Goal: Task Accomplishment & Management: Manage account settings

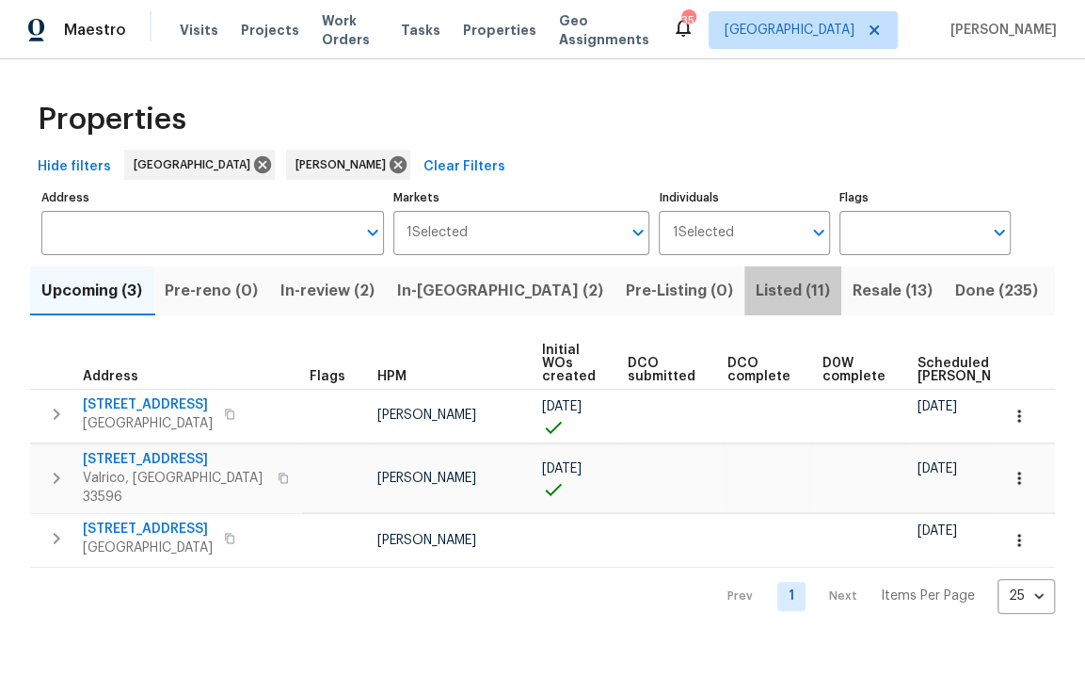
click at [756, 294] on span "Listed (11)" at bounding box center [793, 291] width 74 height 26
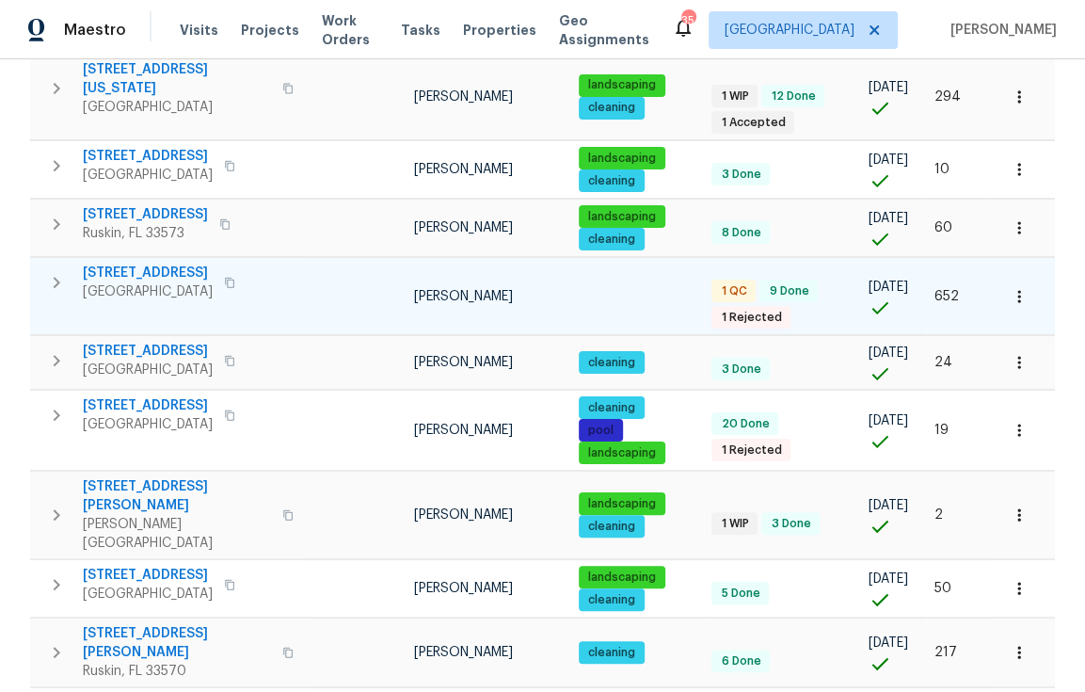
scroll to position [508, 0]
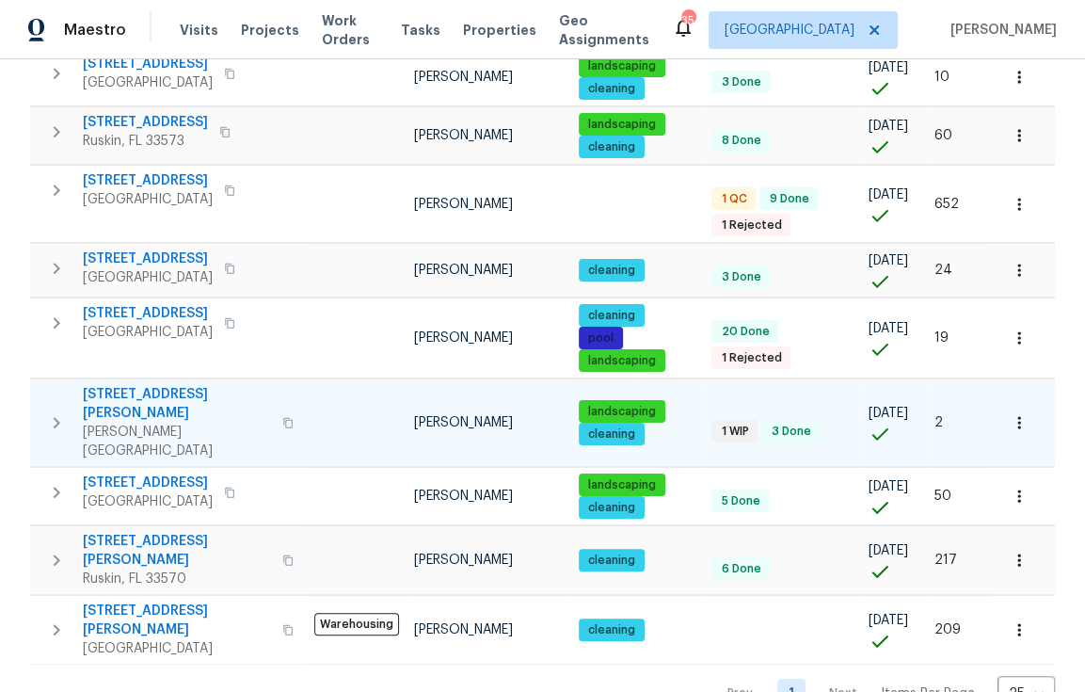
click at [113, 393] on span "513 Sandy Creek Dr" at bounding box center [177, 404] width 188 height 38
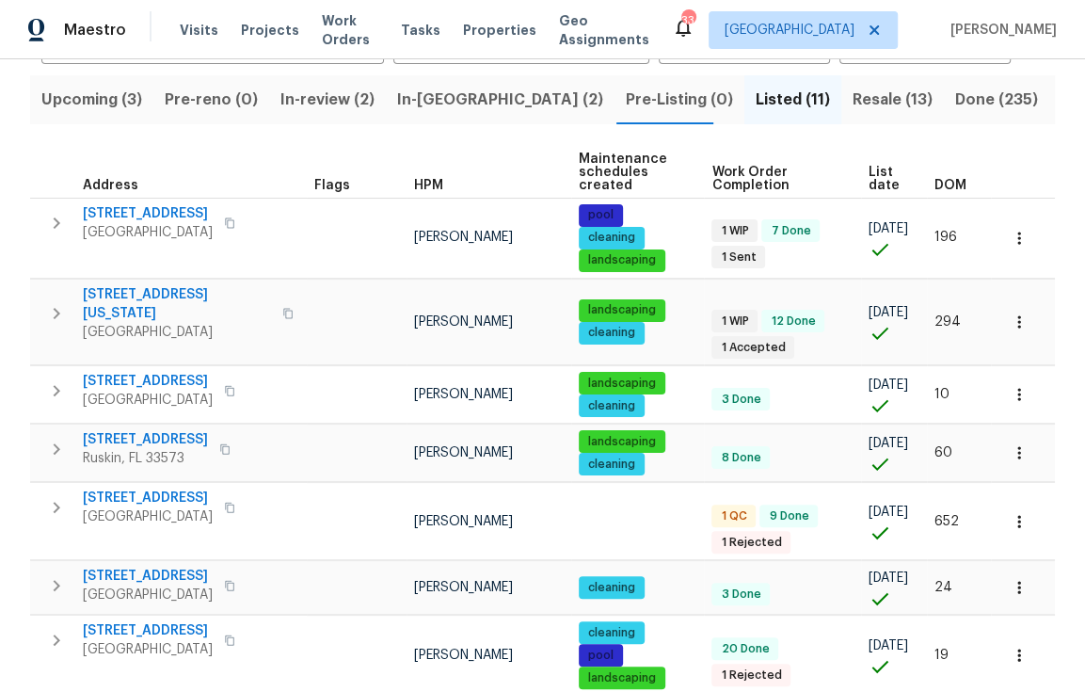
scroll to position [0, 0]
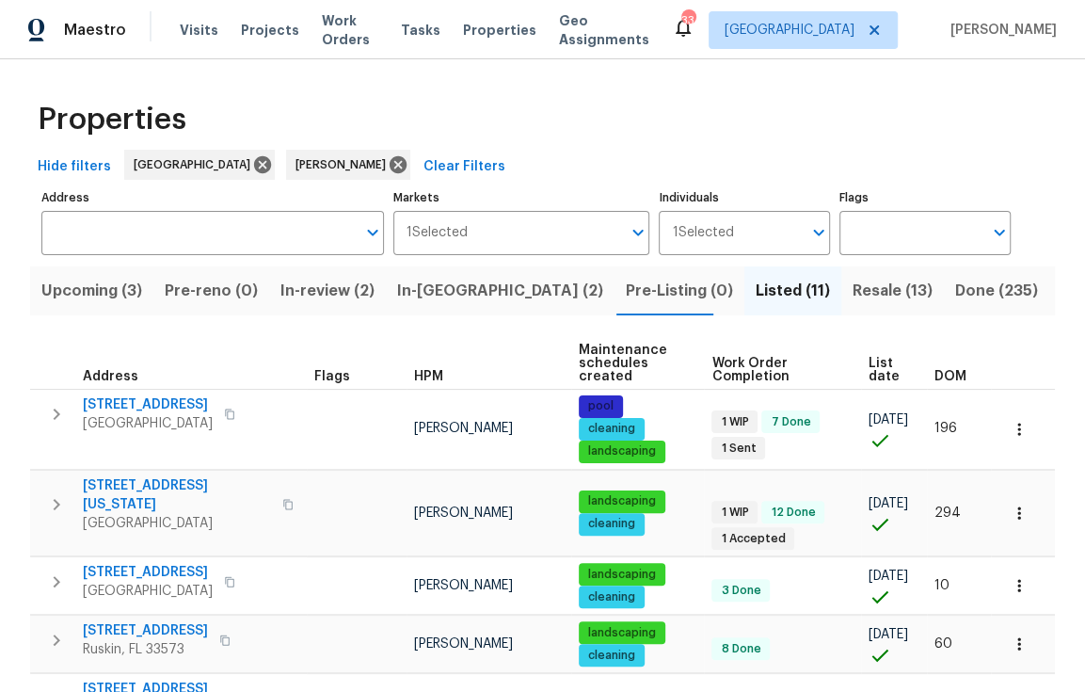
click at [852, 289] on span "Resale (13)" at bounding box center [892, 291] width 80 height 26
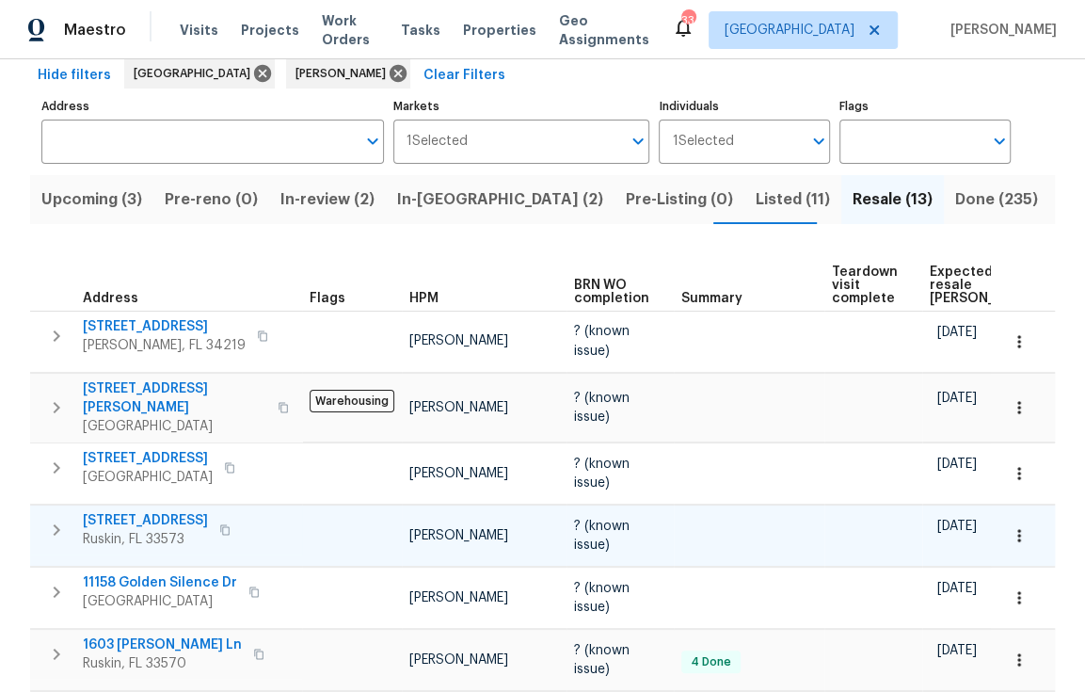
scroll to position [97, 0]
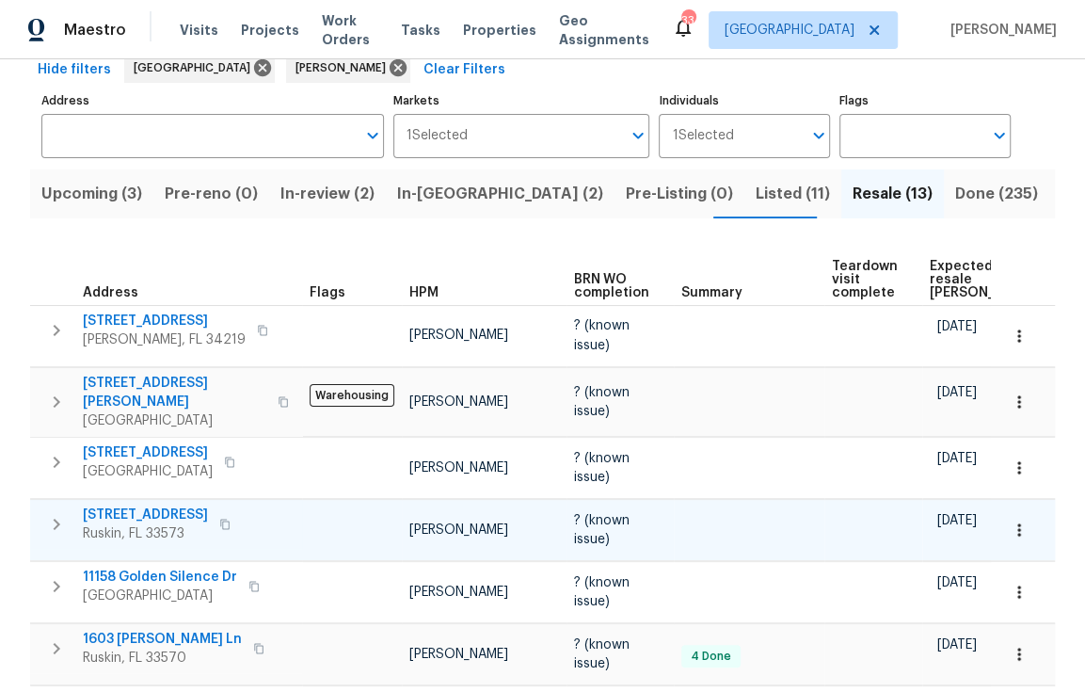
click at [192, 507] on span "7231 Somerset Pond Dr" at bounding box center [145, 514] width 125 height 19
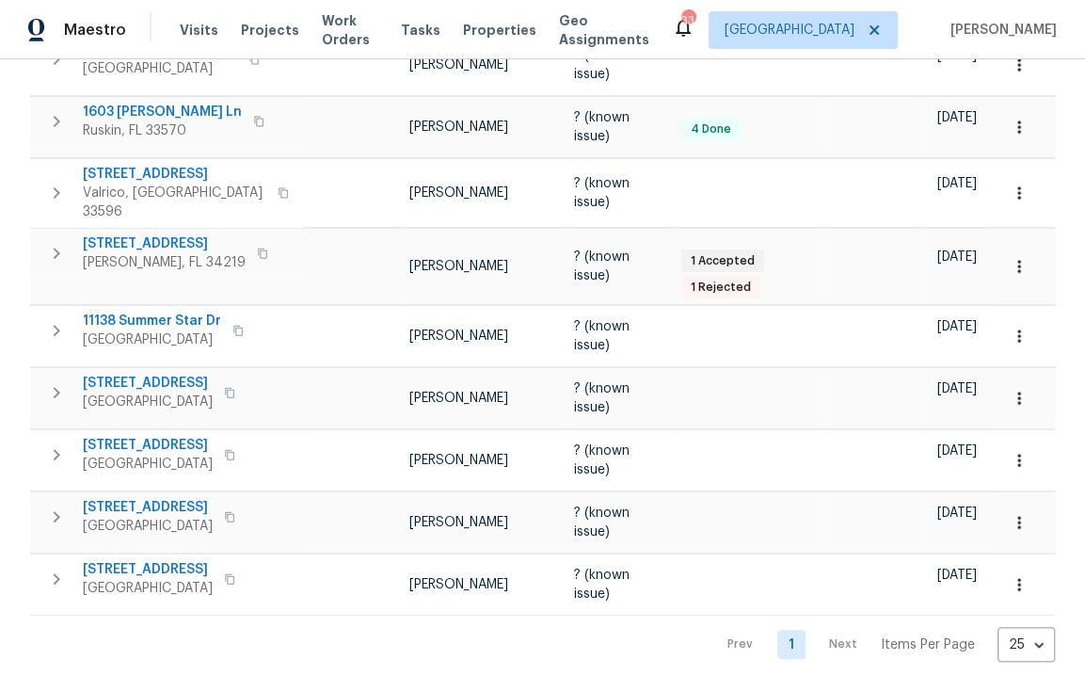
scroll to position [632, 0]
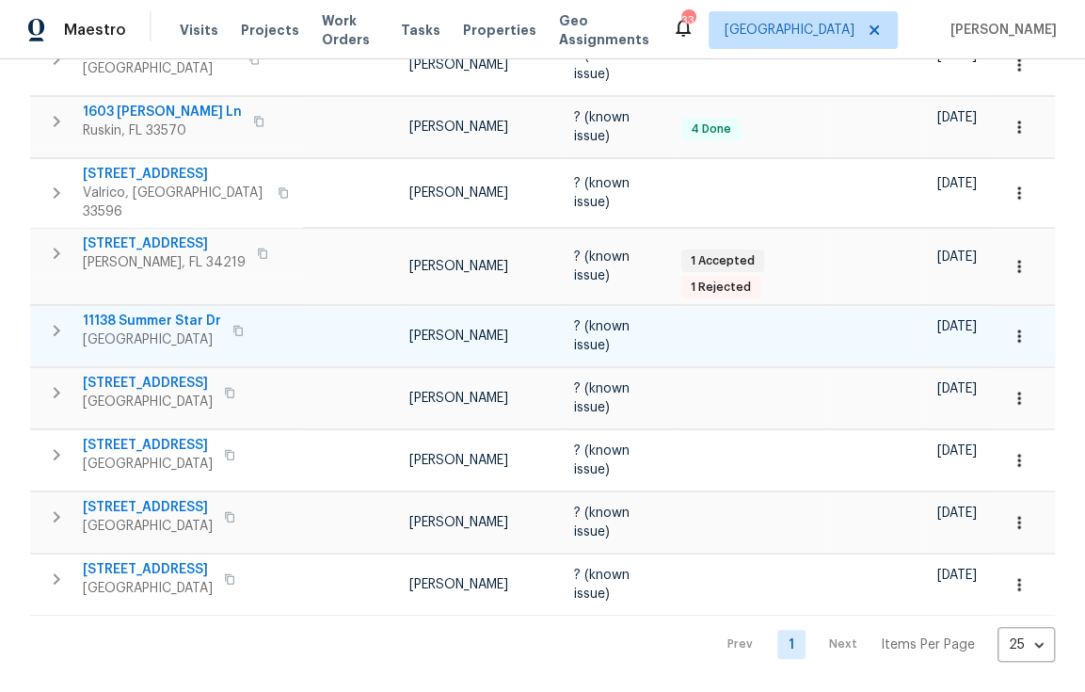
click at [148, 311] on span "11138 Summer Star Dr" at bounding box center [152, 320] width 138 height 19
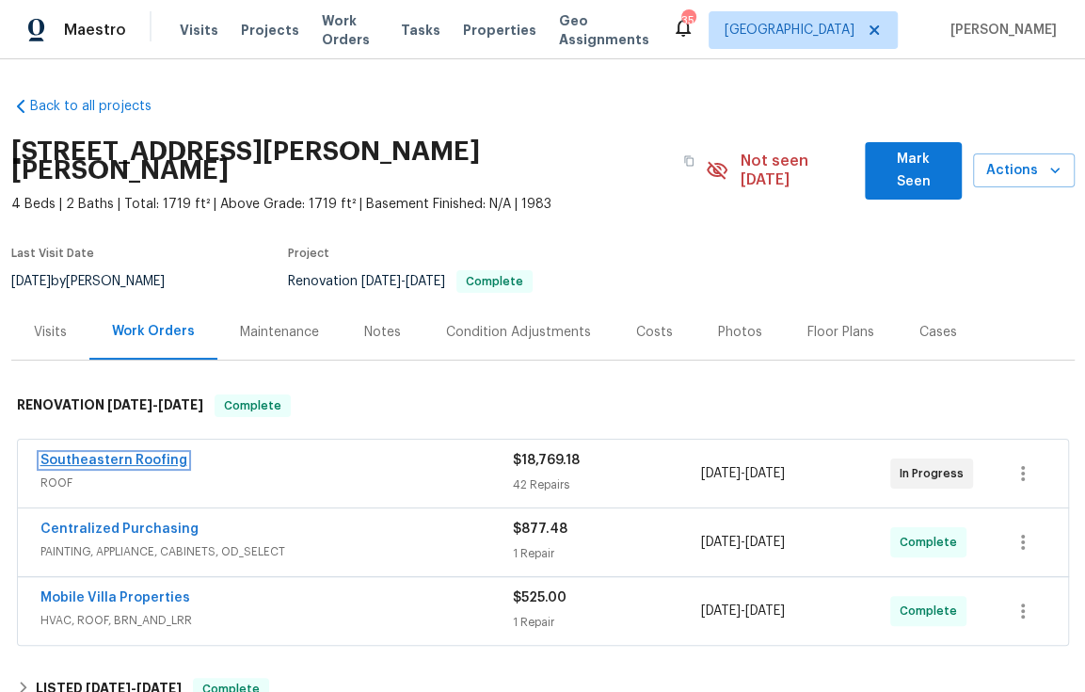
click at [149, 454] on link "Southeastern Roofing" at bounding box center [113, 460] width 147 height 13
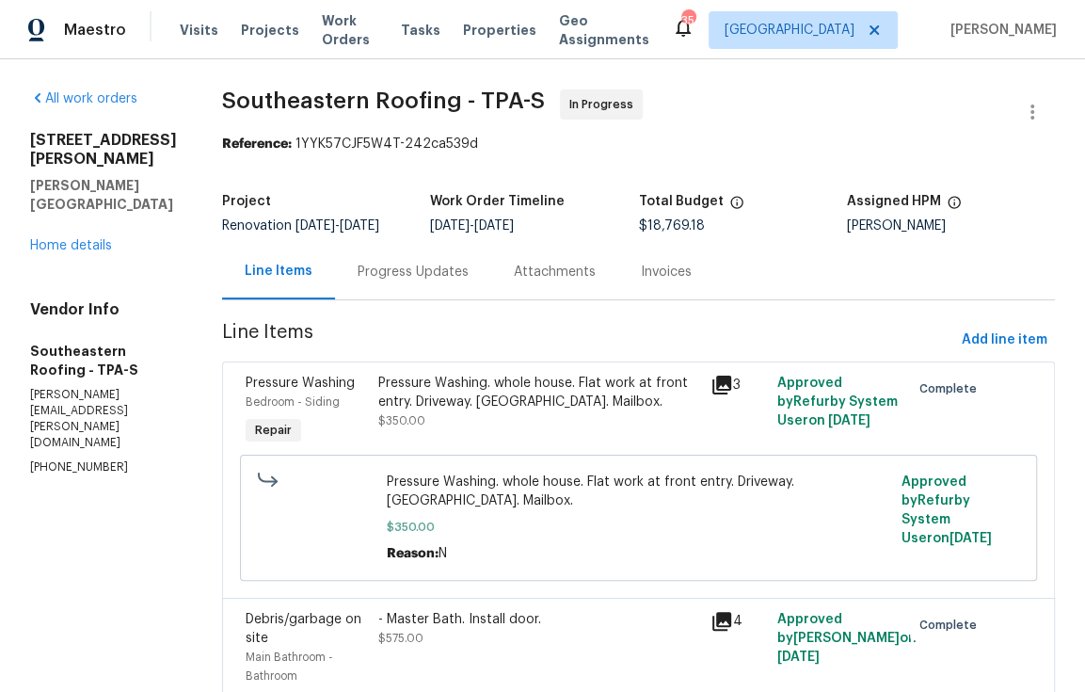
click at [366, 274] on div "Progress Updates" at bounding box center [413, 272] width 111 height 19
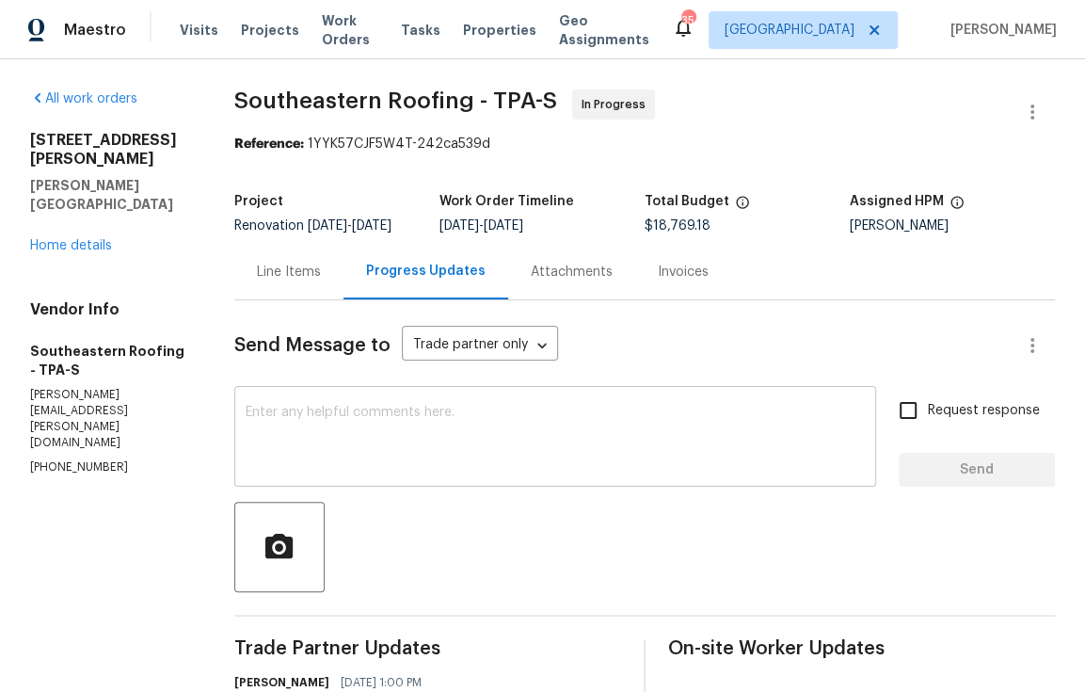
click at [502, 425] on textarea at bounding box center [555, 439] width 619 height 66
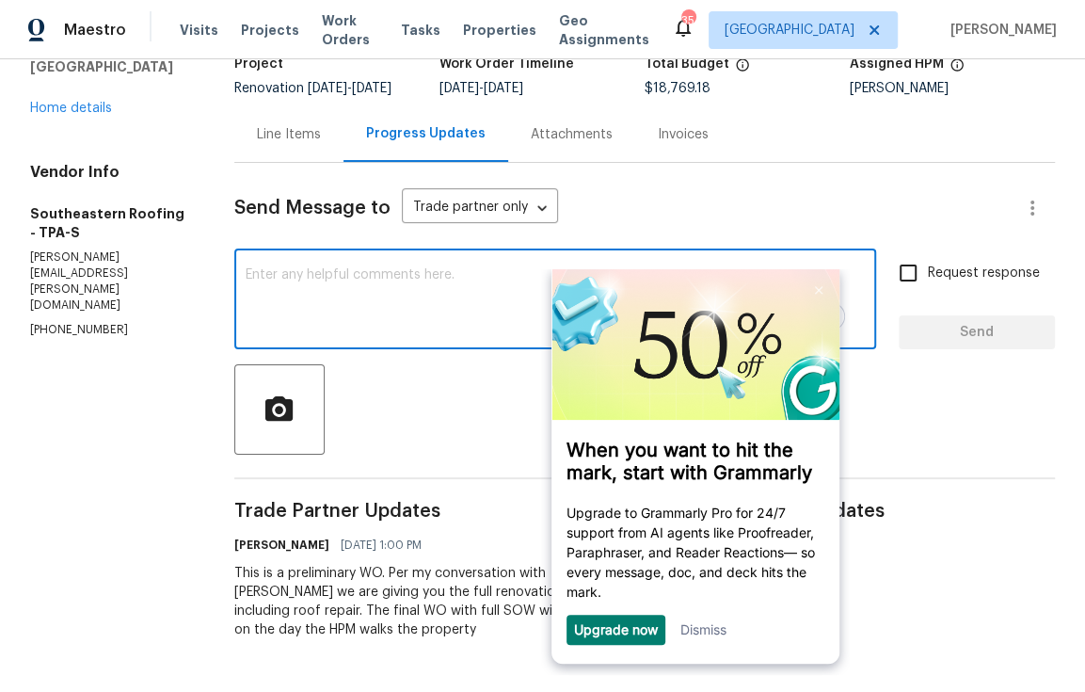
click at [704, 637] on link "Dismiss" at bounding box center [703, 629] width 46 height 16
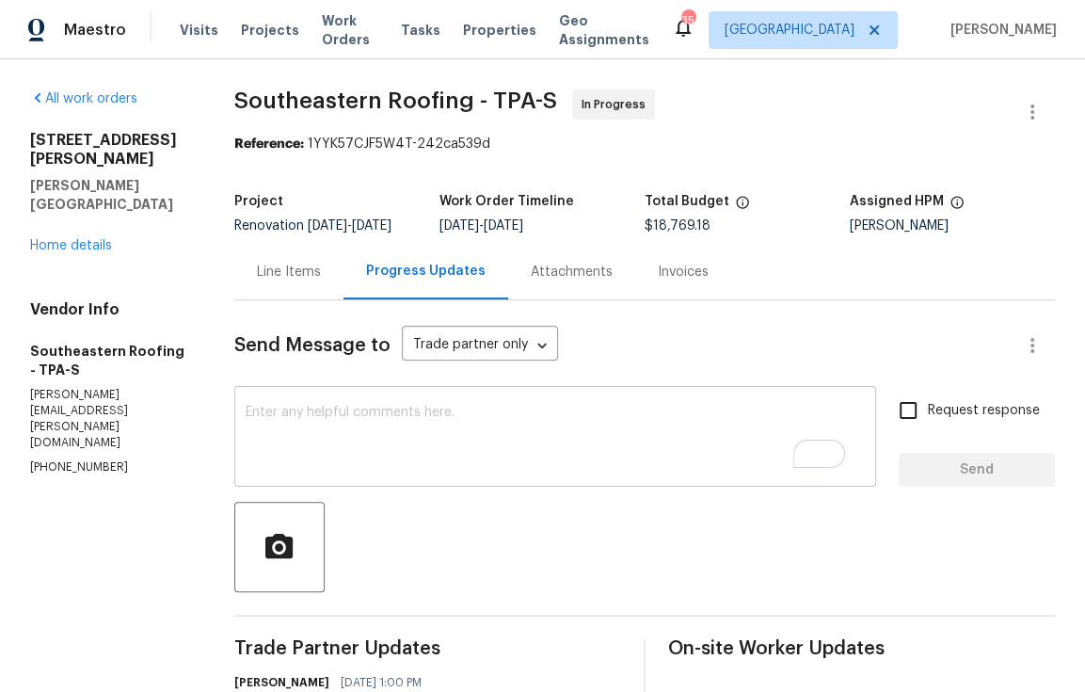
click at [441, 449] on textarea "To enrich screen reader interactions, please activate Accessibility in Grammarl…" at bounding box center [555, 439] width 619 height 66
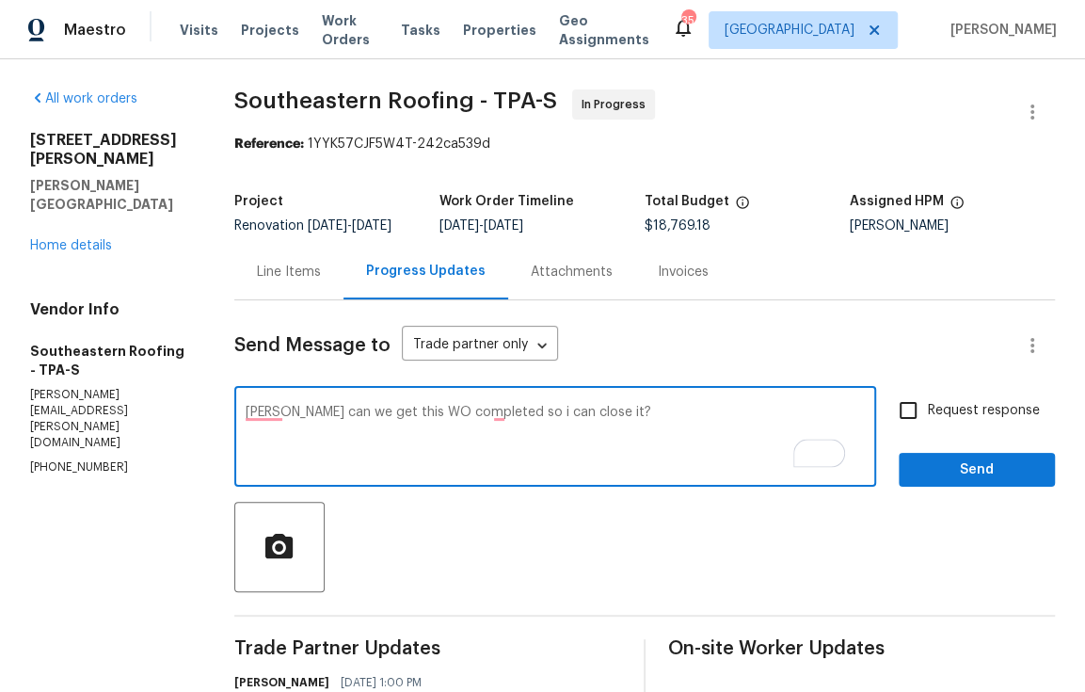
type textarea "Gloria can we get this WO completed so i can close it?"
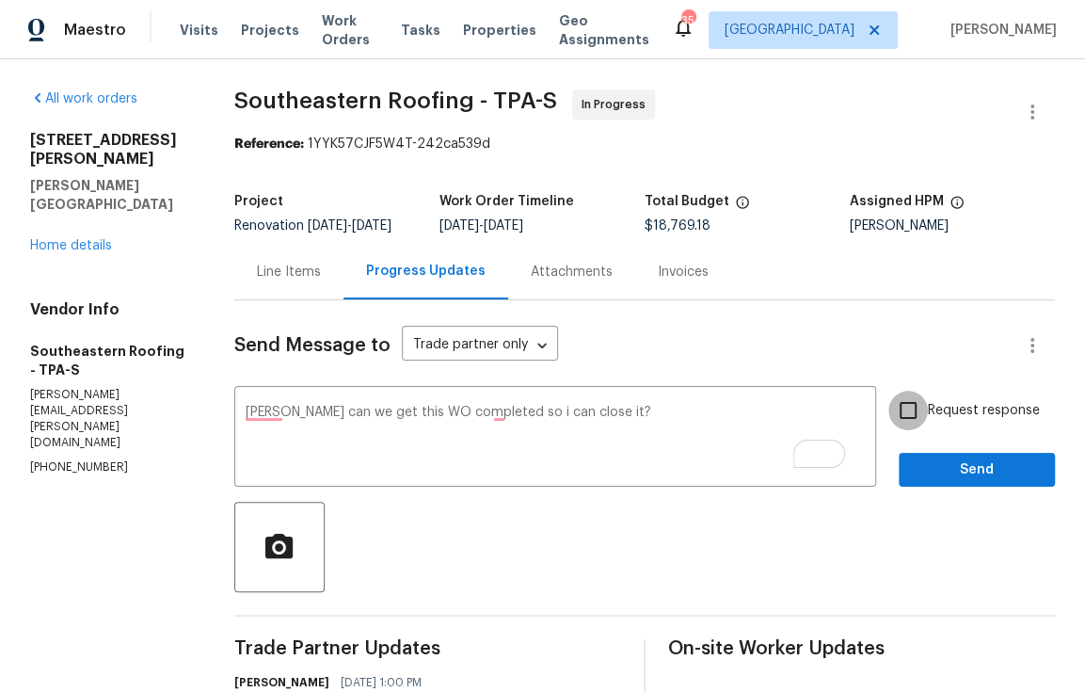
click at [896, 422] on input "Request response" at bounding box center [908, 410] width 40 height 40
checkbox input "true"
click at [964, 482] on span "Send" at bounding box center [977, 470] width 126 height 24
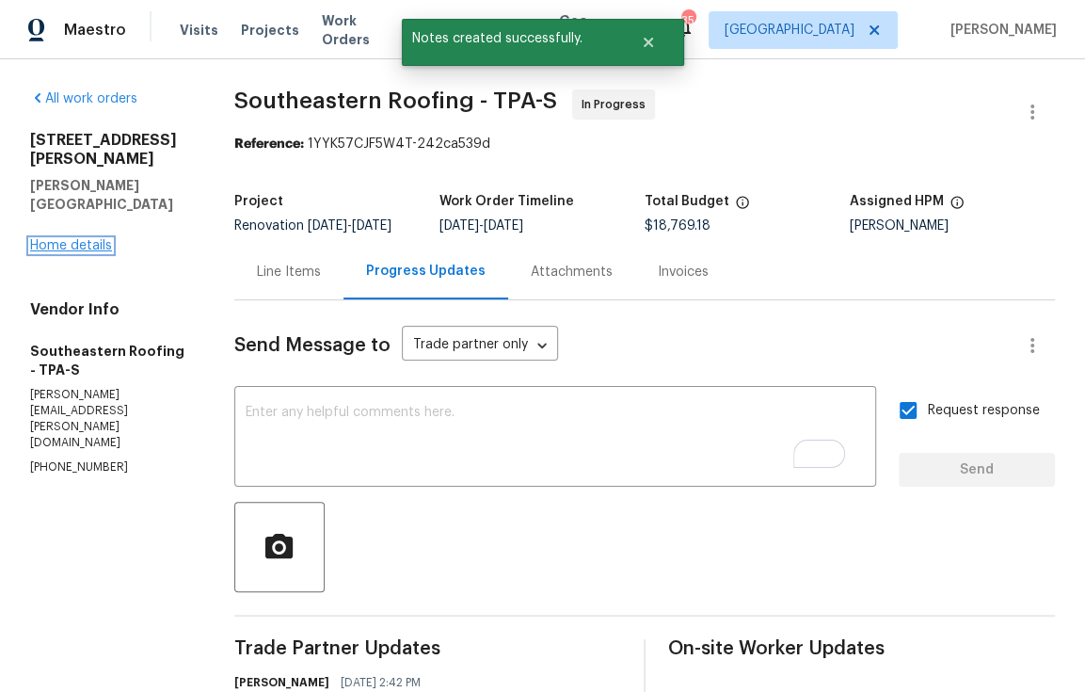
click at [63, 239] on link "Home details" at bounding box center [71, 245] width 82 height 13
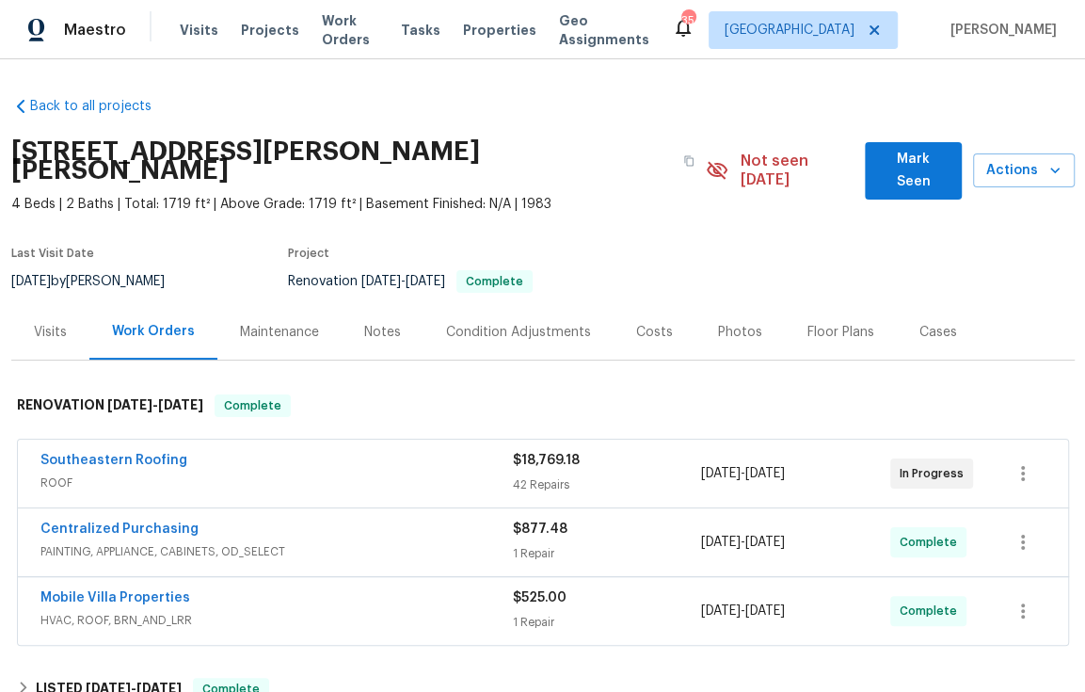
click at [40, 304] on div "Visits" at bounding box center [50, 332] width 78 height 56
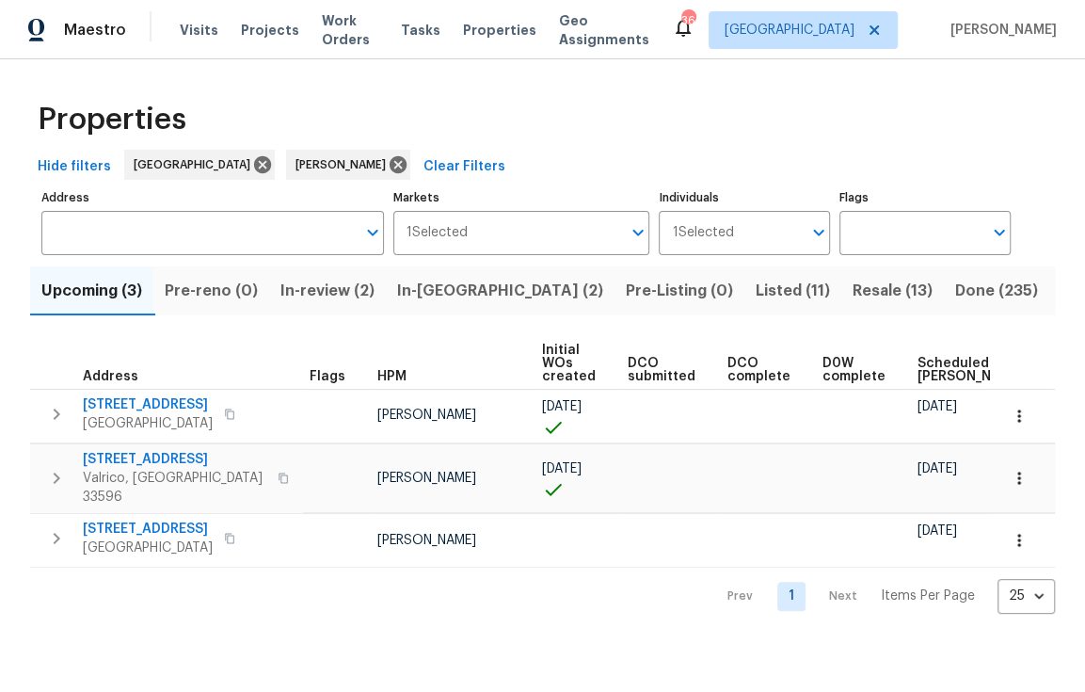
click at [428, 290] on span "In-reno (2)" at bounding box center [500, 291] width 206 height 26
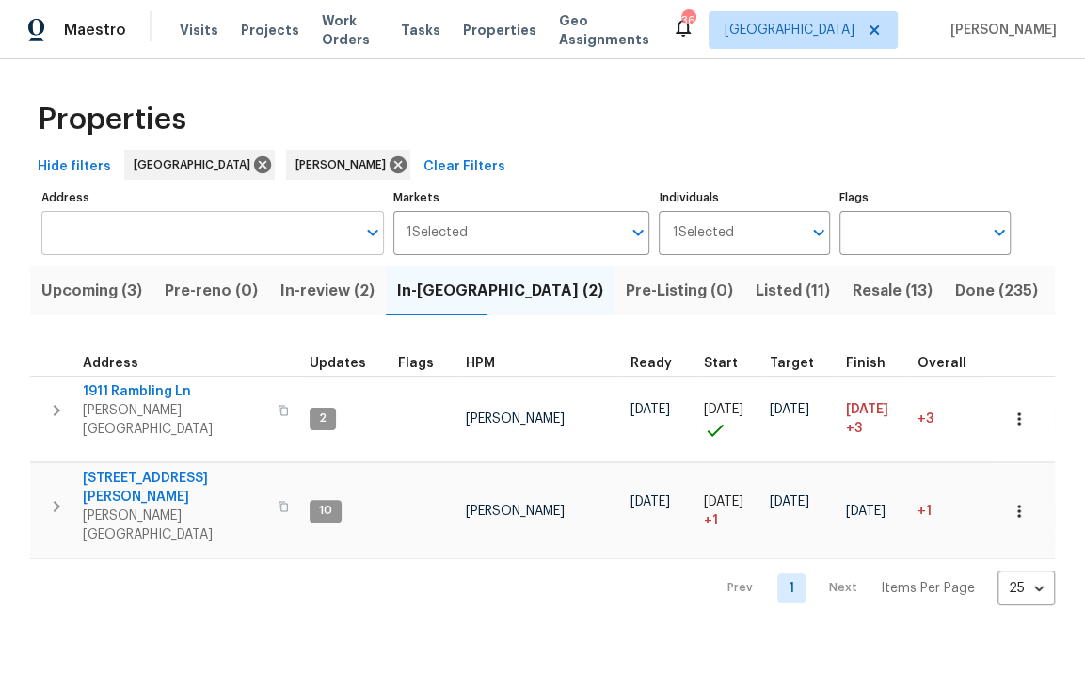
click at [208, 239] on input "Address" at bounding box center [198, 233] width 314 height 44
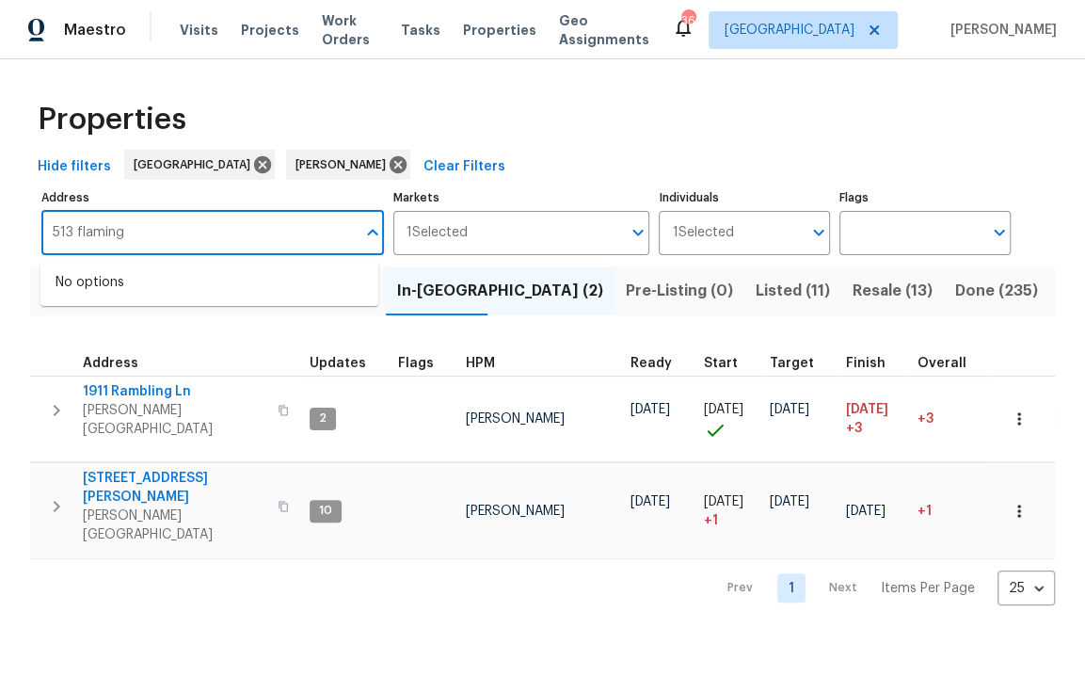
type input "513 flamingo"
click at [299, 287] on li "513 Flamingo Dr Apollo Beach FL 33572" at bounding box center [209, 282] width 338 height 31
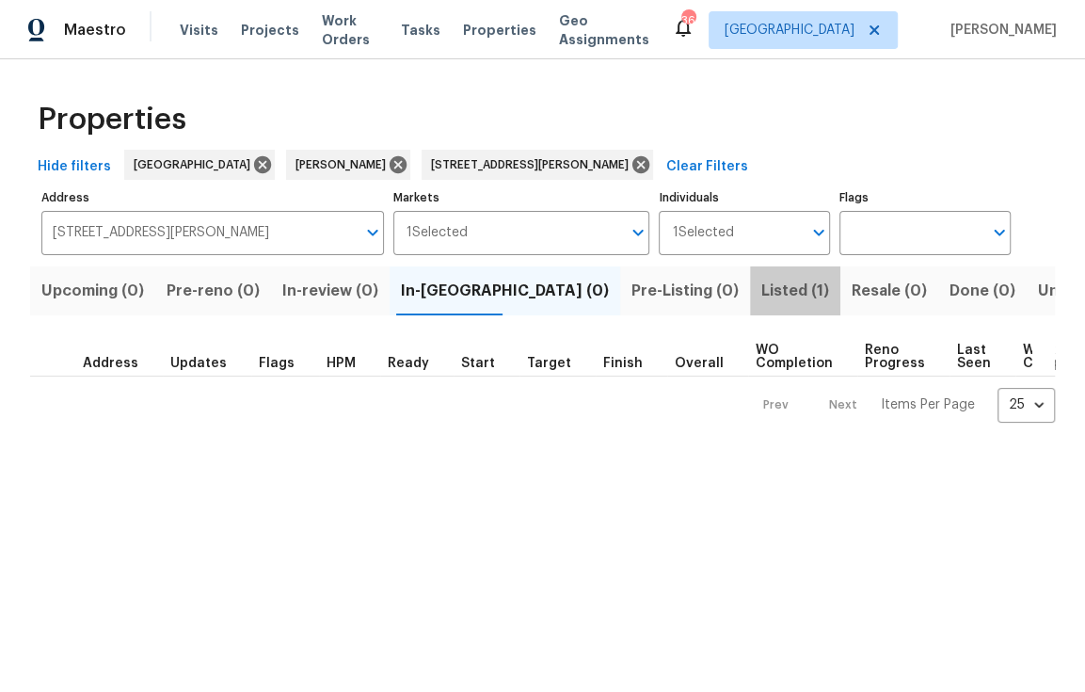
click at [761, 294] on span "Listed (1)" at bounding box center [795, 291] width 68 height 26
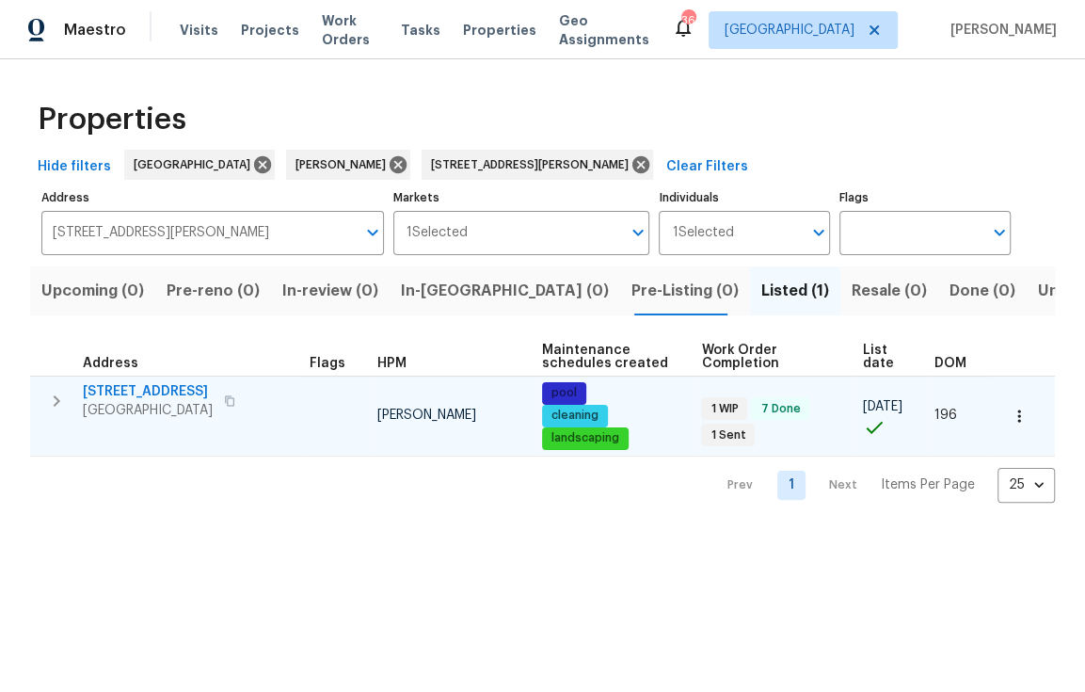
click at [168, 387] on span "513 Flamingo Dr" at bounding box center [148, 391] width 130 height 19
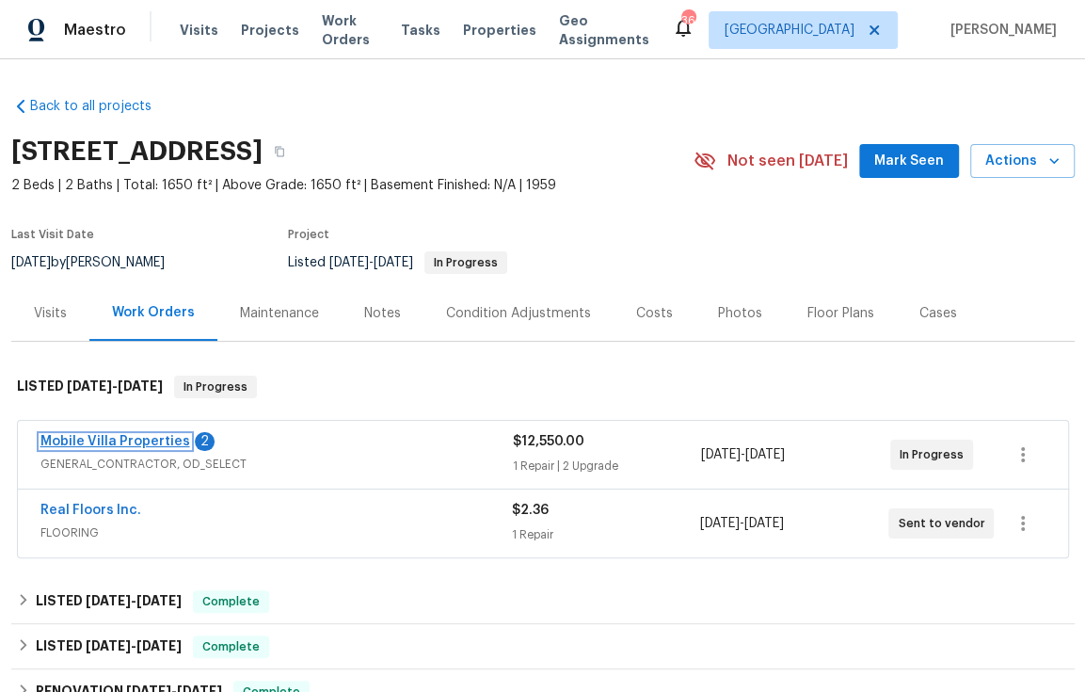
click at [124, 440] on link "Mobile Villa Properties" at bounding box center [115, 441] width 150 height 13
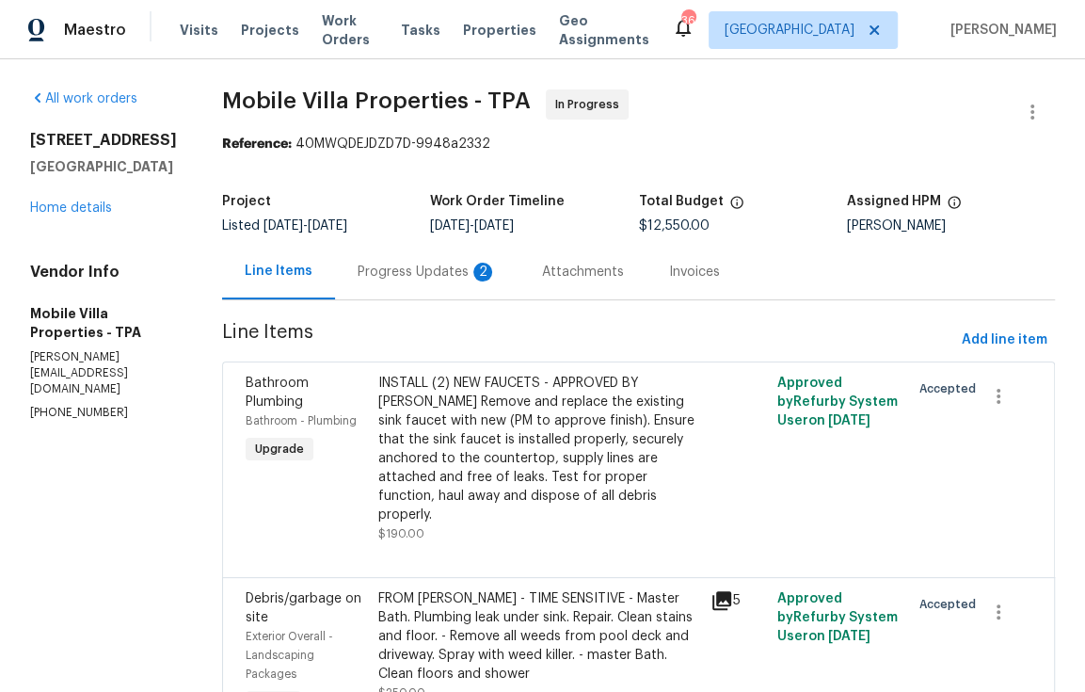
click at [358, 269] on div "Progress Updates 2" at bounding box center [427, 272] width 139 height 19
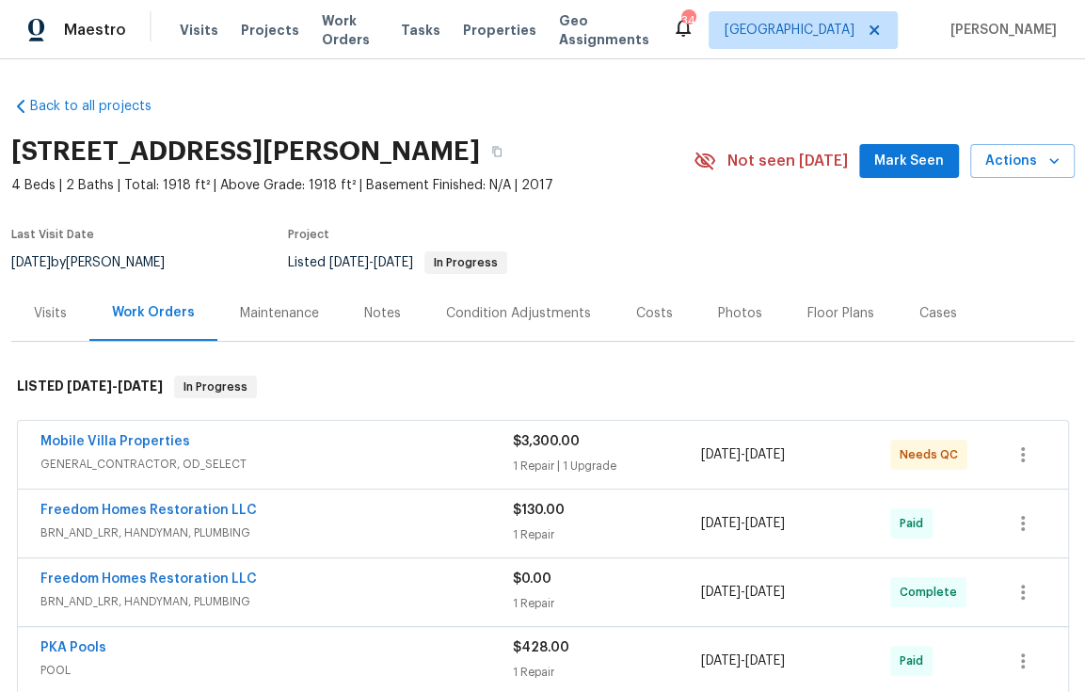
click at [342, 463] on span "GENERAL_CONTRACTOR, OD_SELECT" at bounding box center [276, 463] width 472 height 19
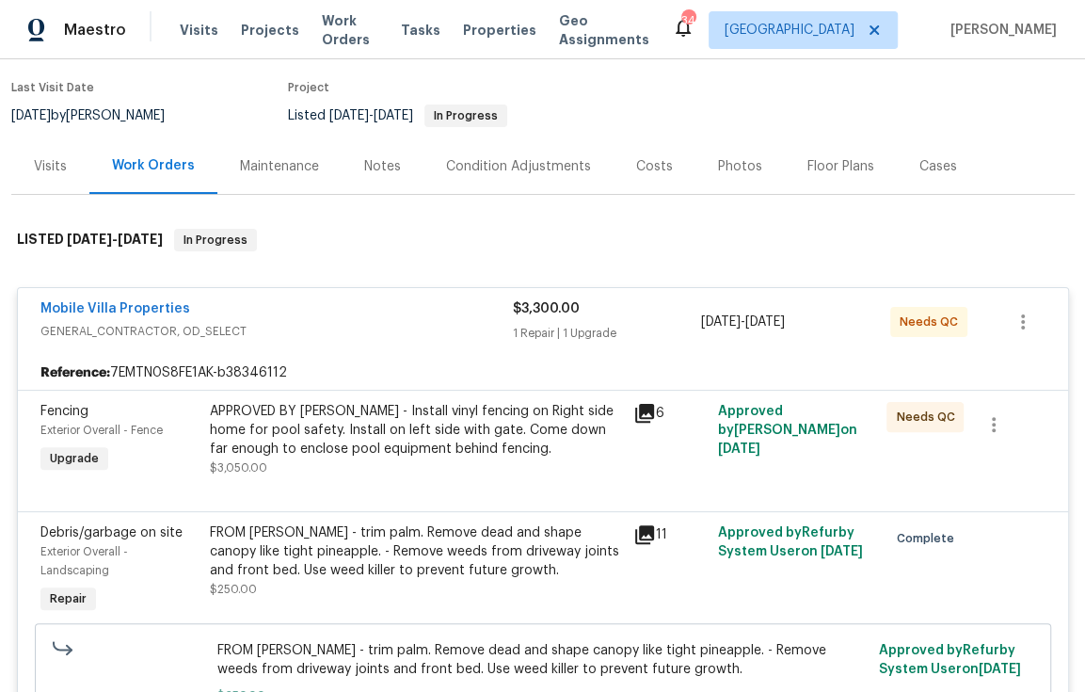
scroll to position [201, 0]
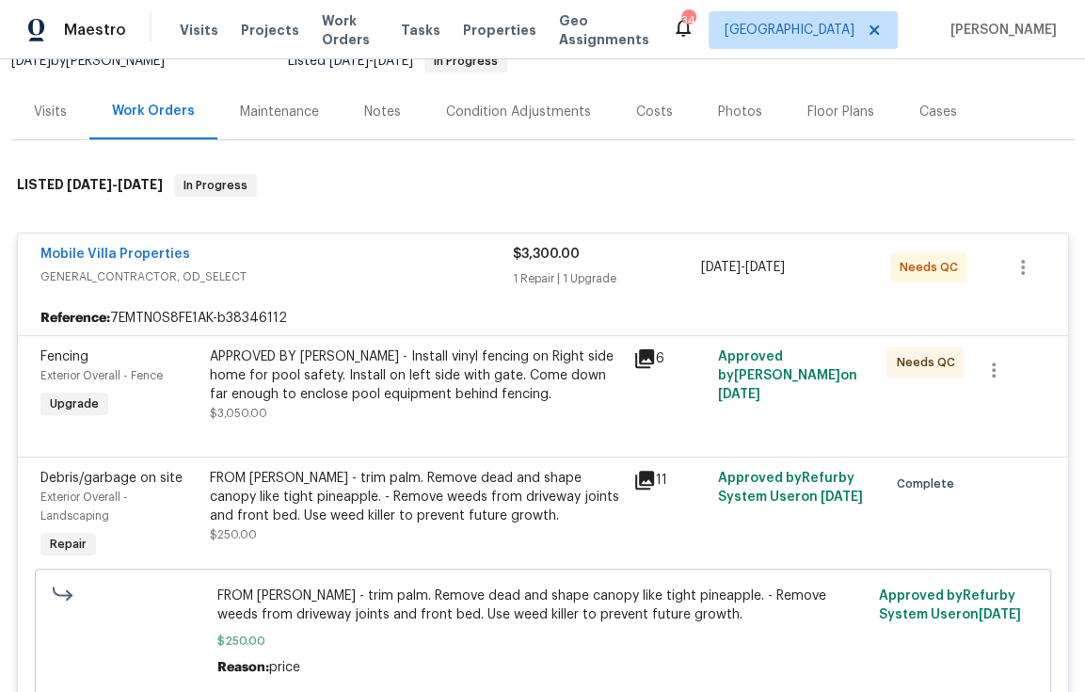
click at [440, 405] on div "APPROVED BY MAYES - Install vinyl fencing on Right side home for pool safety. I…" at bounding box center [416, 384] width 412 height 75
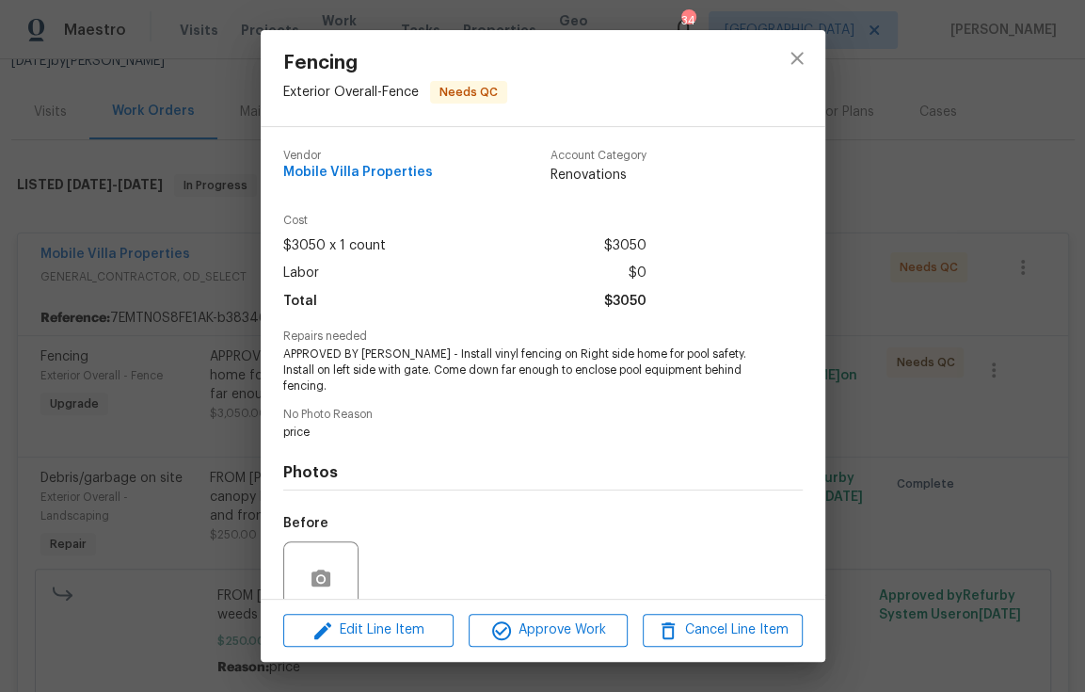
scroll to position [157, 0]
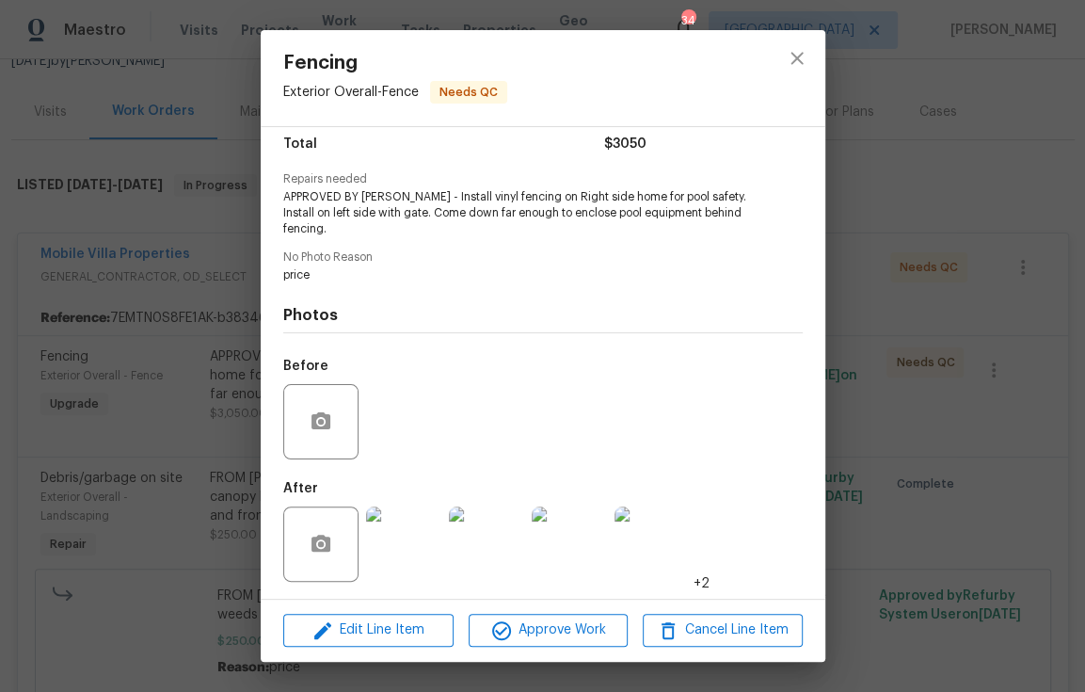
click at [410, 538] on img at bounding box center [403, 543] width 75 height 75
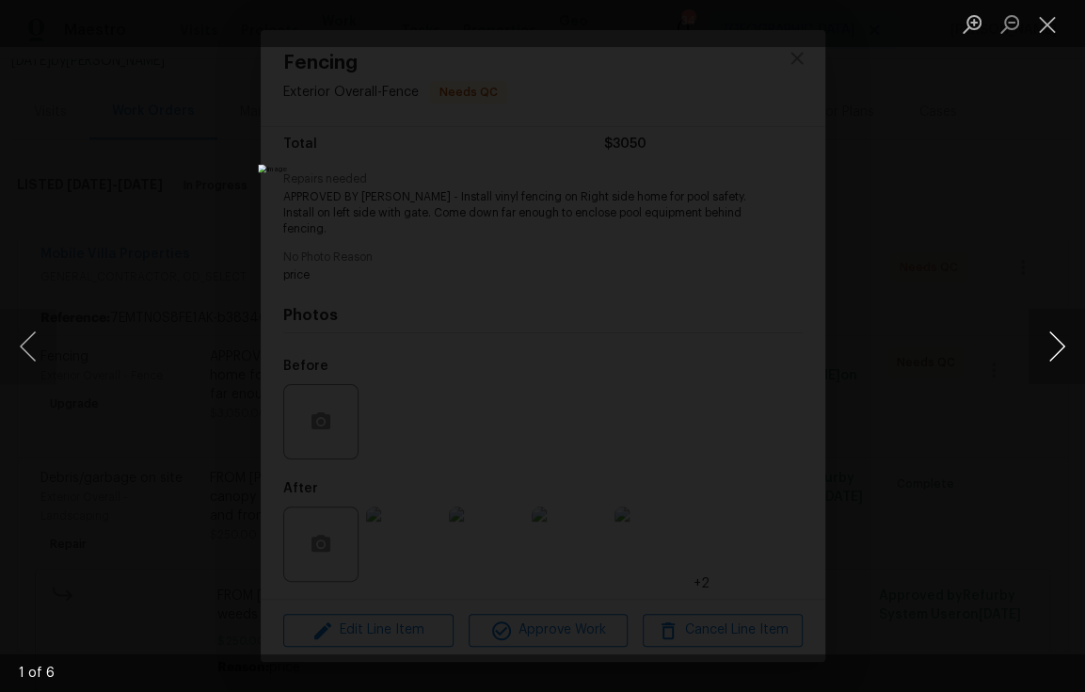
click at [1049, 352] on button "Next image" at bounding box center [1056, 346] width 56 height 75
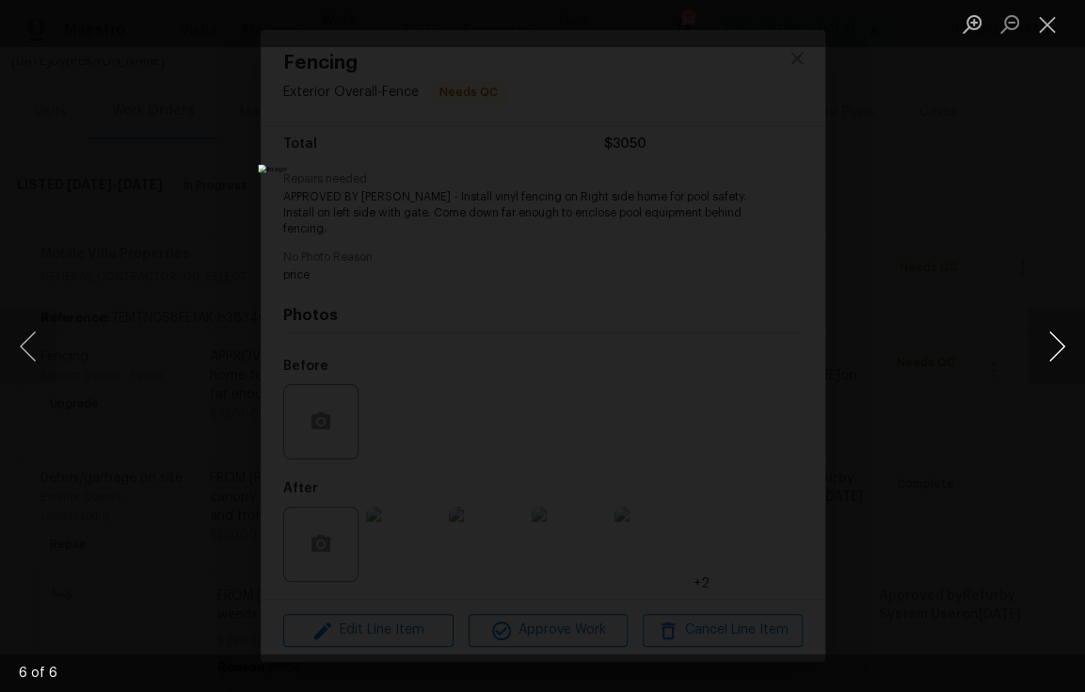
click at [1049, 352] on button "Next image" at bounding box center [1056, 346] width 56 height 75
click at [1046, 31] on button "Close lightbox" at bounding box center [1047, 24] width 38 height 33
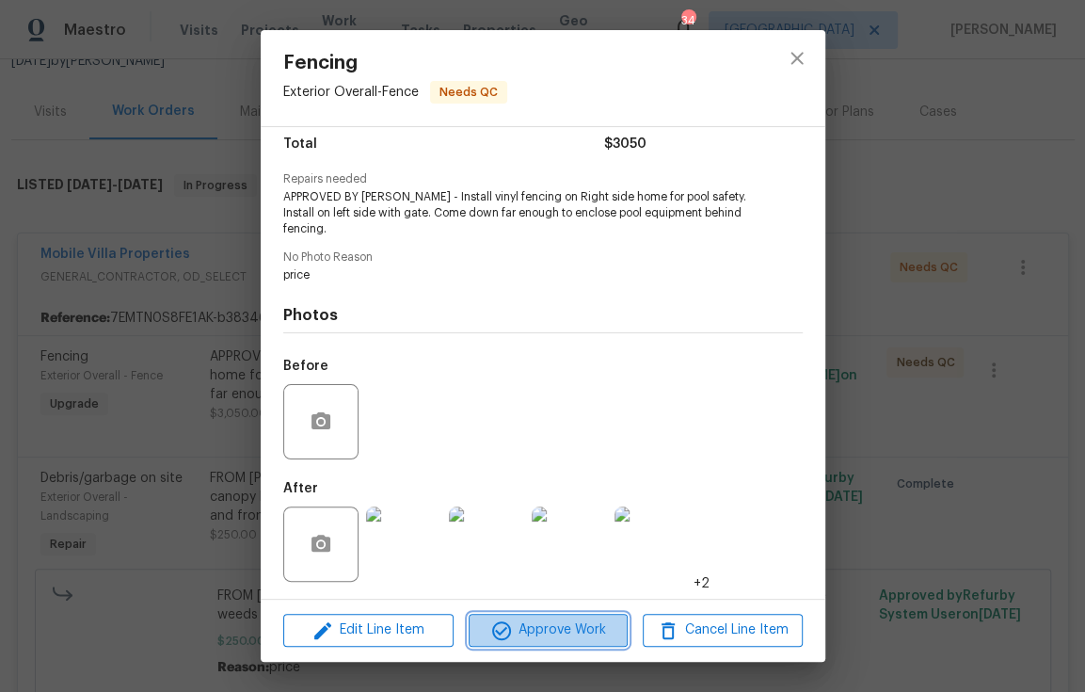
click at [555, 641] on span "Approve Work" at bounding box center [548, 630] width 148 height 24
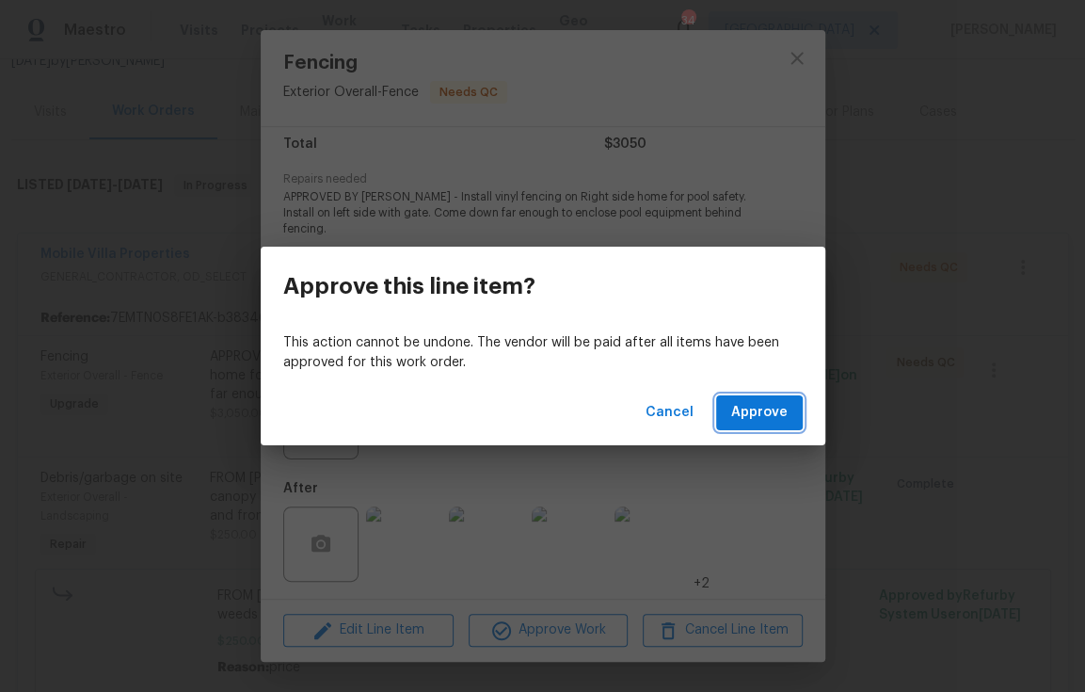
click at [768, 423] on span "Approve" at bounding box center [759, 413] width 56 height 24
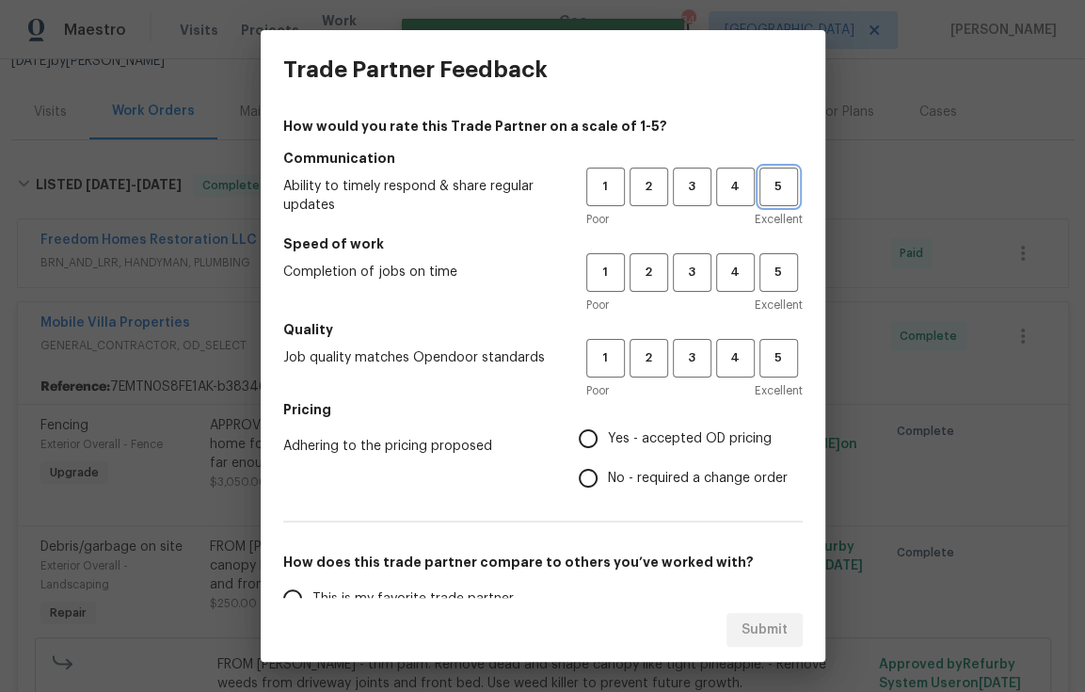
click at [773, 183] on span "5" at bounding box center [778, 187] width 35 height 22
click at [734, 276] on span "4" at bounding box center [735, 273] width 35 height 22
click at [773, 360] on span "5" at bounding box center [778, 358] width 35 height 22
click at [620, 437] on span "Yes - accepted OD pricing" at bounding box center [690, 439] width 164 height 20
click at [608, 437] on input "Yes - accepted OD pricing" at bounding box center [588, 439] width 40 height 40
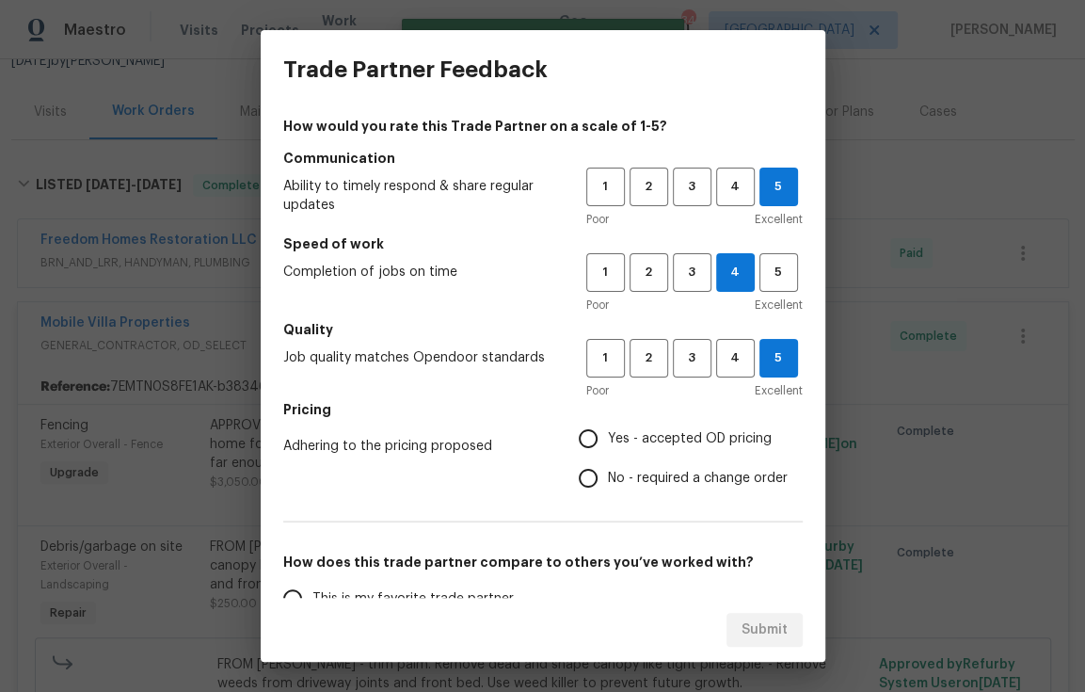
radio input "true"
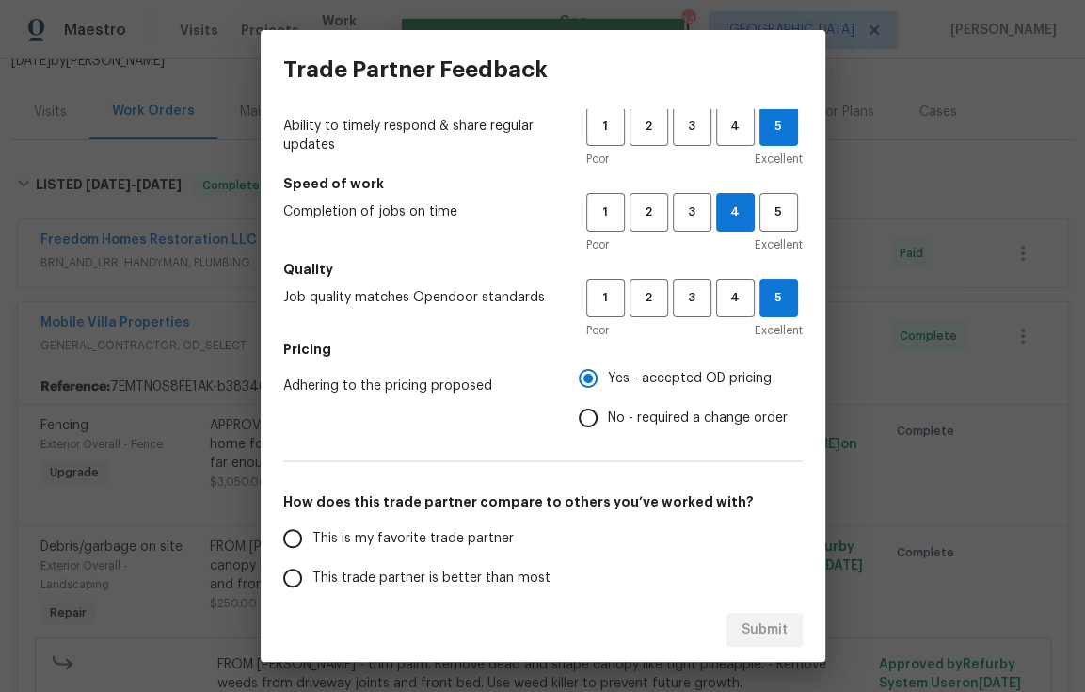
scroll to position [263, 0]
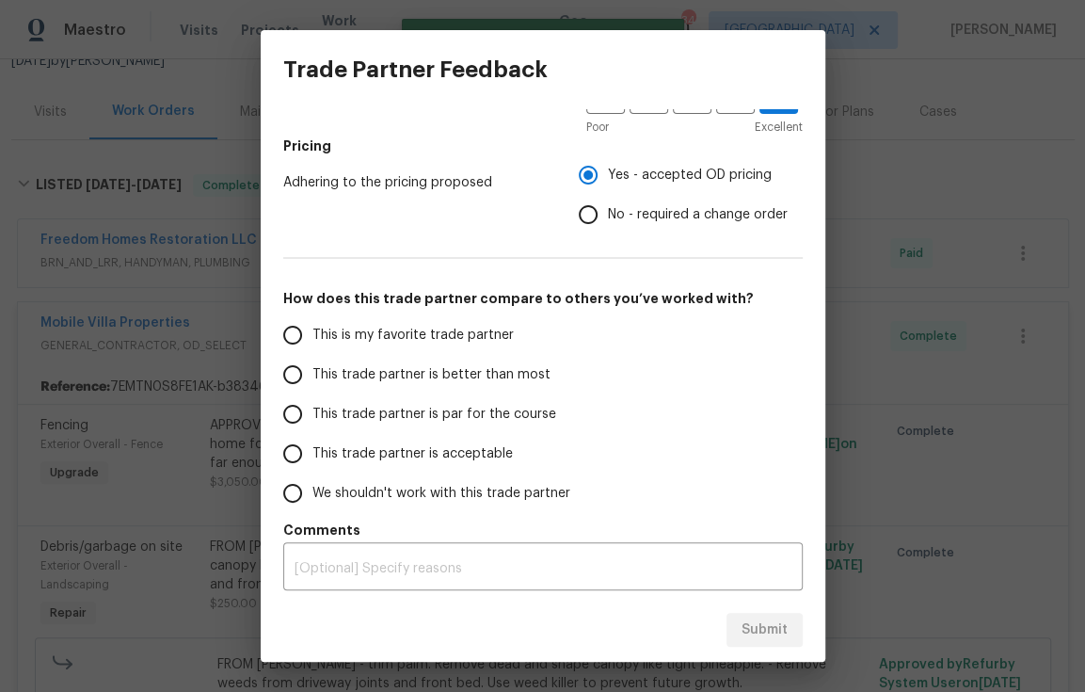
click at [388, 337] on span "This is my favorite trade partner" at bounding box center [412, 336] width 201 height 20
click at [312, 337] on input "This is my favorite trade partner" at bounding box center [293, 335] width 40 height 40
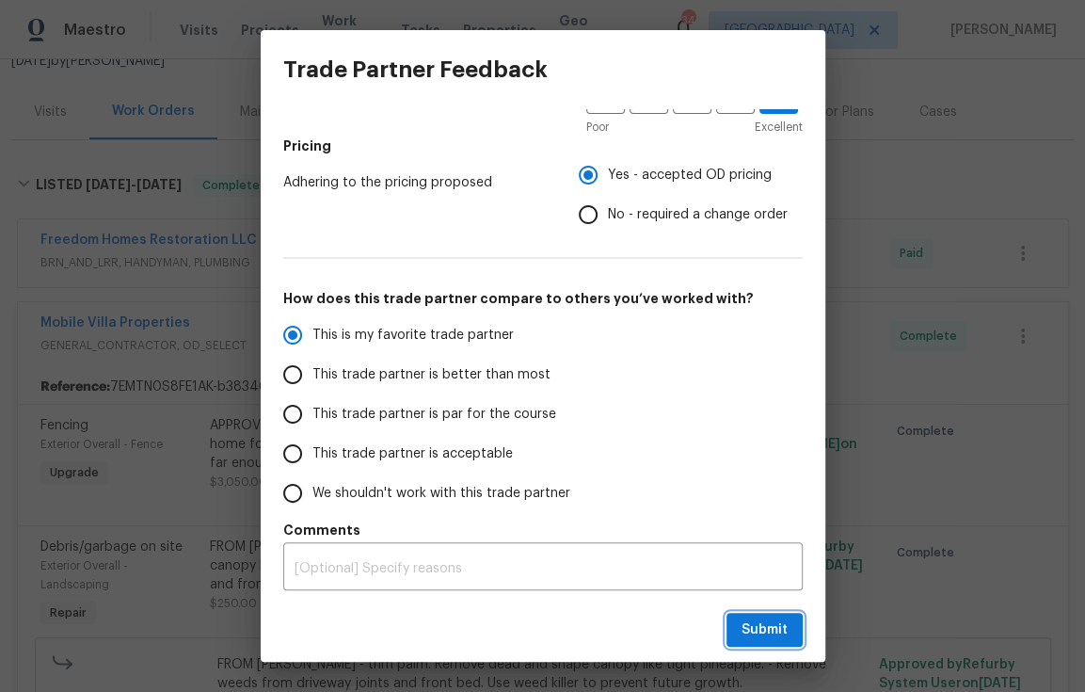
click at [772, 623] on span "Submit" at bounding box center [764, 630] width 46 height 24
radio input "true"
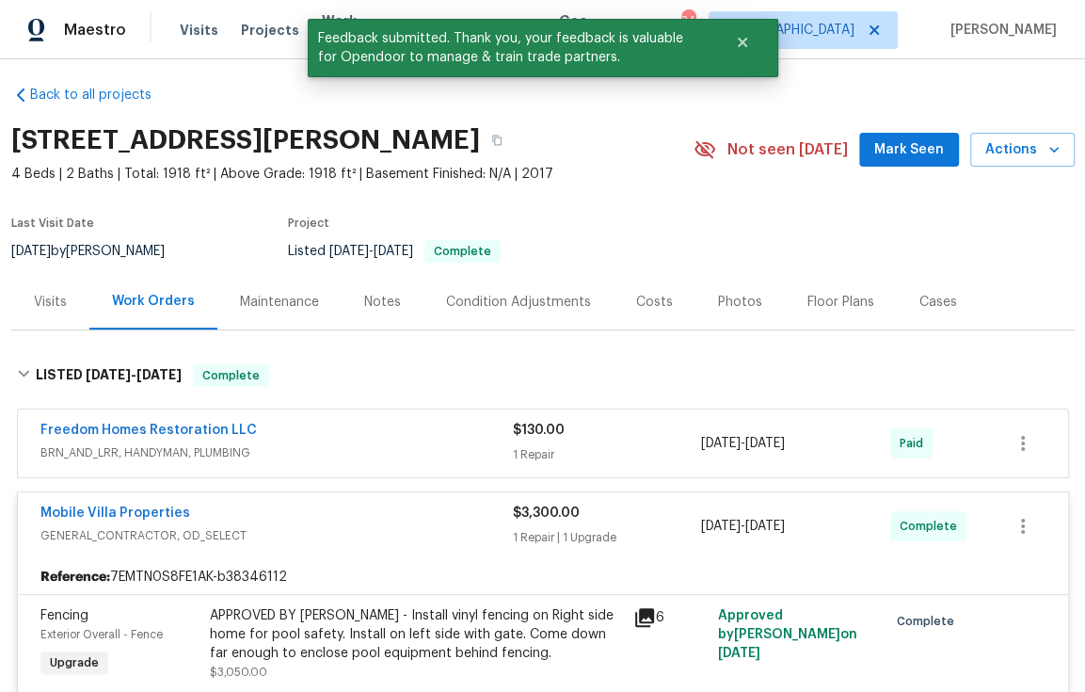
scroll to position [0, 0]
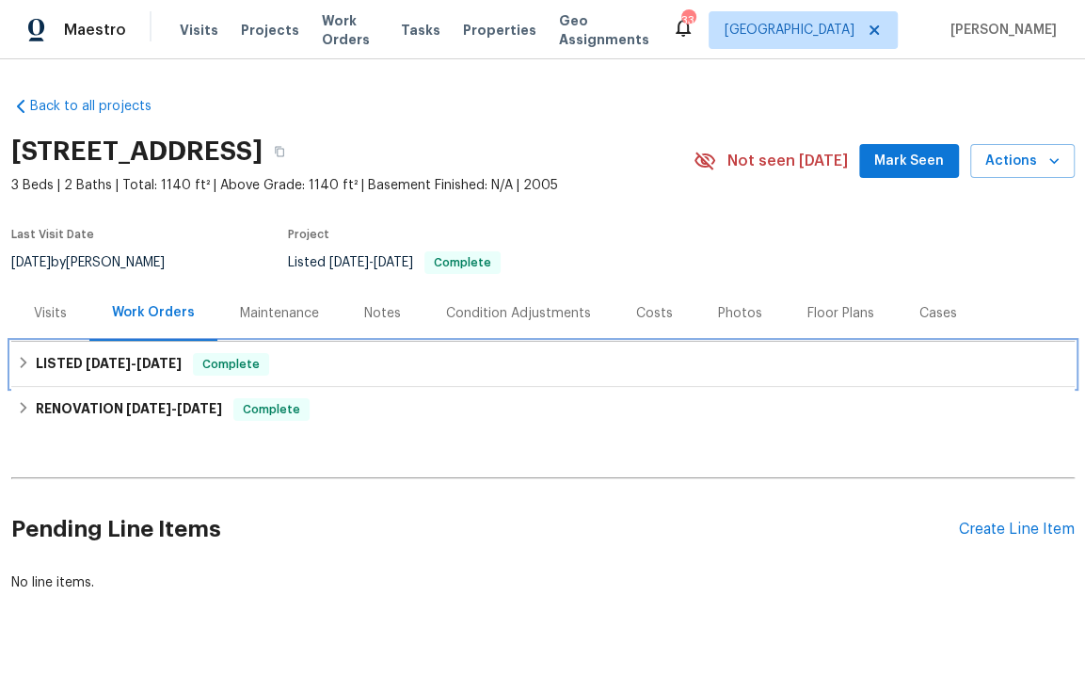
click at [17, 362] on icon at bounding box center [23, 362] width 13 height 13
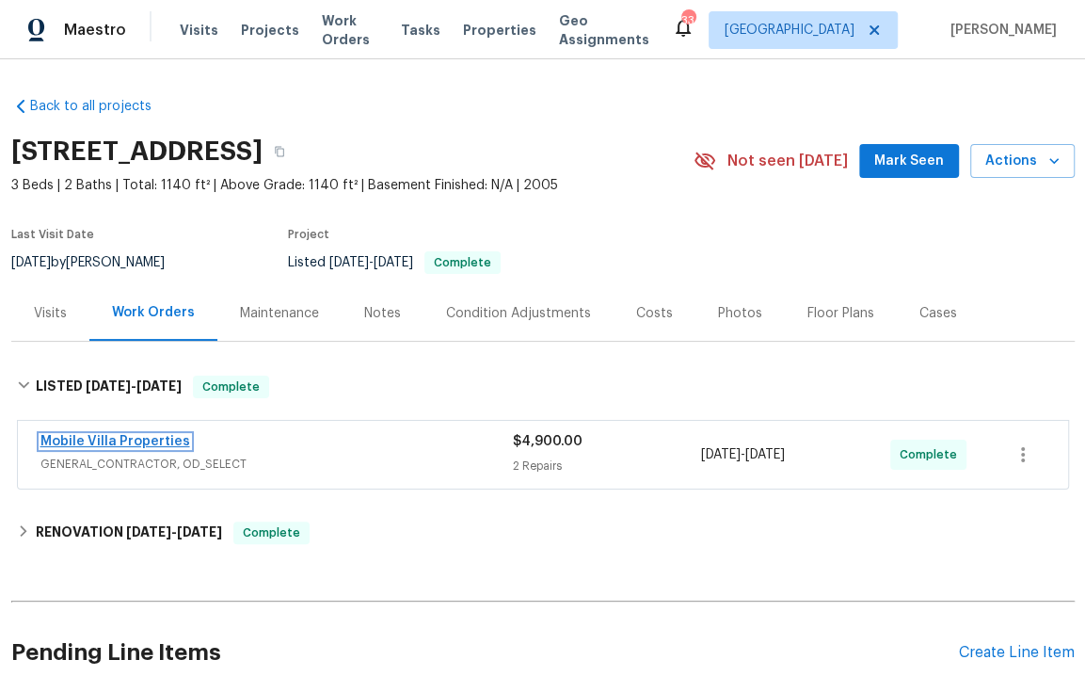
click at [143, 436] on link "Mobile Villa Properties" at bounding box center [115, 441] width 150 height 13
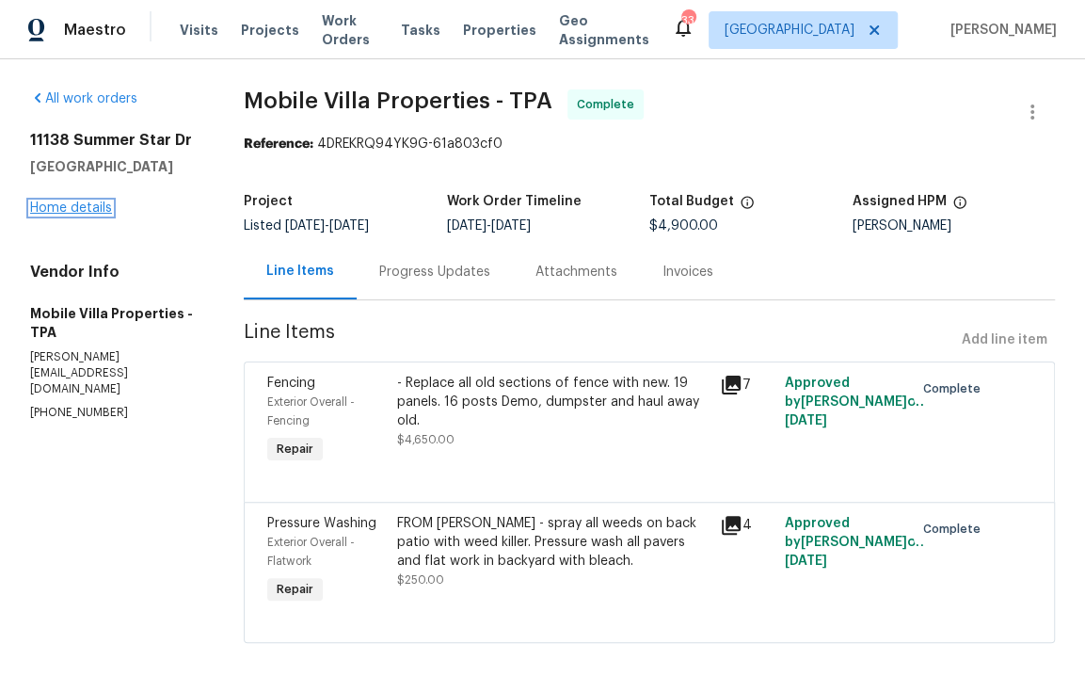
click at [100, 212] on link "Home details" at bounding box center [71, 207] width 82 height 13
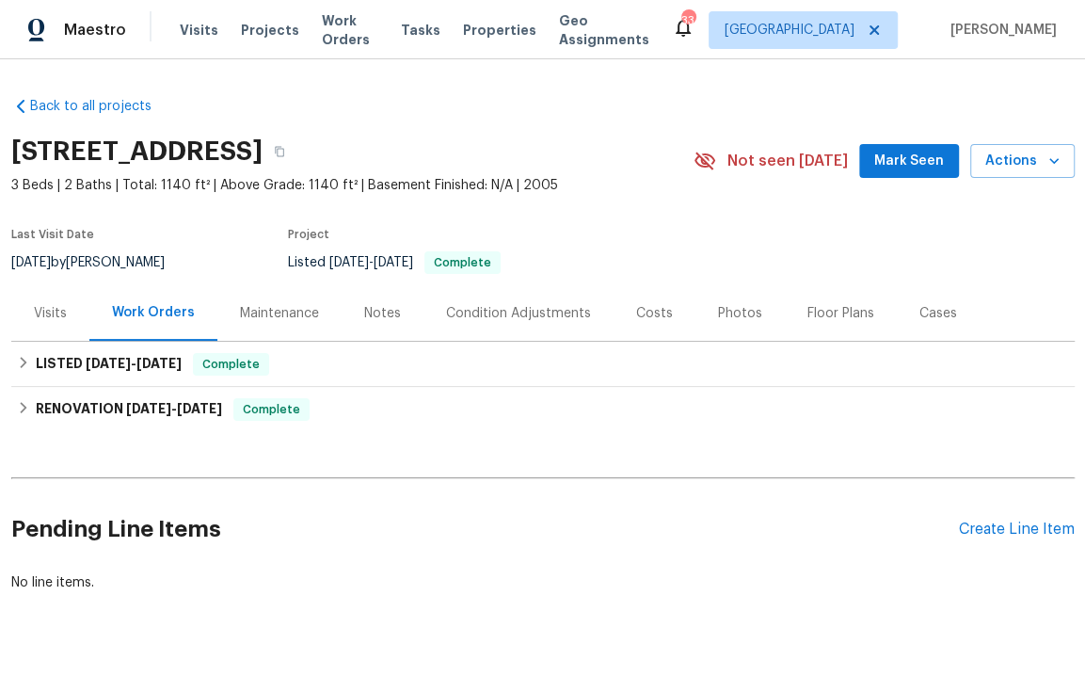
click at [731, 319] on div "Photos" at bounding box center [740, 313] width 44 height 19
click at [284, 149] on icon "button" at bounding box center [279, 152] width 9 height 10
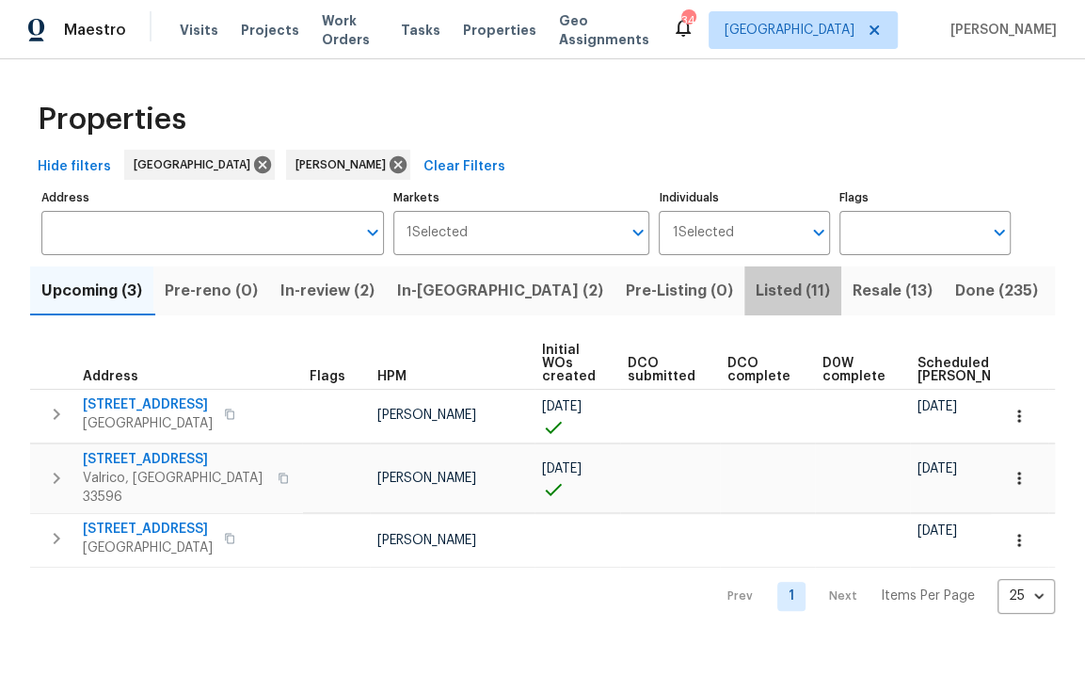
click at [756, 294] on span "Listed (11)" at bounding box center [793, 291] width 74 height 26
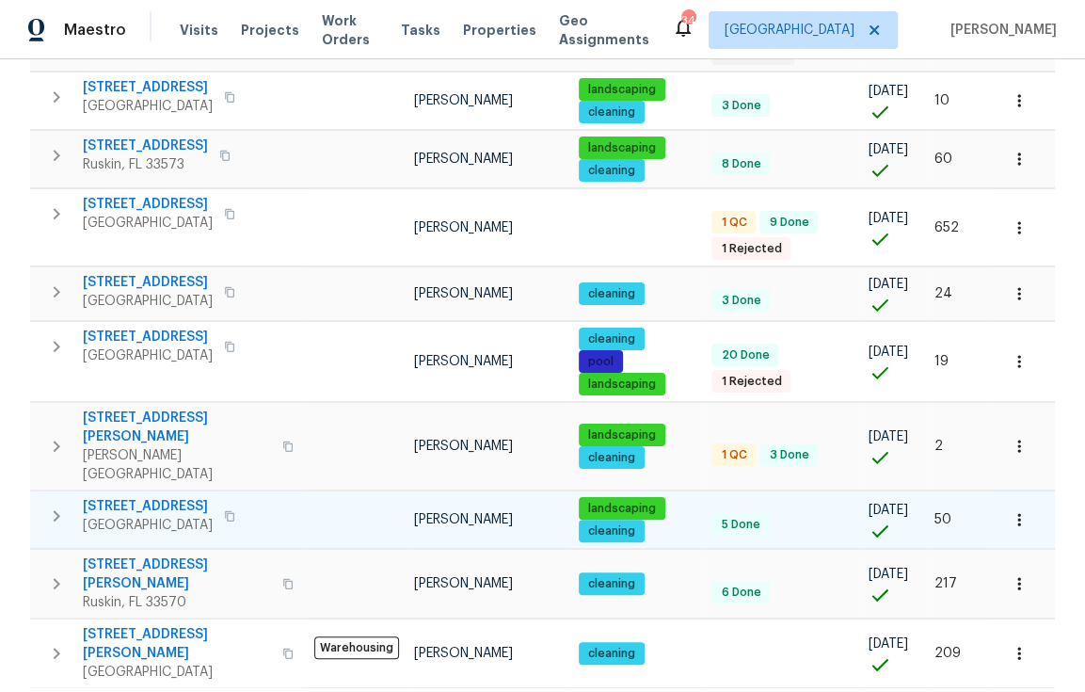
scroll to position [508, 0]
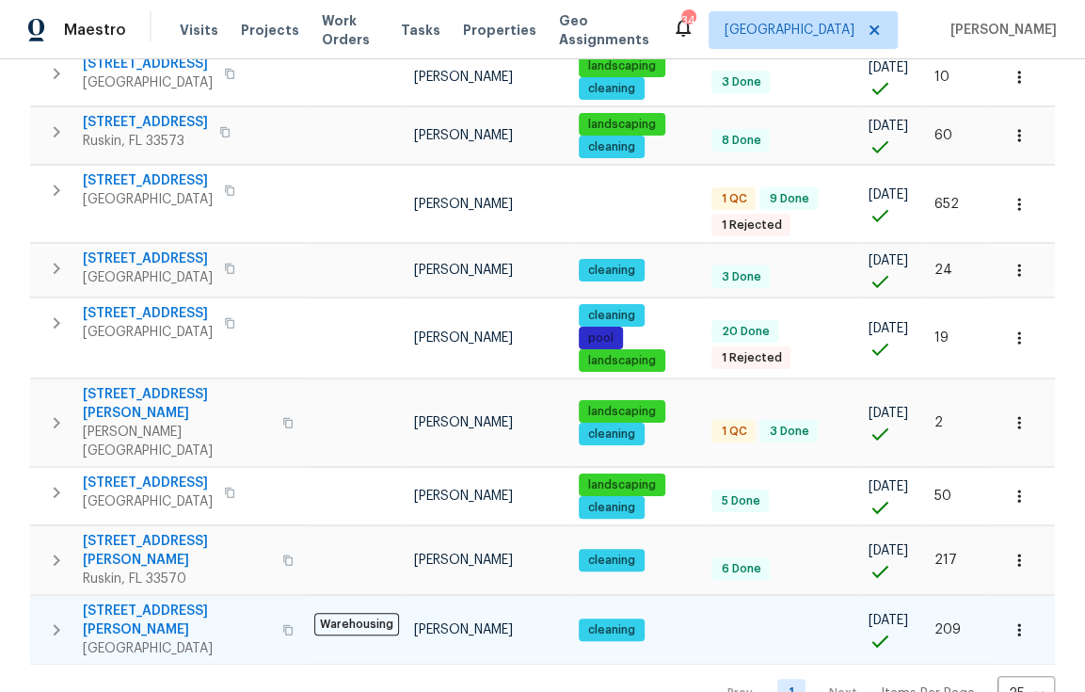
click at [151, 601] on span "[STREET_ADDRESS][PERSON_NAME]" at bounding box center [177, 620] width 188 height 38
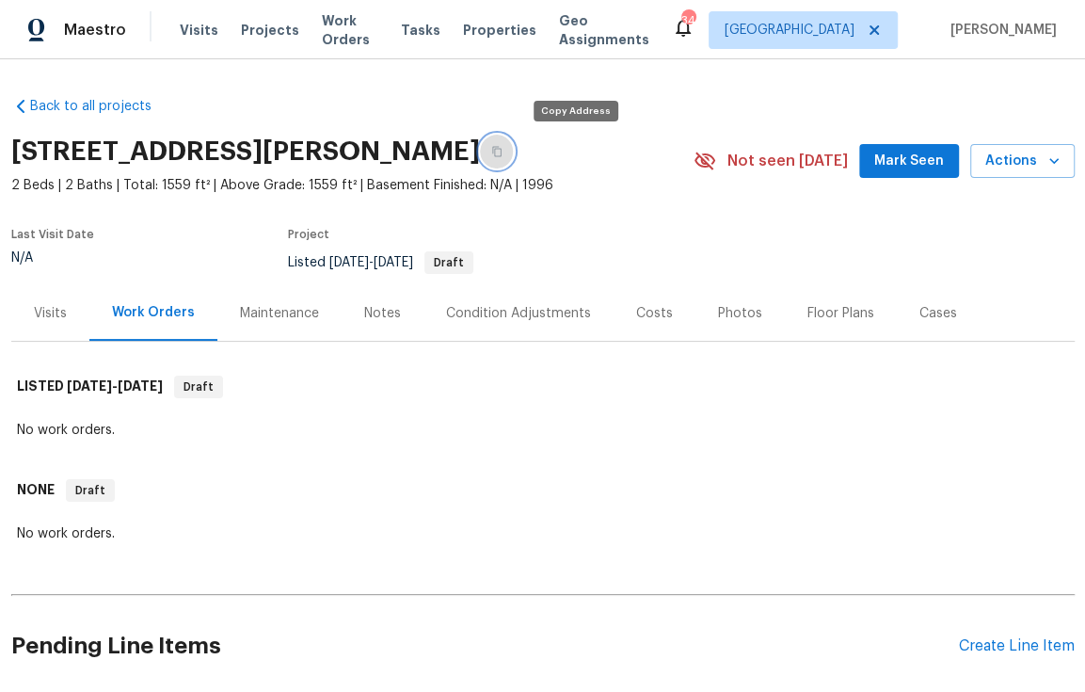
click at [502, 152] on icon "button" at bounding box center [496, 151] width 11 height 11
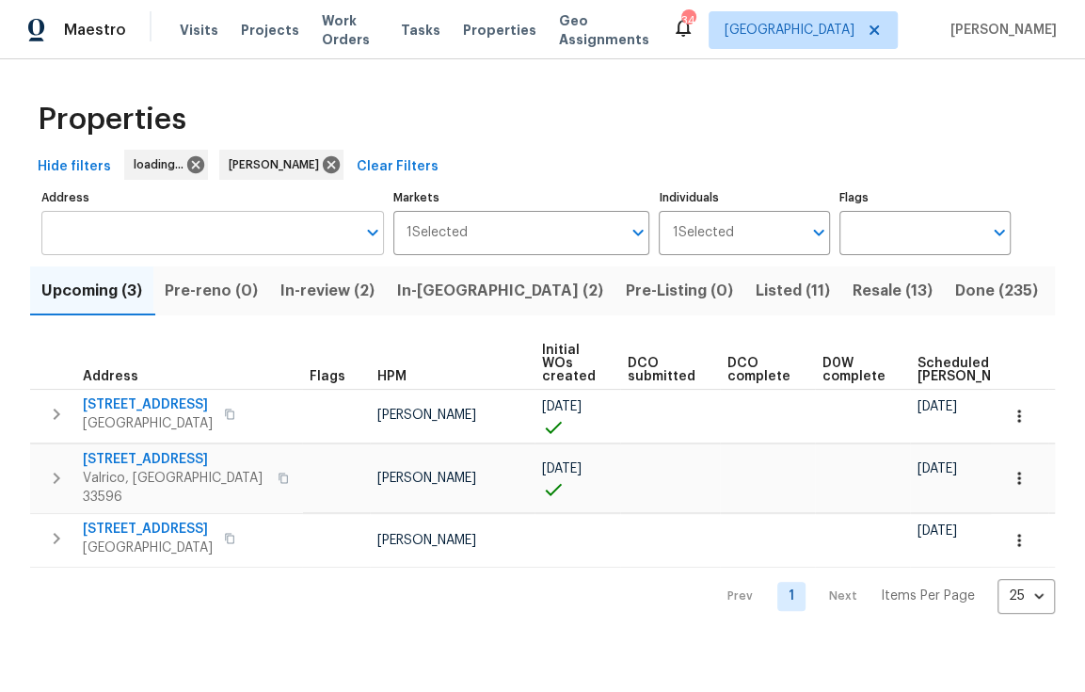
click at [234, 237] on input "Address" at bounding box center [198, 233] width 314 height 44
click at [187, 235] on input "Address" at bounding box center [198, 233] width 314 height 44
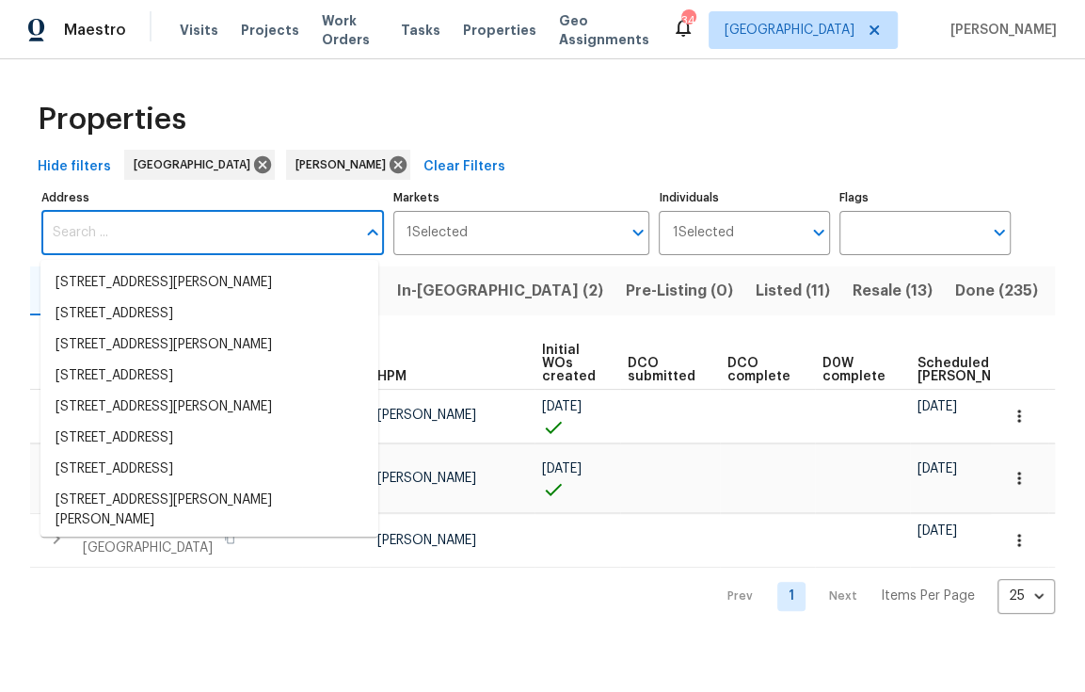
paste input "1110 McDaniel St, Sun City Center, FL 33573"
type input "1110 McDaniel St, Sun City Center, FL 33573"
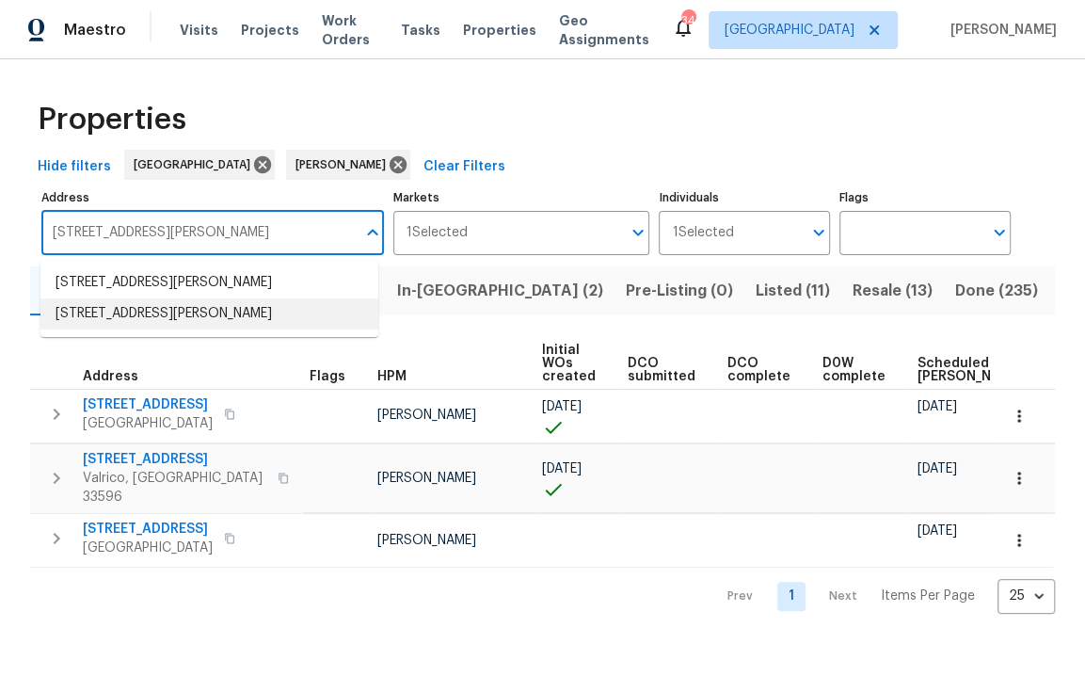
click at [176, 308] on li "1110 McDaniel St Sun City Center FL 33573" at bounding box center [209, 313] width 338 height 31
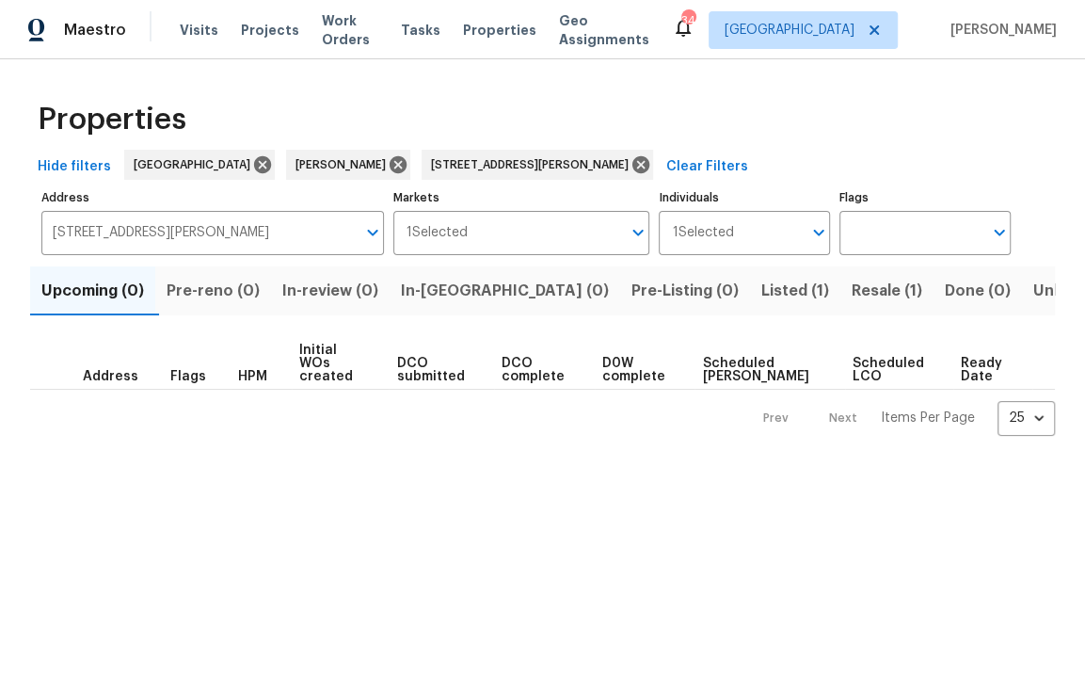
click at [852, 282] on span "Resale (1)" at bounding box center [887, 291] width 71 height 26
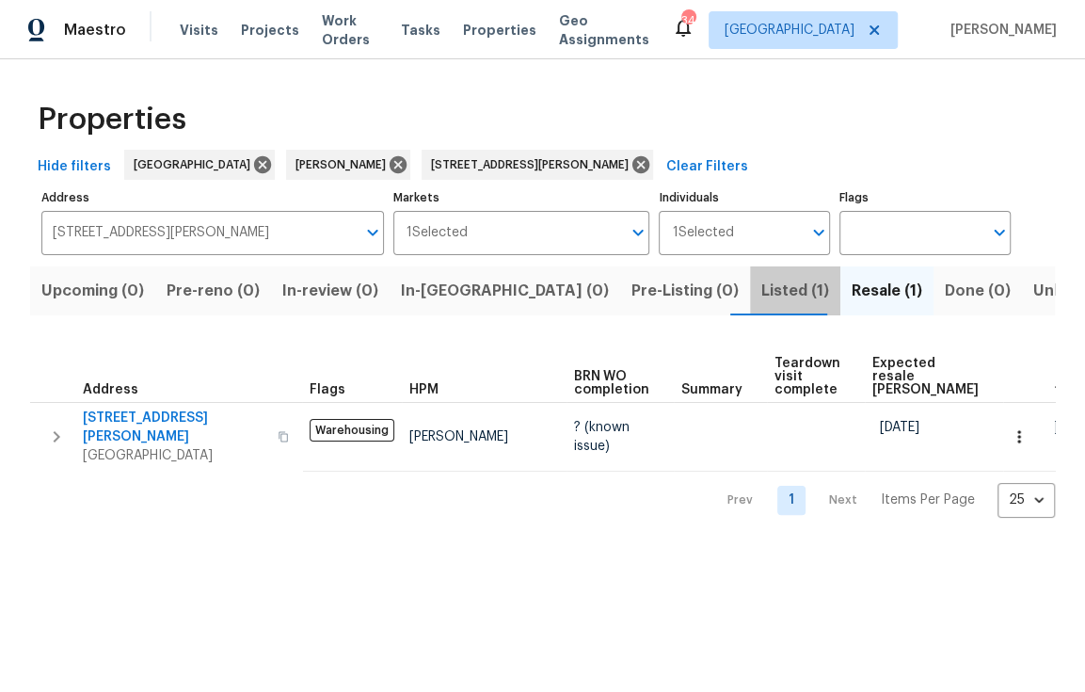
click at [761, 292] on span "Listed (1)" at bounding box center [795, 291] width 68 height 26
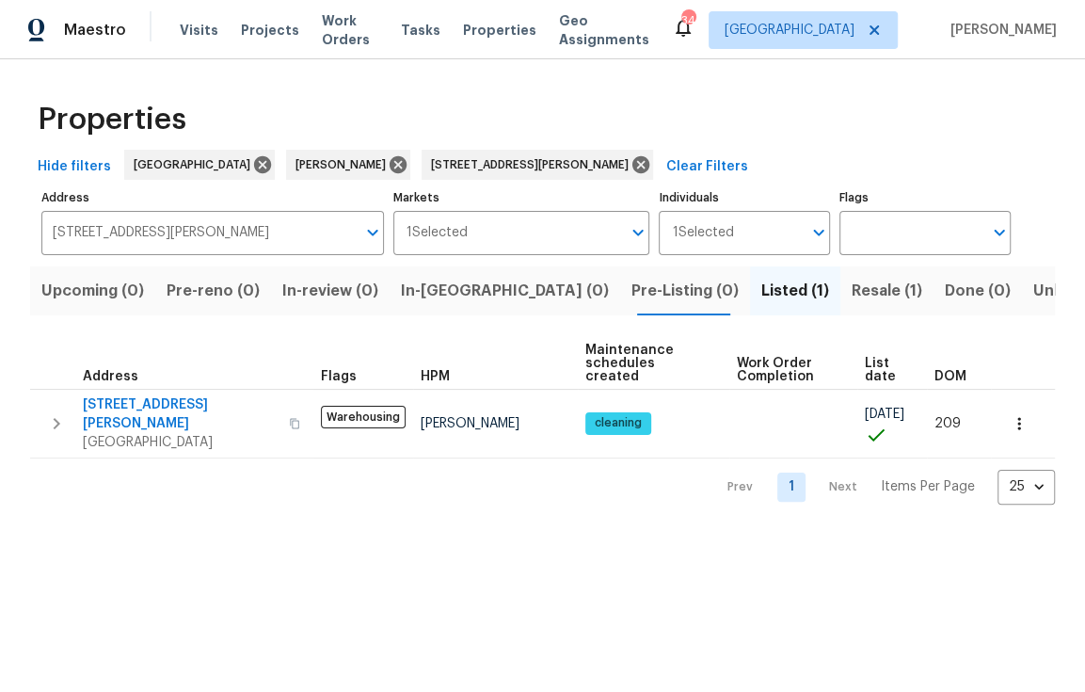
click at [852, 298] on span "Resale (1)" at bounding box center [887, 291] width 71 height 26
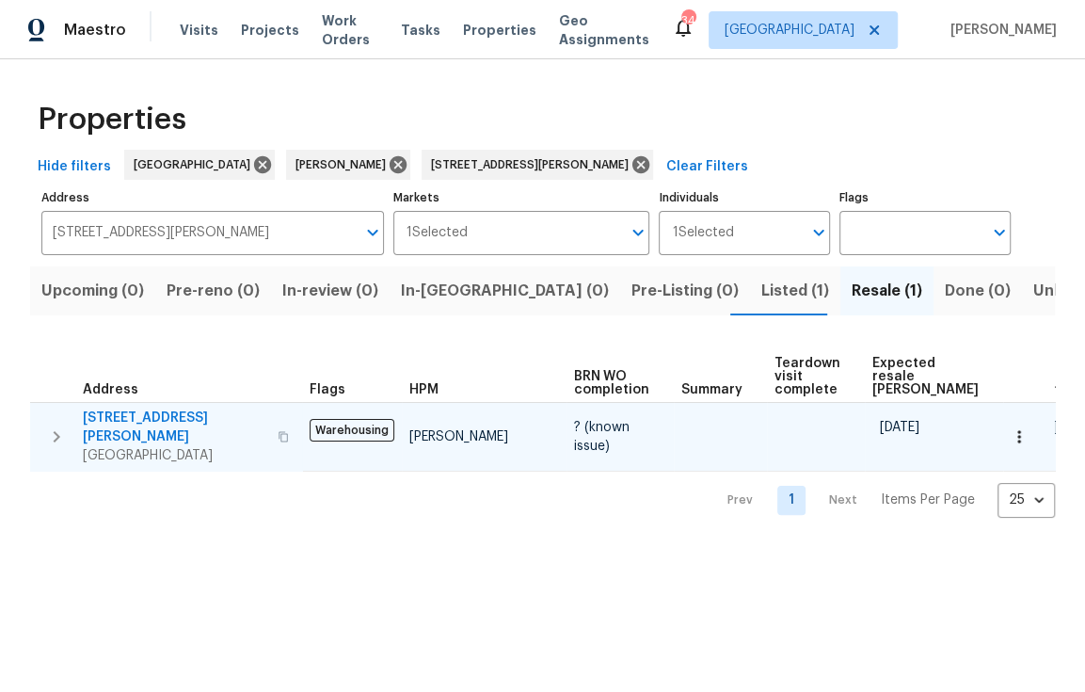
click at [152, 413] on span "1110 McDaniel St # 1110" at bounding box center [174, 427] width 183 height 38
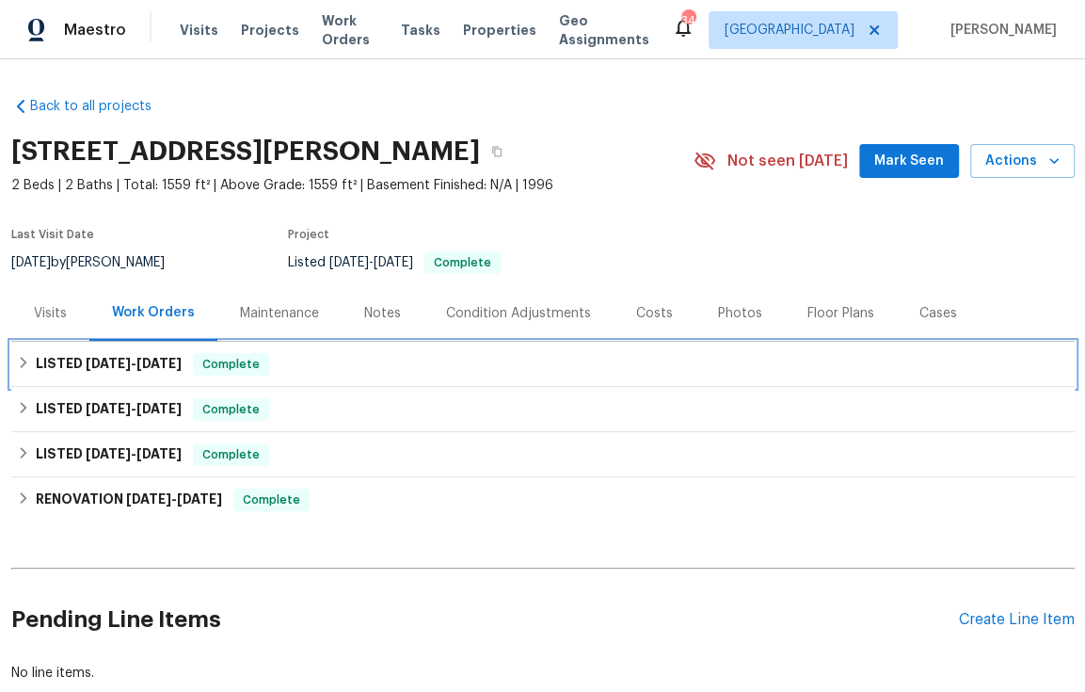
click at [17, 362] on icon at bounding box center [23, 362] width 13 height 13
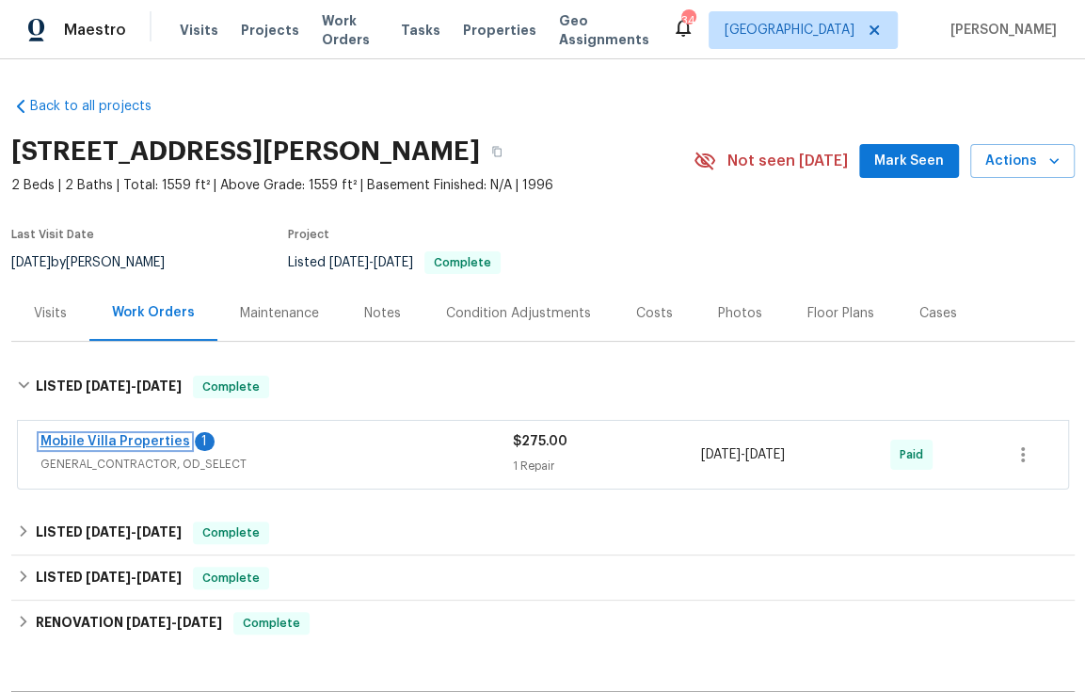
click at [106, 440] on link "Mobile Villa Properties" at bounding box center [115, 441] width 150 height 13
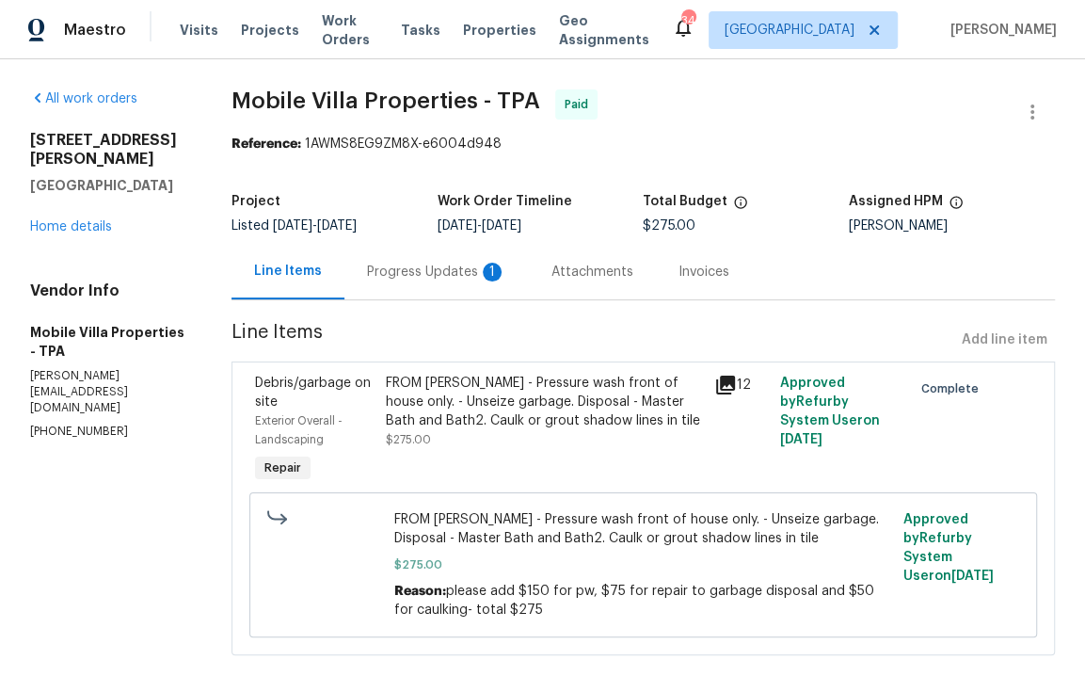
click at [455, 266] on div "Progress Updates 1" at bounding box center [436, 272] width 139 height 19
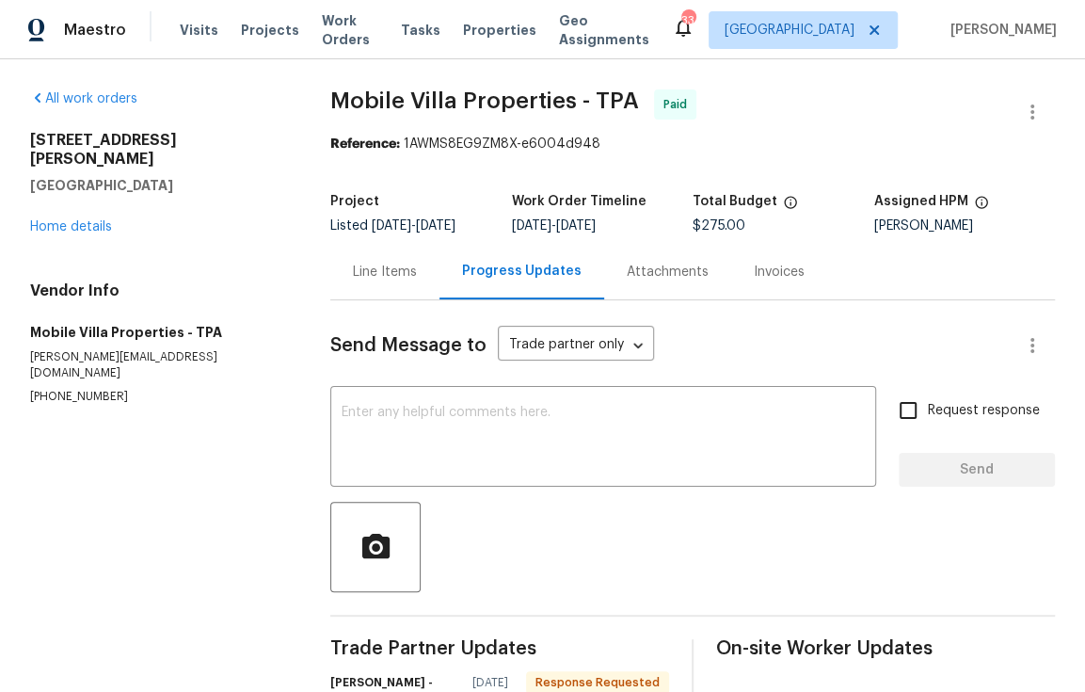
click at [391, 268] on div "Line Items" at bounding box center [385, 272] width 64 height 19
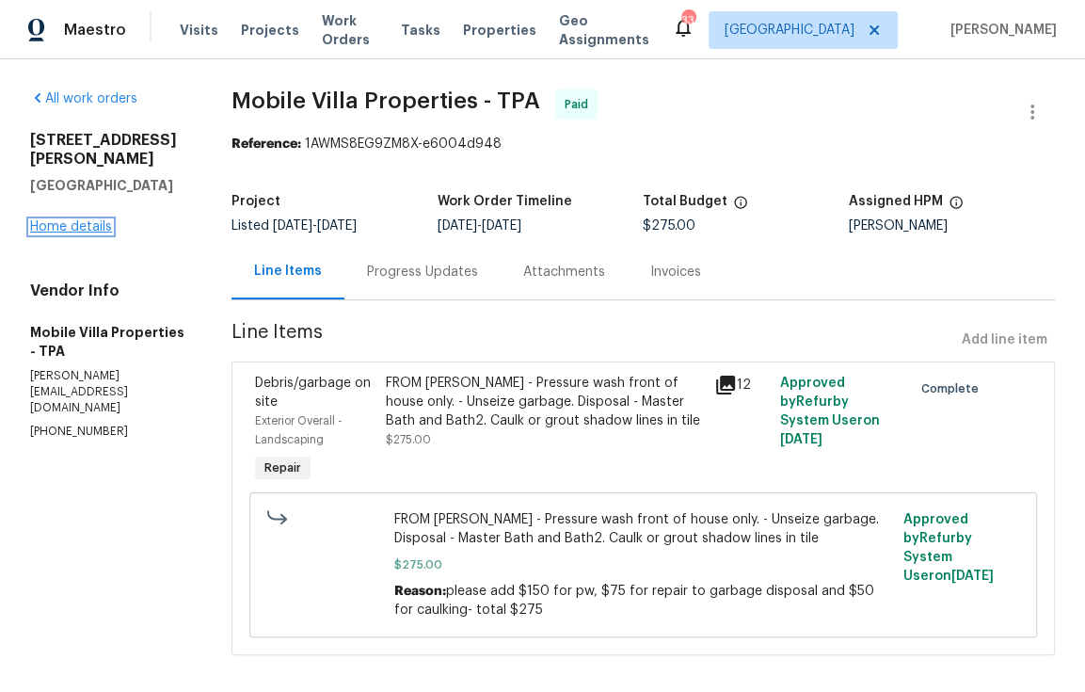
click at [85, 233] on link "Home details" at bounding box center [71, 226] width 82 height 13
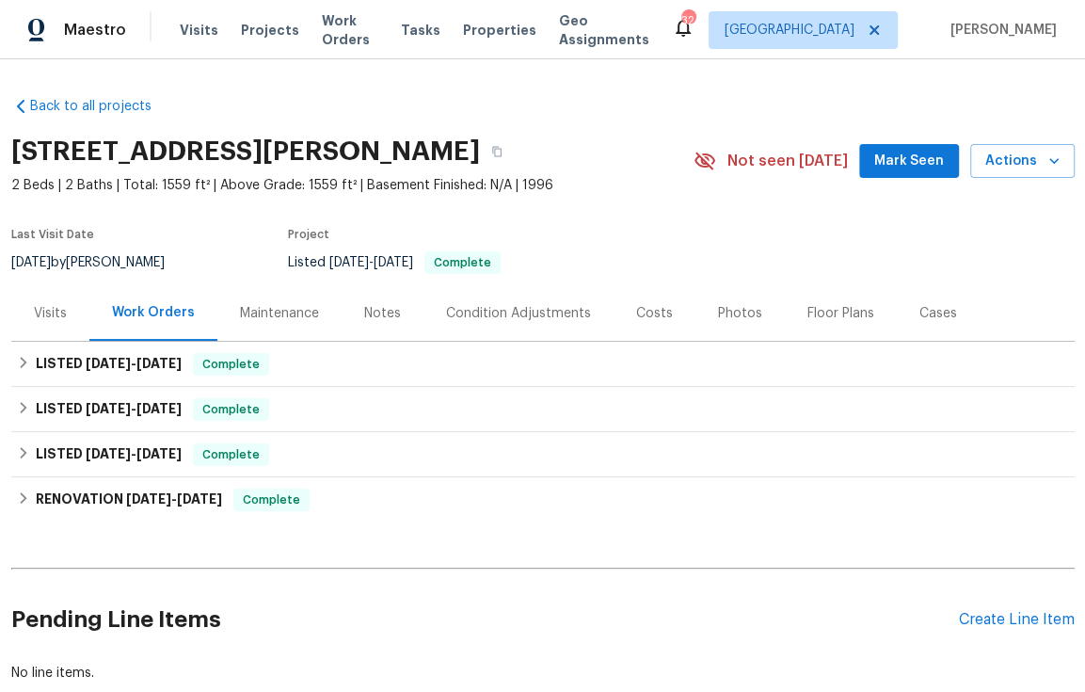
click at [371, 95] on div "Back to all projects 1110 McDaniel St # 1110, Sun City Center, FL 33573 2 Beds …" at bounding box center [542, 389] width 1063 height 615
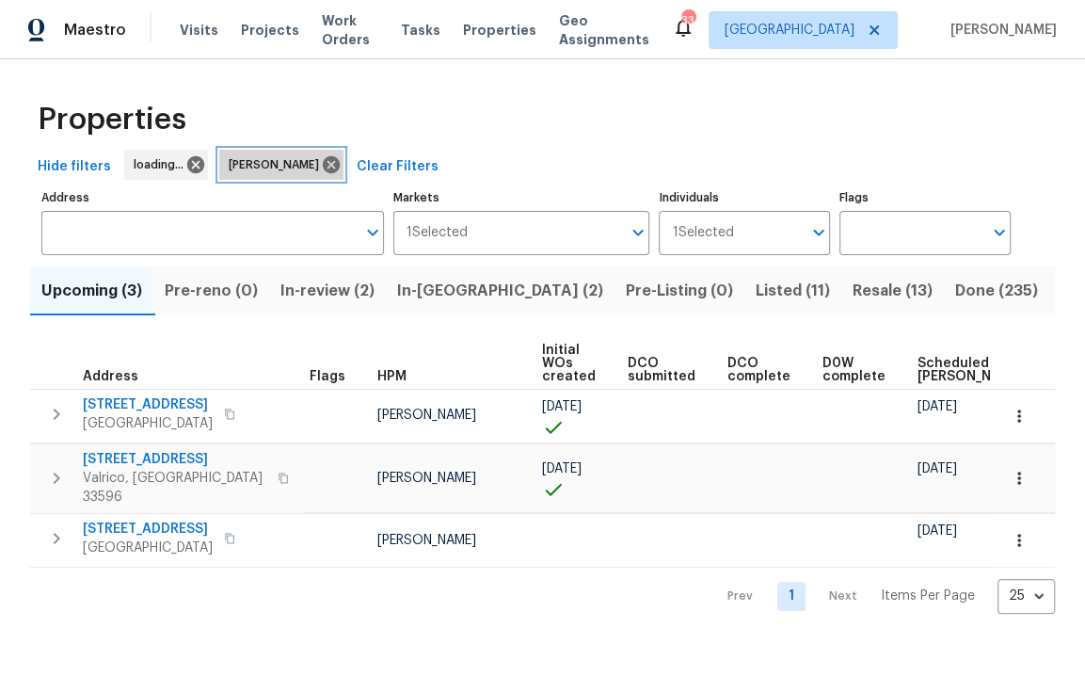
drag, startPoint x: 308, startPoint y: 164, endPoint x: 305, endPoint y: 174, distance: 10.7
click at [321, 165] on icon at bounding box center [331, 164] width 21 height 21
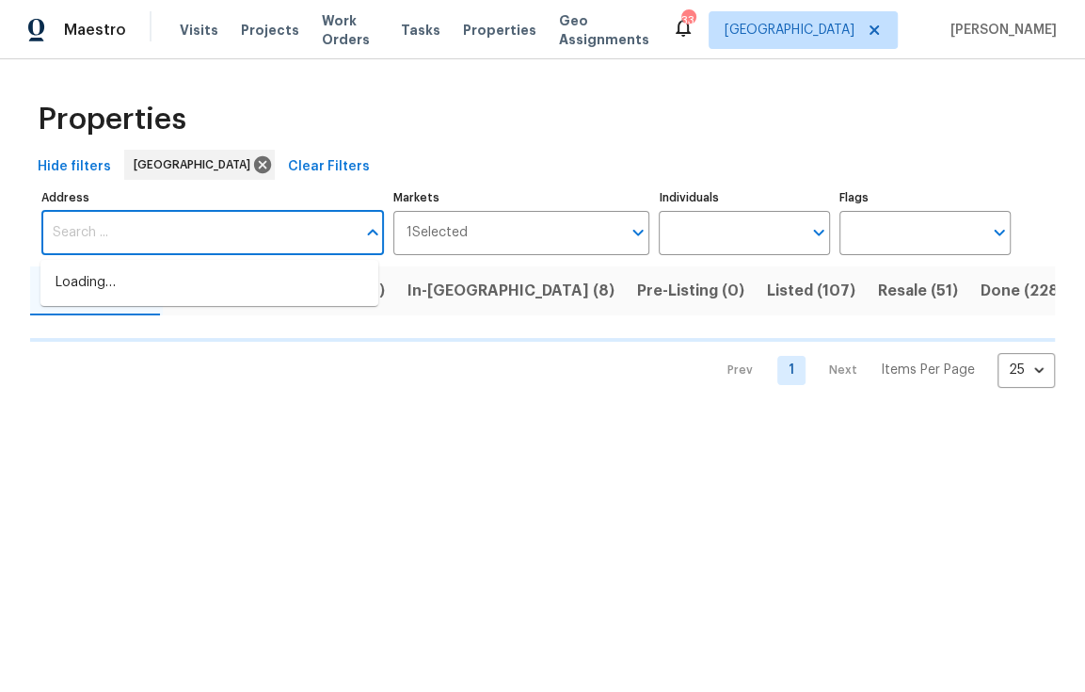
click at [229, 250] on input "Address" at bounding box center [198, 233] width 314 height 44
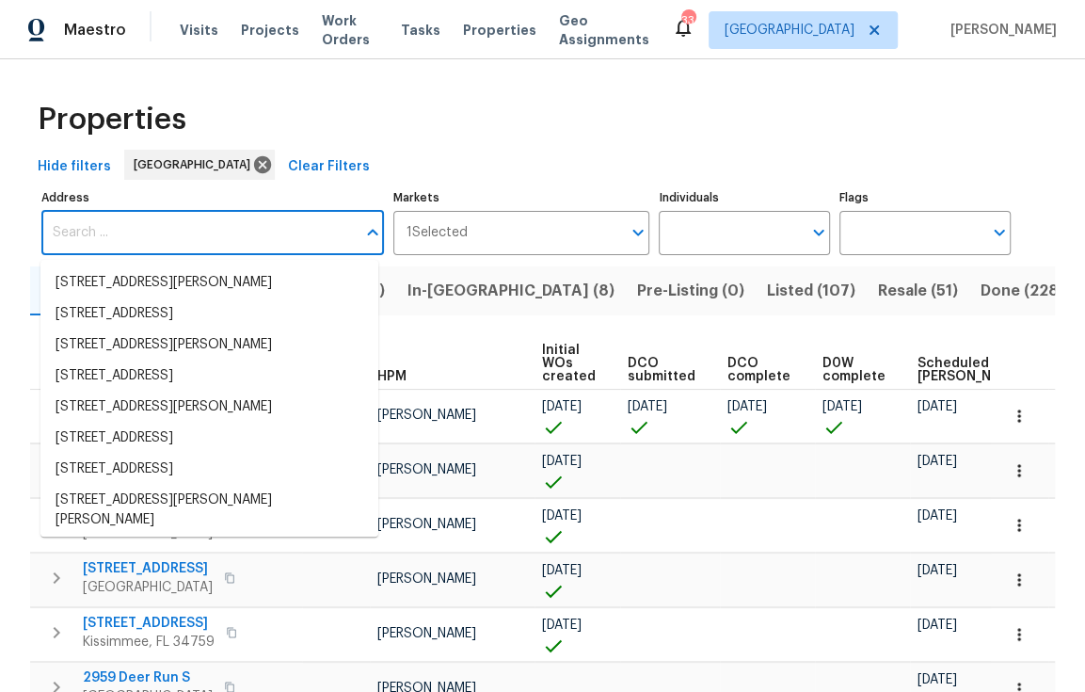
click at [240, 245] on input "Address" at bounding box center [198, 233] width 314 height 44
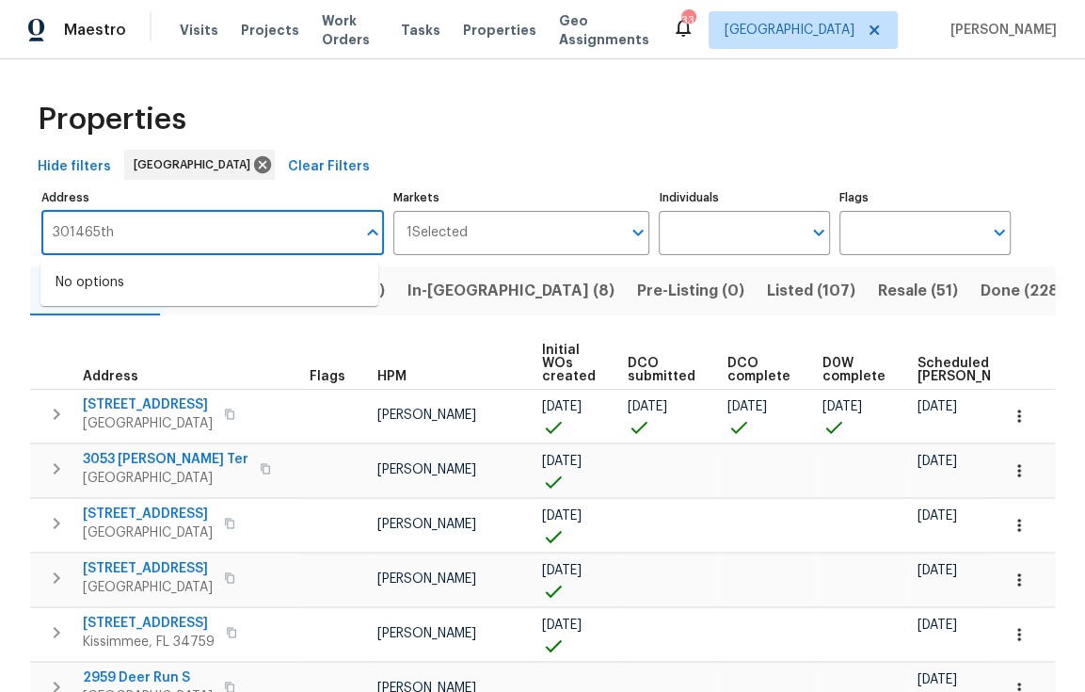
drag, startPoint x: 135, startPoint y: 232, endPoint x: 84, endPoint y: 233, distance: 51.8
click at [84, 233] on input "301465th" at bounding box center [198, 233] width 314 height 44
click at [125, 236] on input "301465th" at bounding box center [198, 233] width 314 height 44
click at [88, 230] on input "301465th" at bounding box center [198, 233] width 314 height 44
click at [84, 230] on input "301465th" at bounding box center [198, 233] width 314 height 44
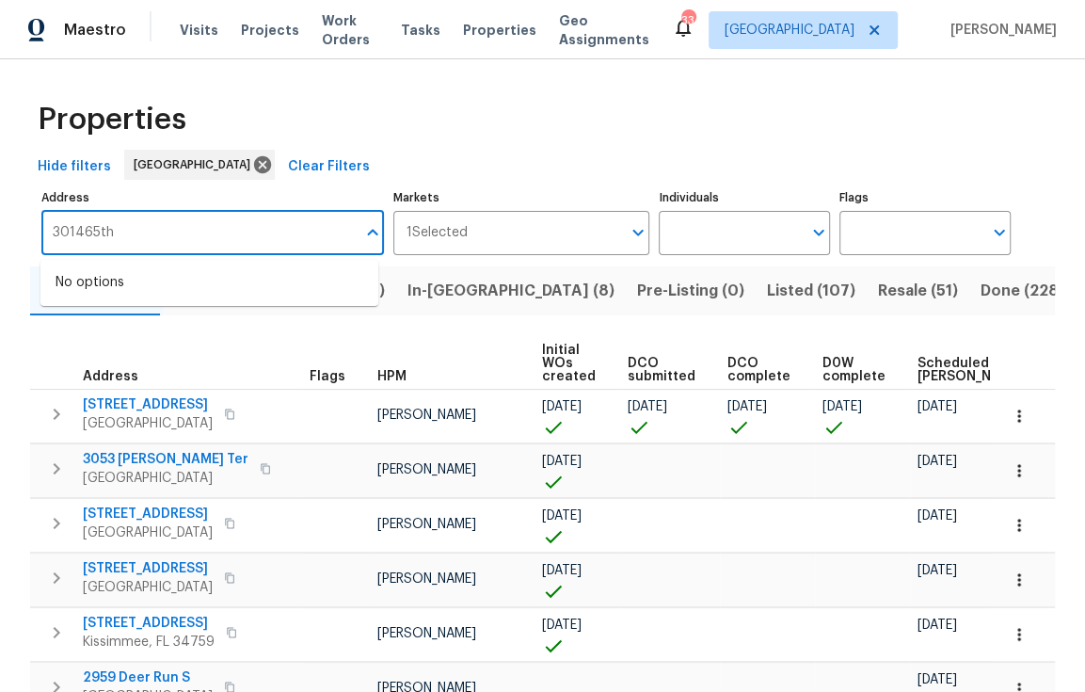
type input "3014 65th"
click at [199, 279] on li "3014 65th St E Bradenton FL 34208" at bounding box center [209, 282] width 338 height 31
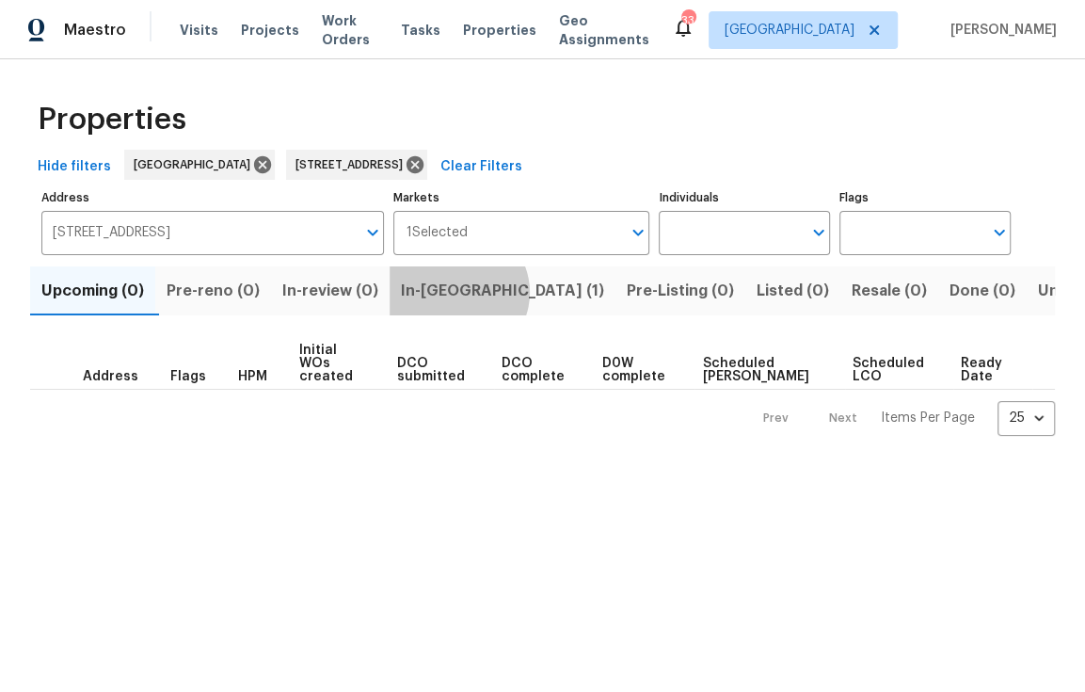
click at [464, 294] on span "In-reno (1)" at bounding box center [502, 291] width 203 height 26
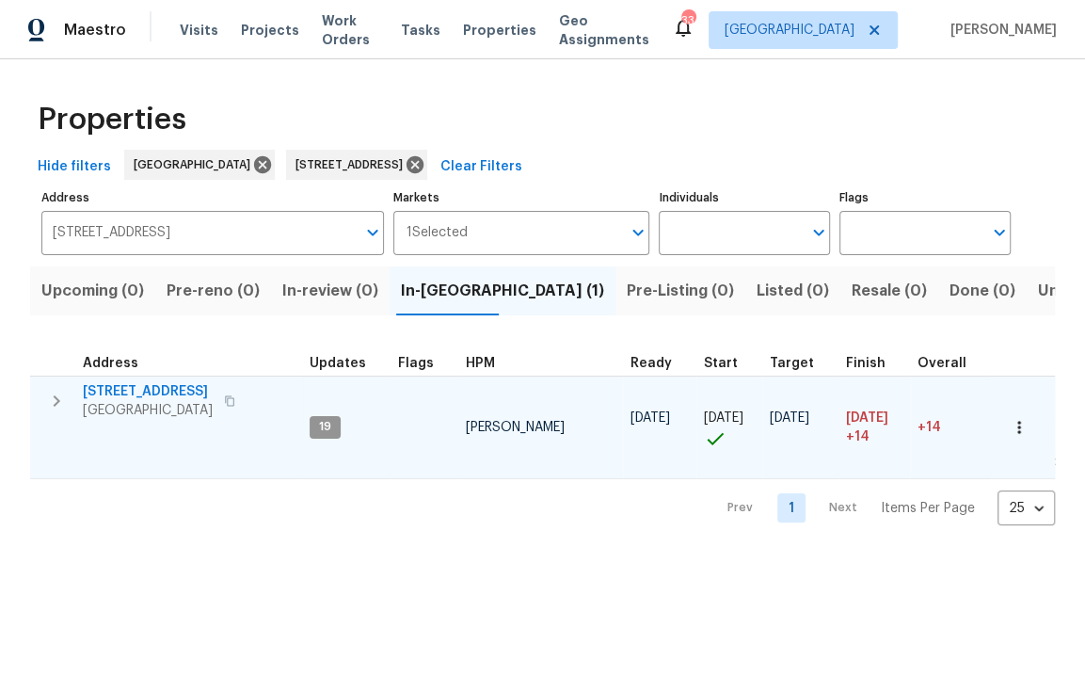
click at [154, 388] on span "[STREET_ADDRESS]" at bounding box center [148, 391] width 130 height 19
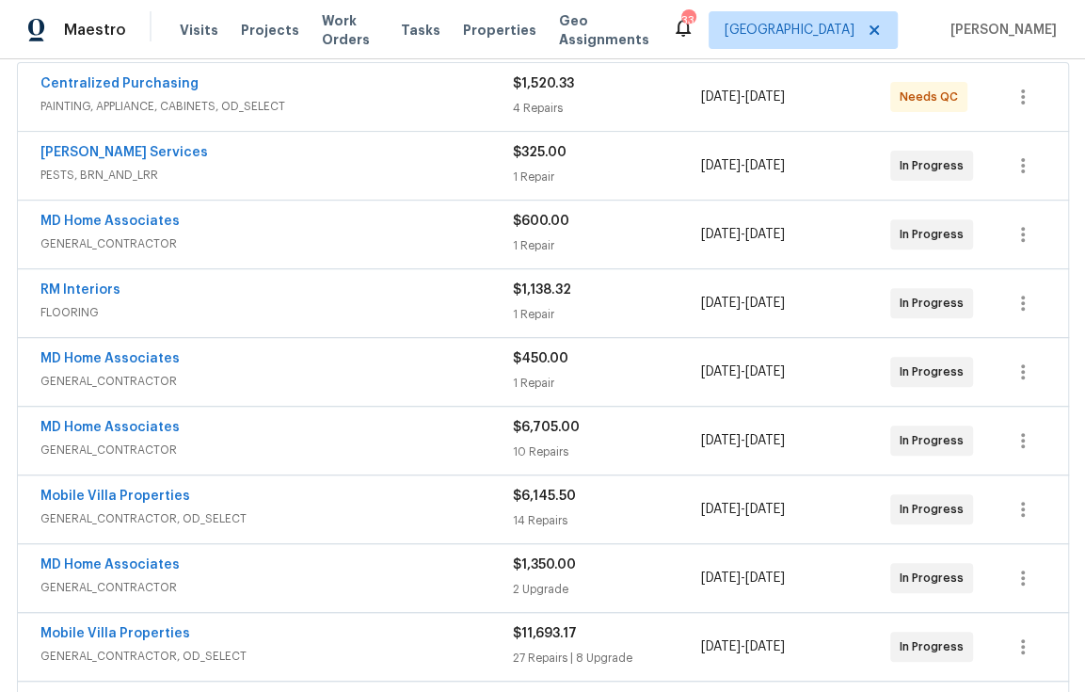
scroll to position [354, 0]
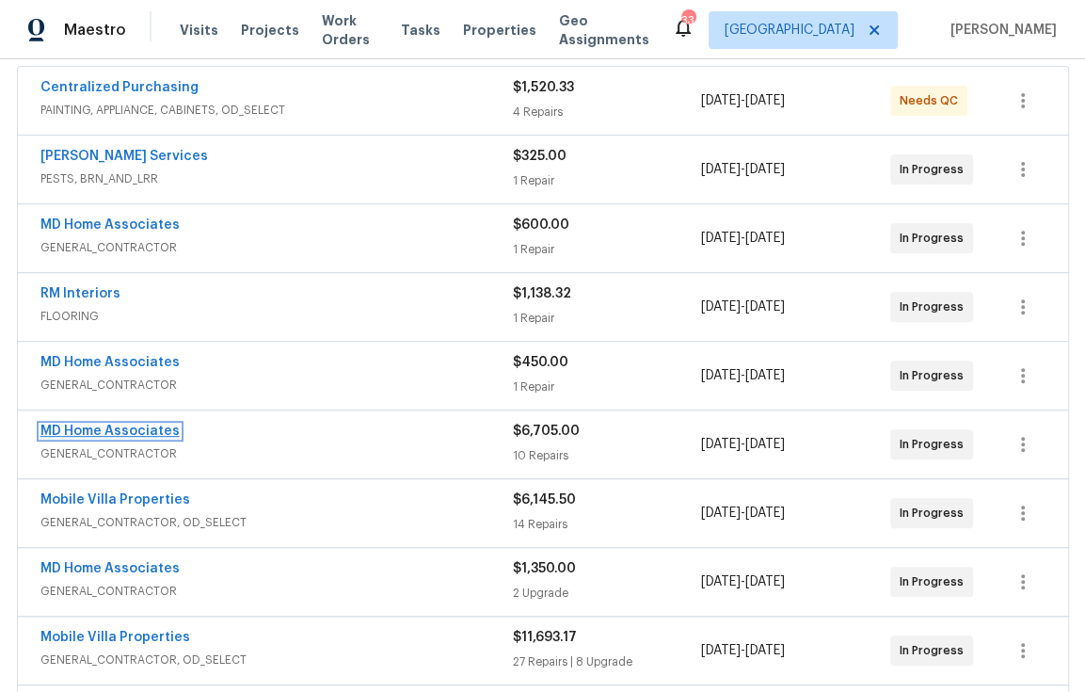
click at [150, 428] on link "MD Home Associates" at bounding box center [109, 430] width 139 height 13
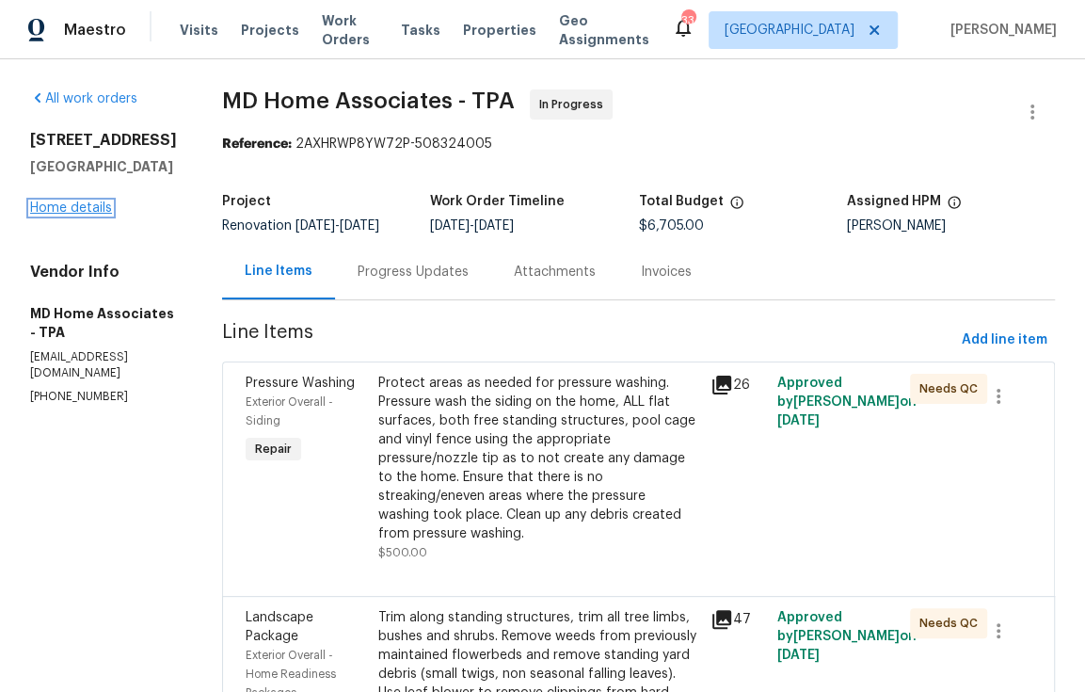
click at [76, 203] on link "Home details" at bounding box center [71, 207] width 82 height 13
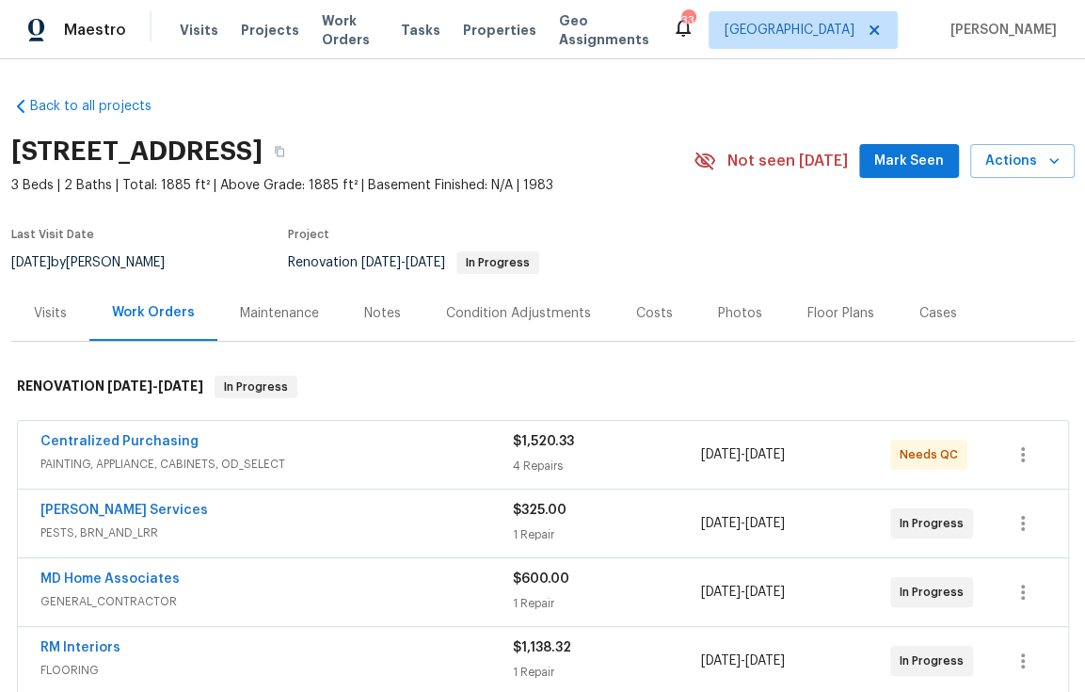
click at [46, 322] on div "Visits" at bounding box center [50, 313] width 33 height 19
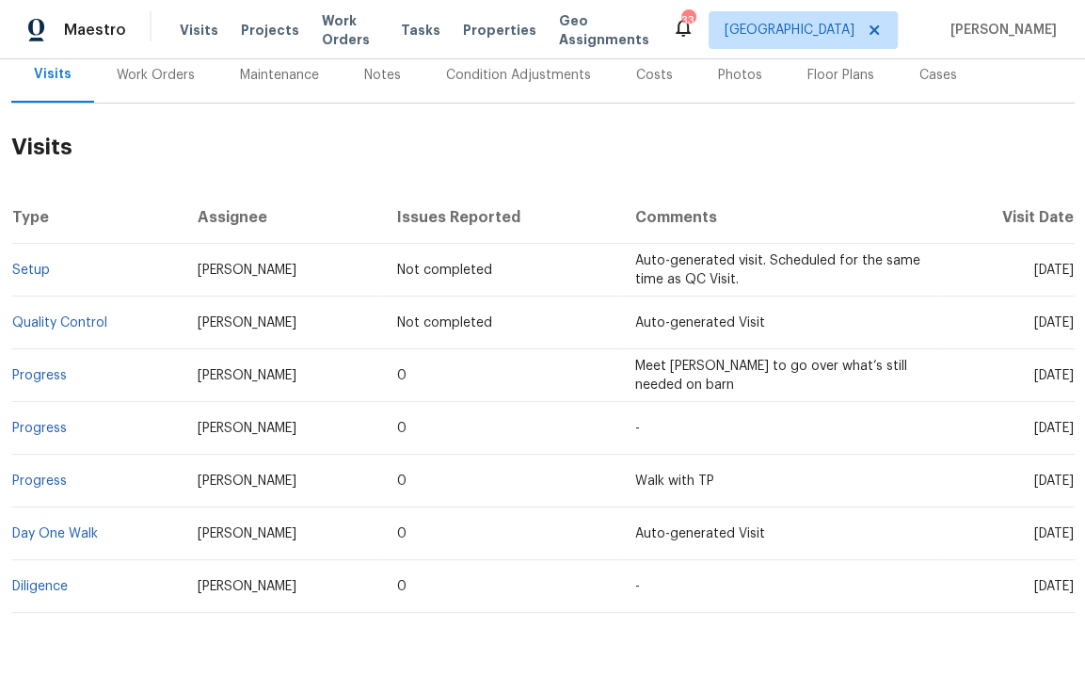
scroll to position [239, 0]
click at [79, 533] on link "Day One Walk" at bounding box center [55, 532] width 86 height 13
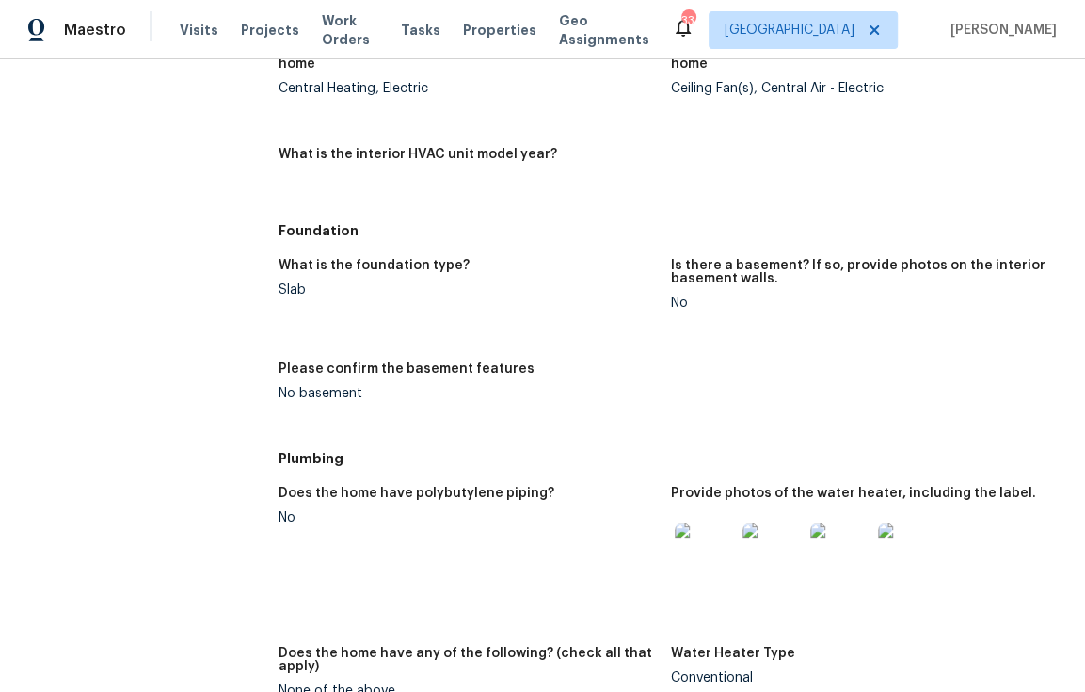
scroll to position [1580, 0]
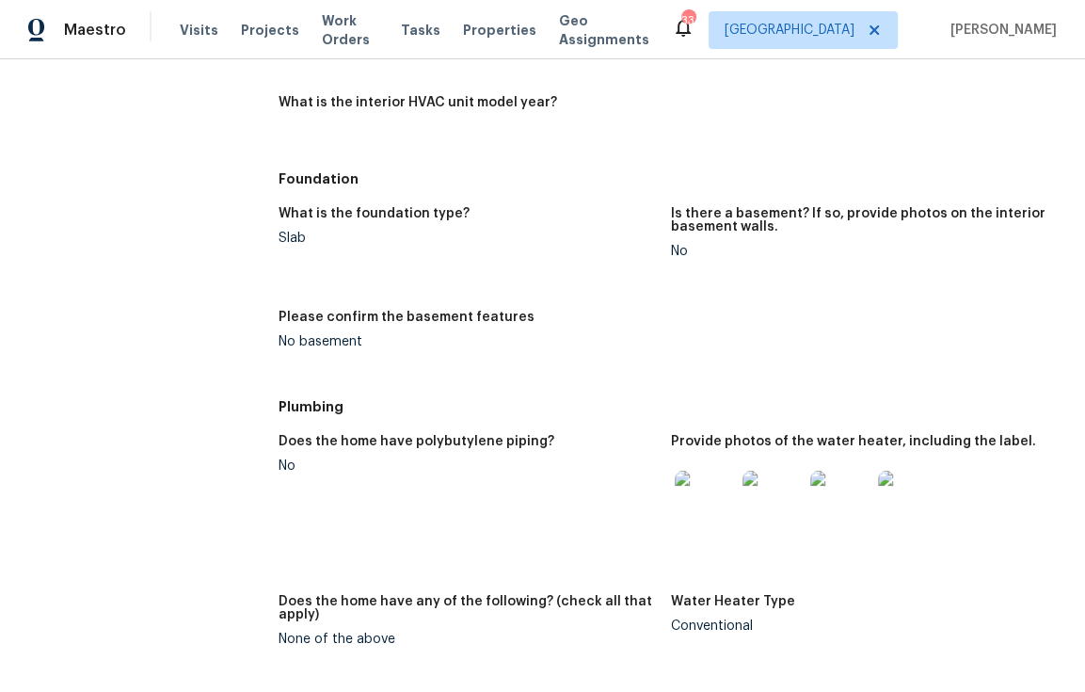
click at [684, 482] on img at bounding box center [705, 500] width 60 height 60
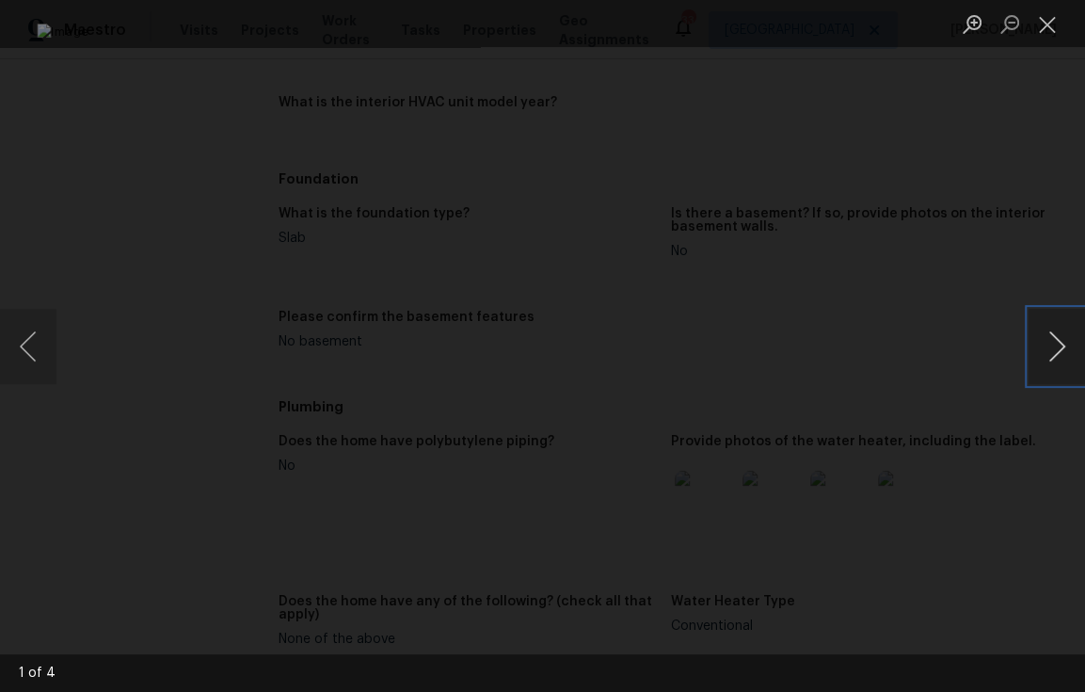
click at [1038, 342] on button "Next image" at bounding box center [1056, 346] width 56 height 75
click at [1043, 31] on button "Close lightbox" at bounding box center [1047, 24] width 38 height 33
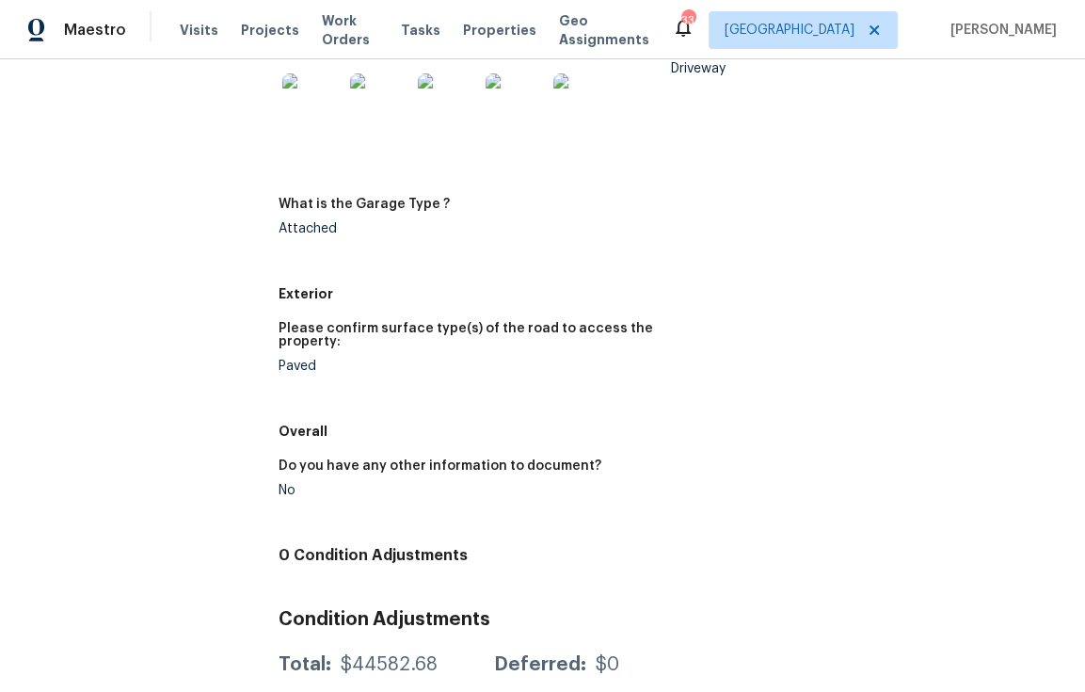
scroll to position [2897, 0]
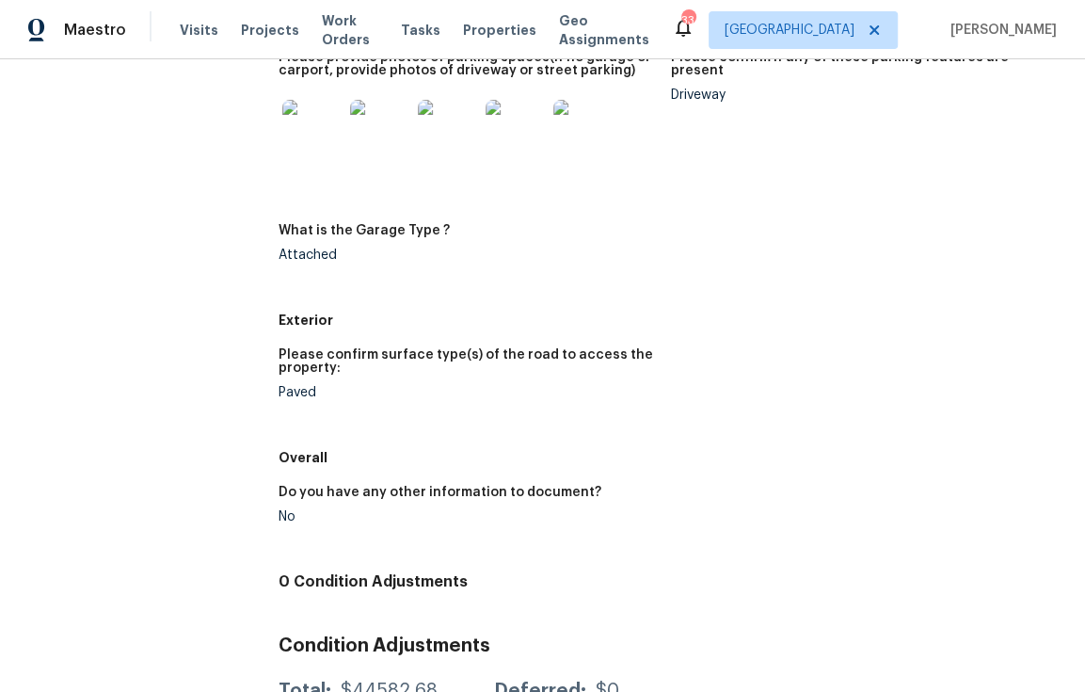
click at [299, 132] on img at bounding box center [312, 130] width 60 height 60
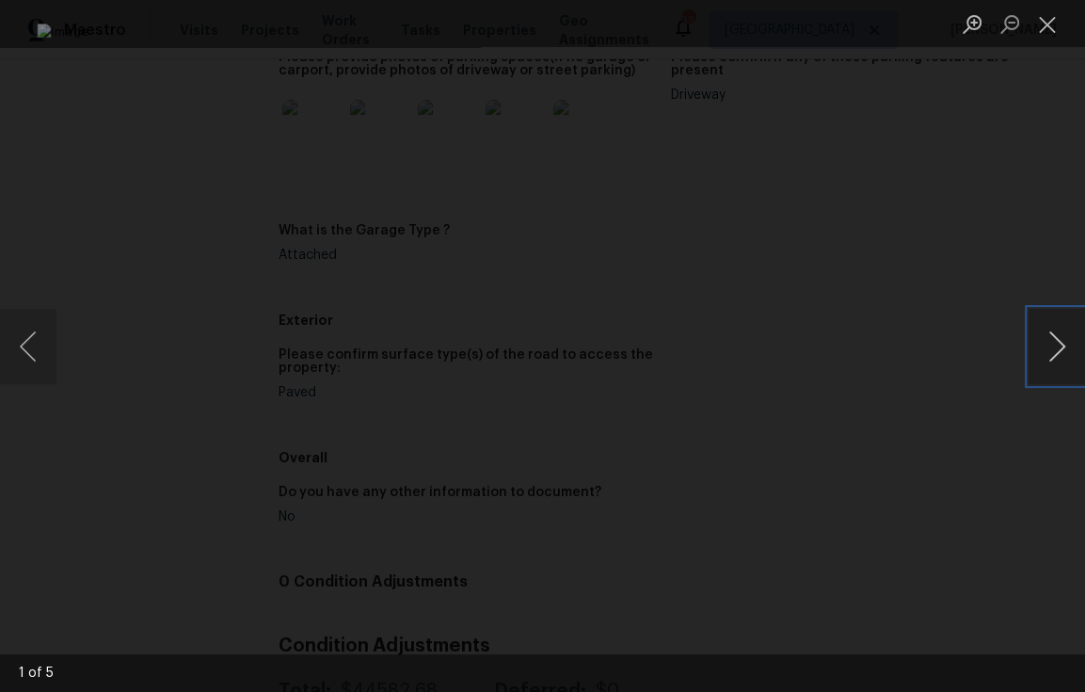
click at [1058, 347] on button "Next image" at bounding box center [1056, 346] width 56 height 75
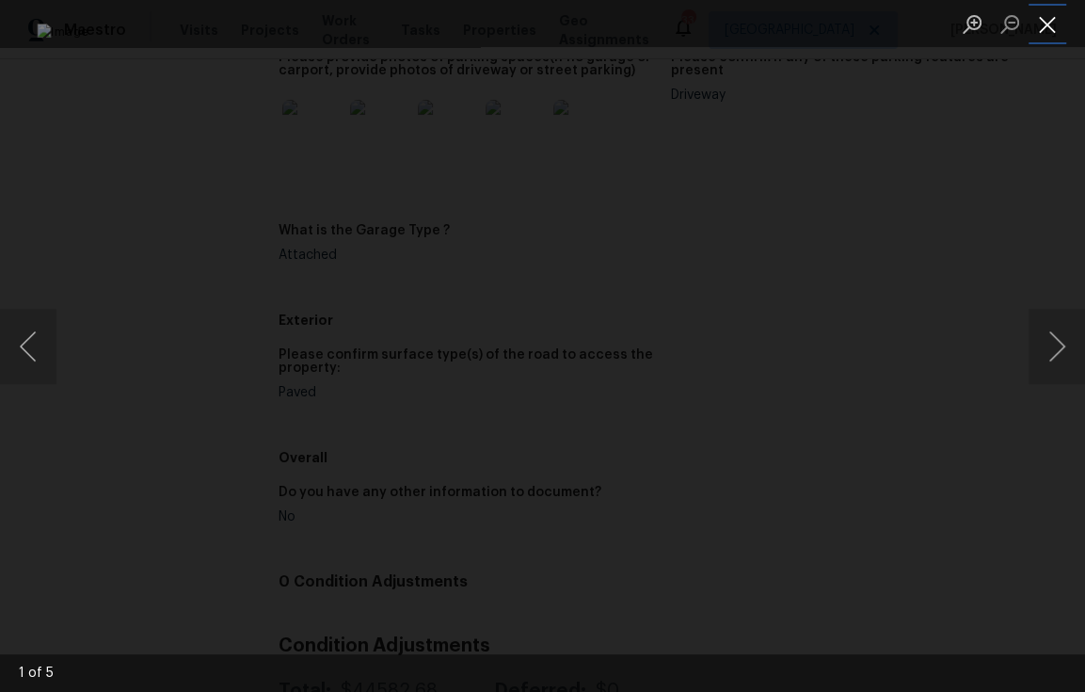
click at [1058, 25] on button "Close lightbox" at bounding box center [1047, 24] width 38 height 33
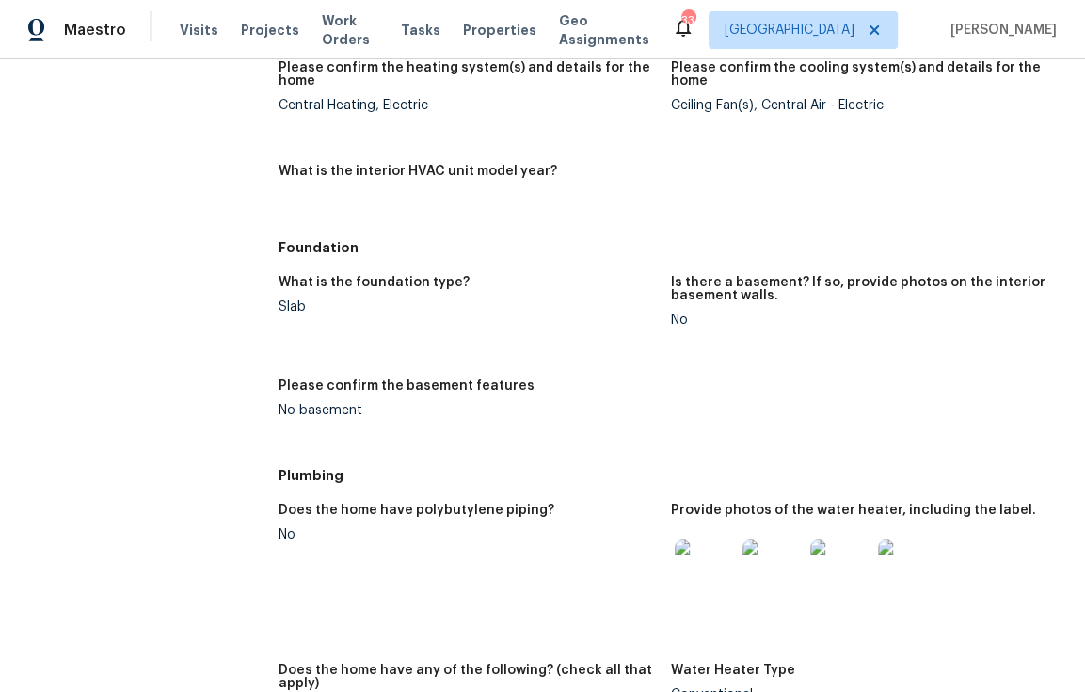
scroll to position [1422, 0]
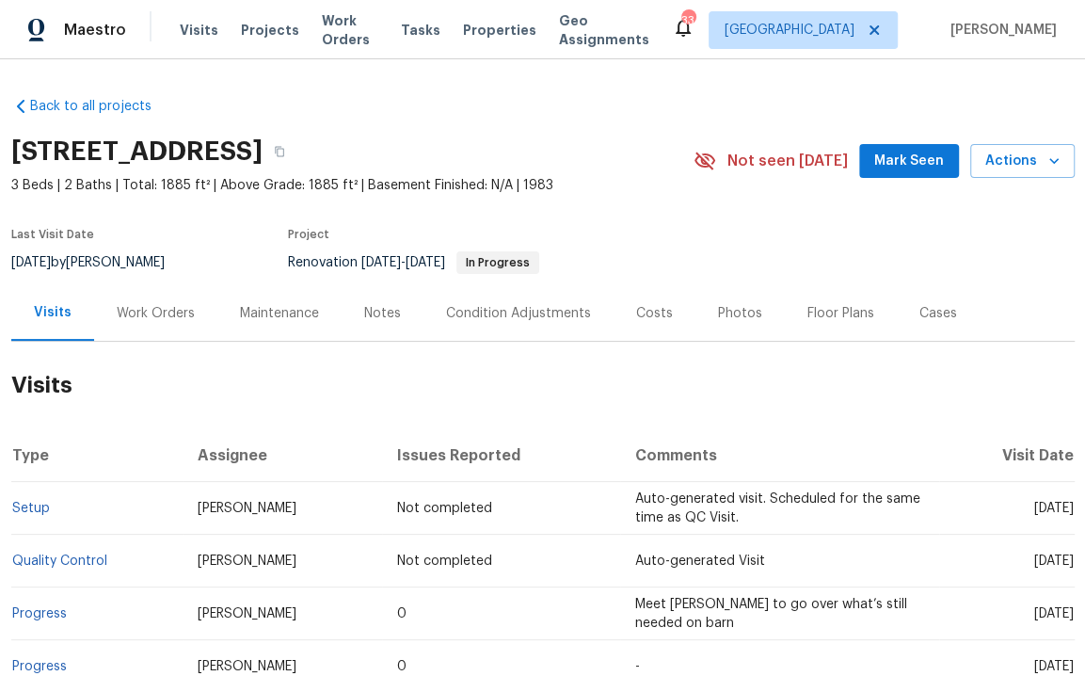
click at [136, 301] on div "Work Orders" at bounding box center [155, 313] width 123 height 56
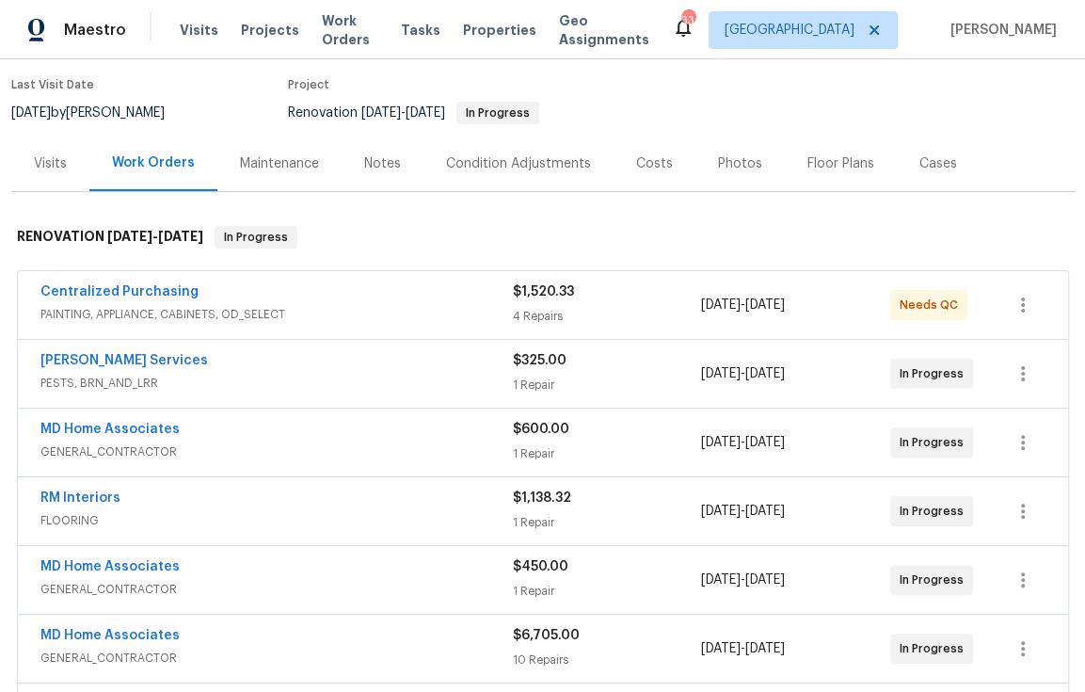
scroll to position [165, 0]
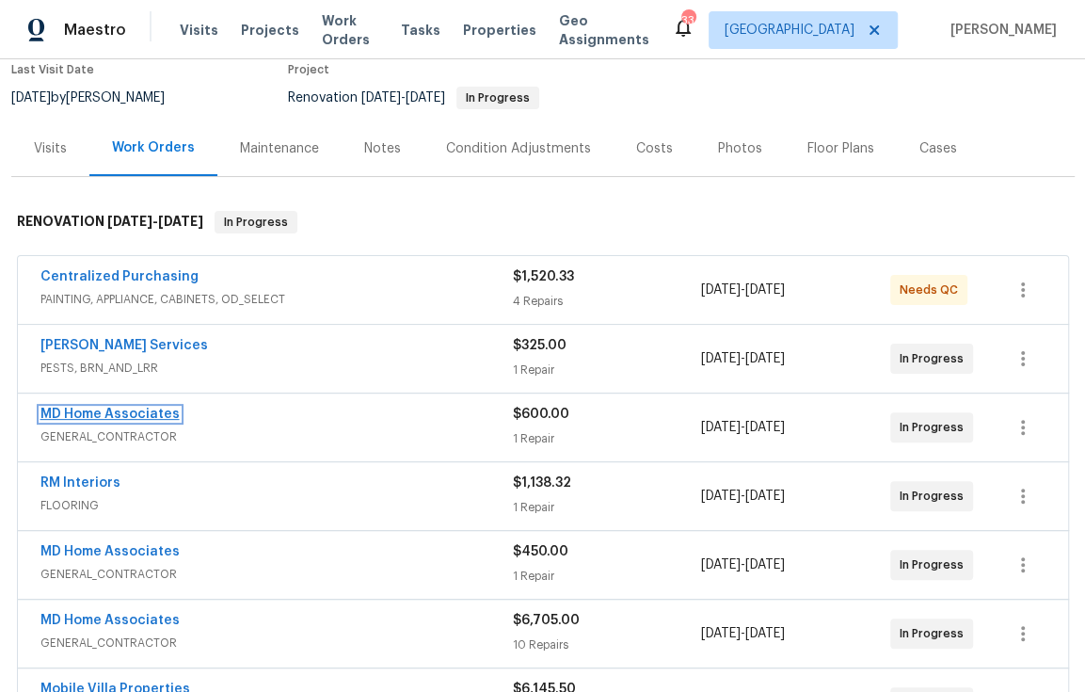
click at [130, 410] on link "MD Home Associates" at bounding box center [109, 413] width 139 height 13
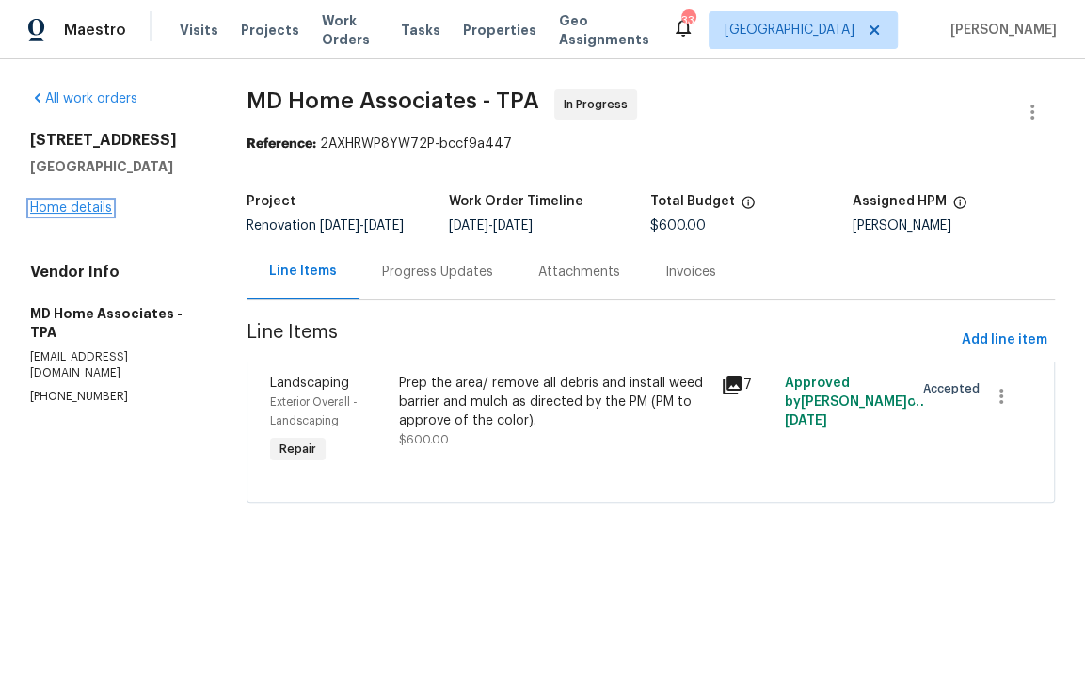
click at [77, 203] on link "Home details" at bounding box center [71, 207] width 82 height 13
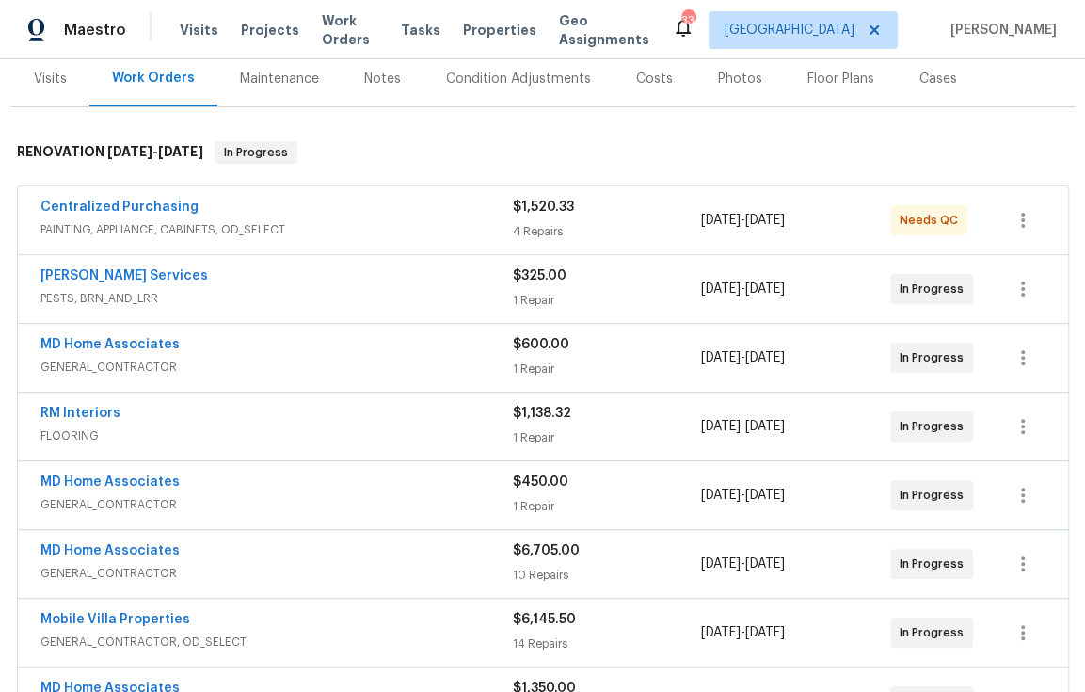
scroll to position [236, 0]
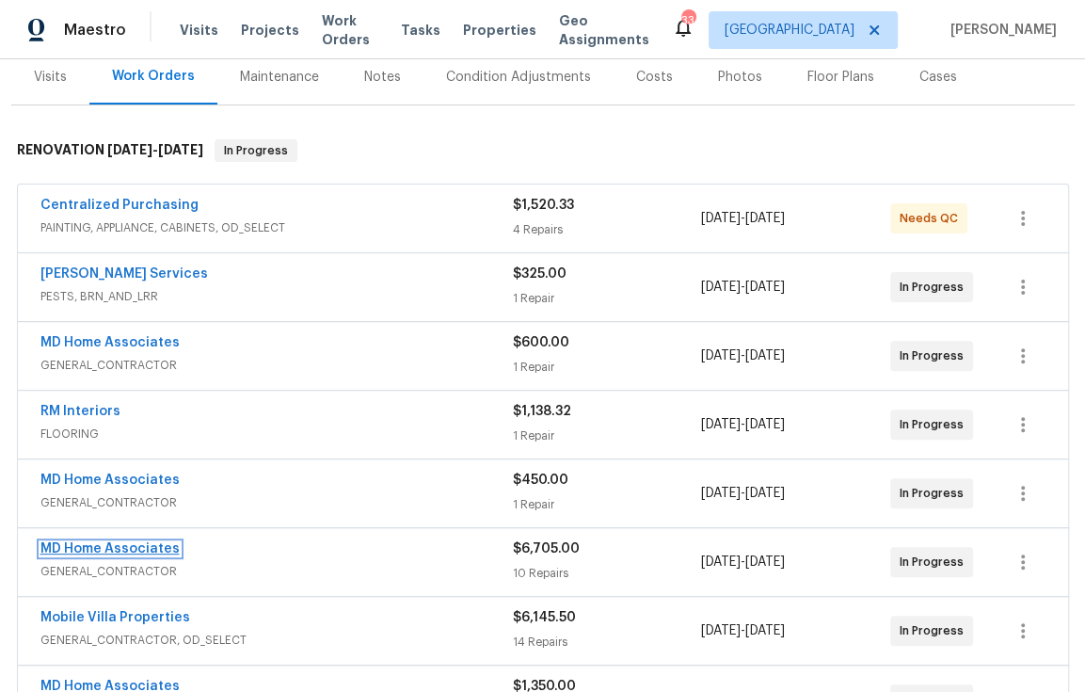
click at [119, 542] on link "MD Home Associates" at bounding box center [109, 548] width 139 height 13
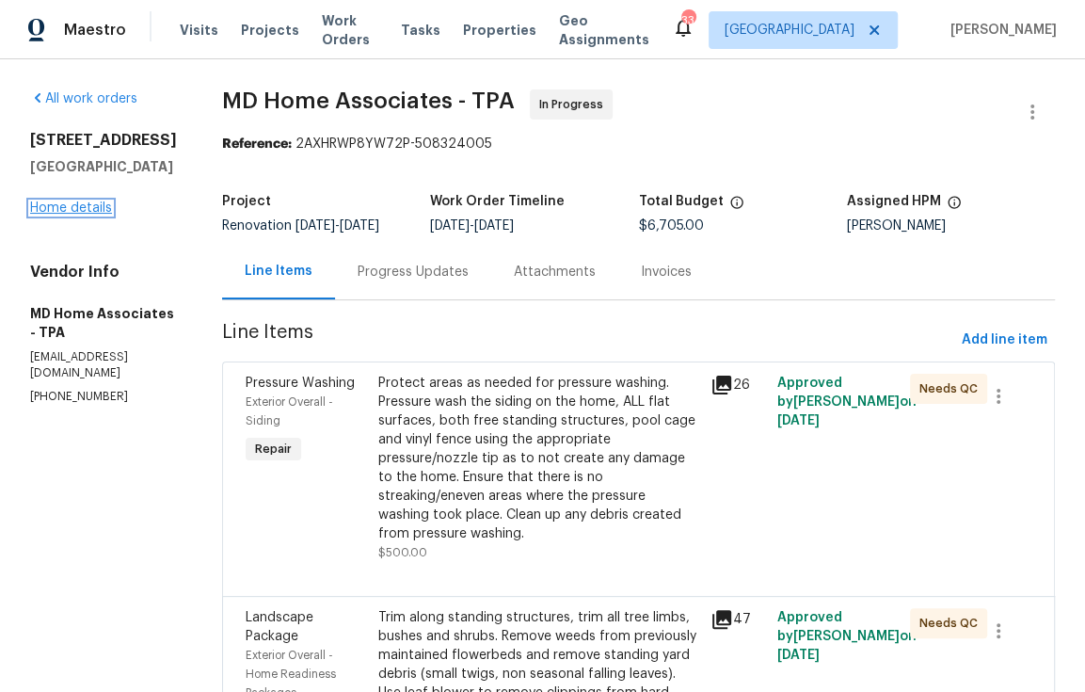
click at [84, 202] on link "Home details" at bounding box center [71, 207] width 82 height 13
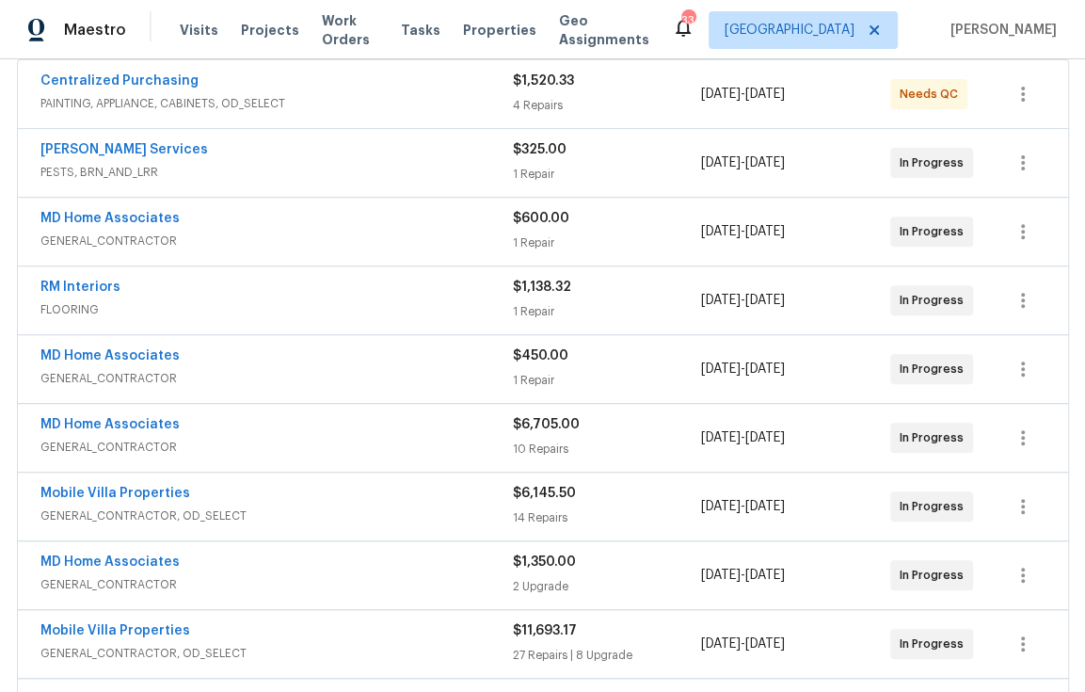
scroll to position [362, 0]
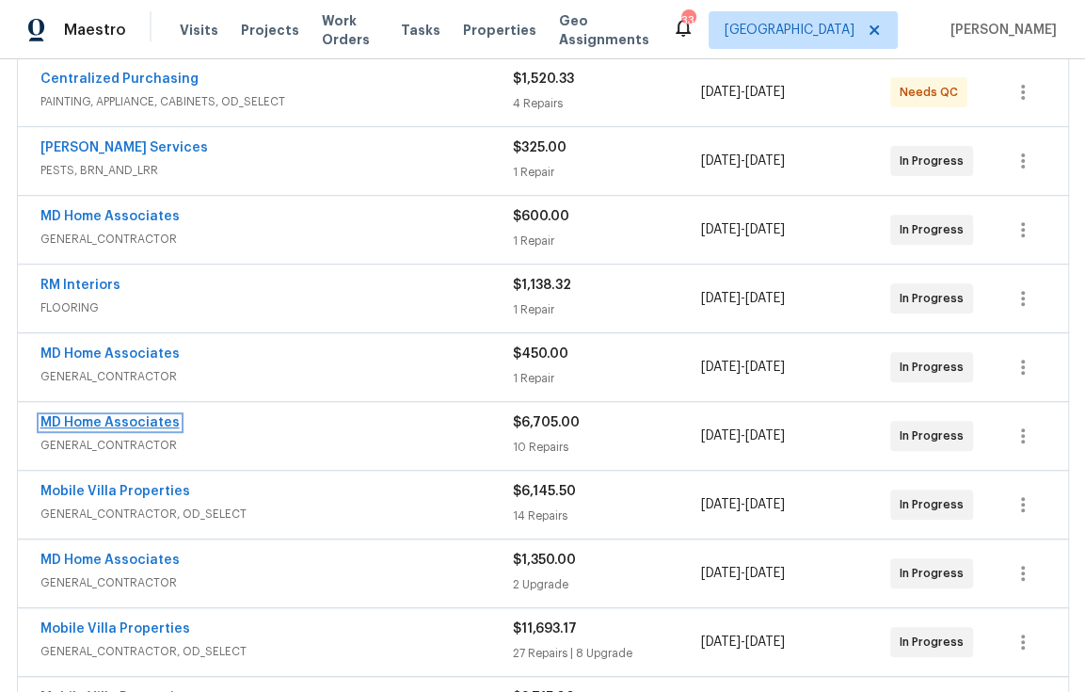
click at [118, 422] on link "MD Home Associates" at bounding box center [109, 422] width 139 height 13
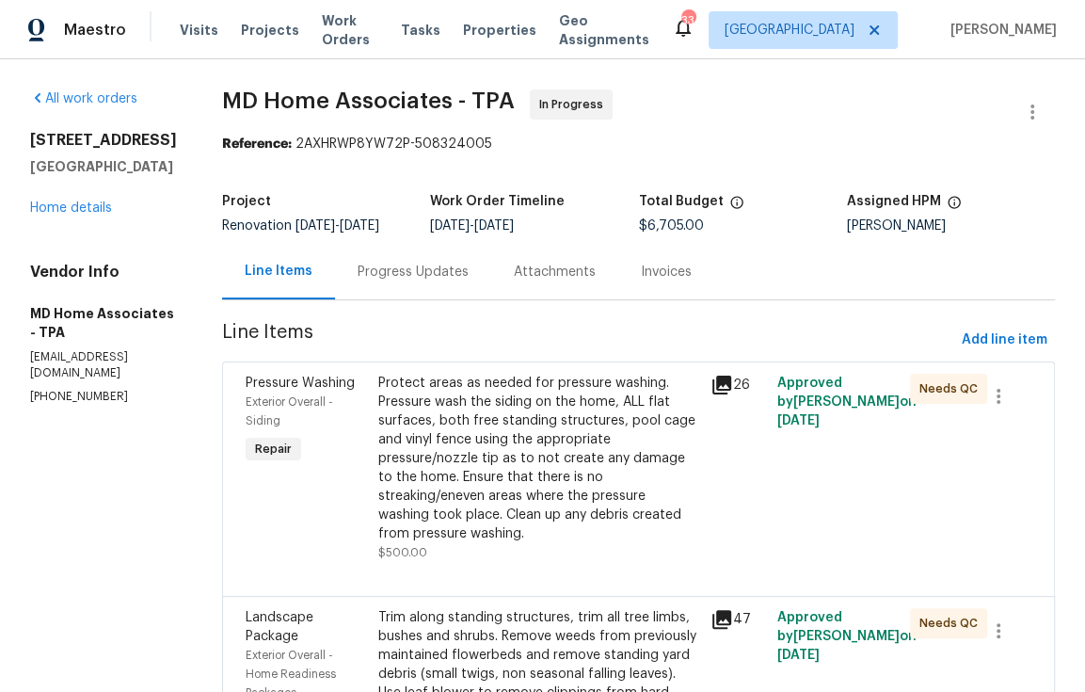
click at [79, 196] on div "3014 65th St E Bradenton, FL 34208 Home details" at bounding box center [103, 174] width 147 height 87
click at [81, 198] on div "3014 65th St E Bradenton, FL 34208 Home details" at bounding box center [103, 174] width 147 height 87
click at [84, 204] on link "Home details" at bounding box center [71, 207] width 82 height 13
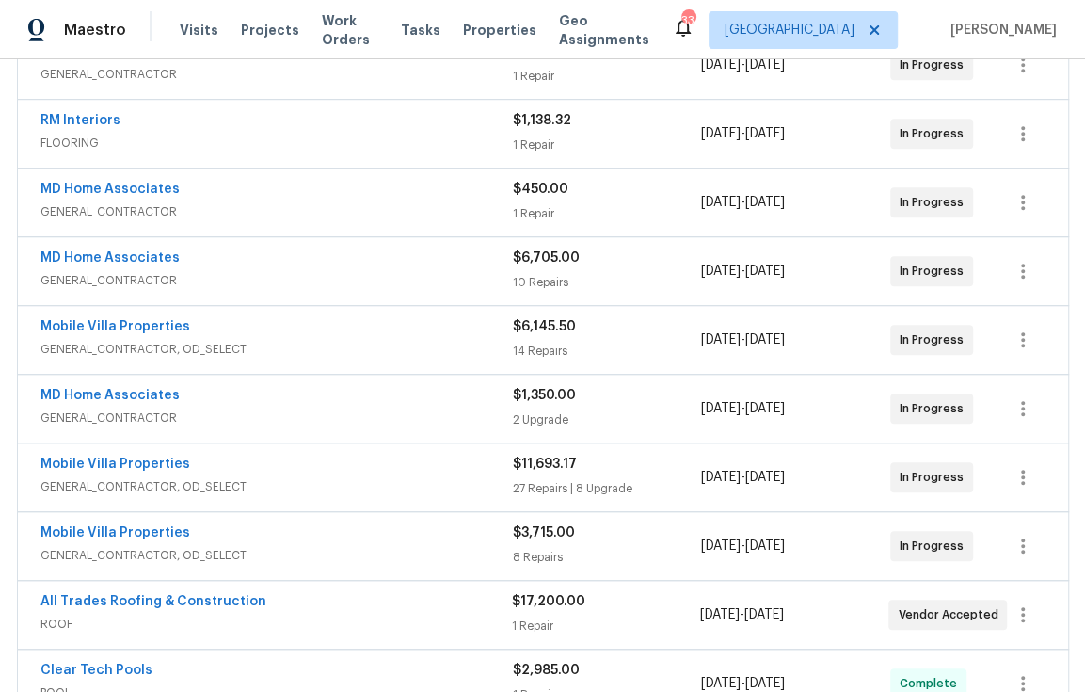
scroll to position [565, 0]
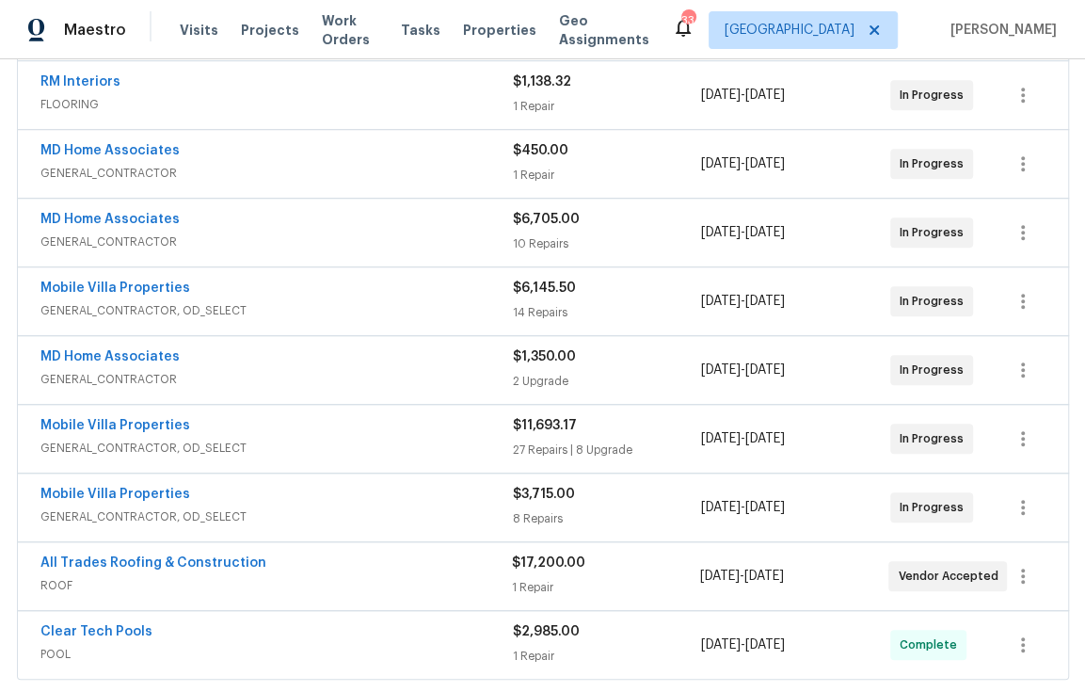
click at [170, 502] on div "Mobile Villa Properties" at bounding box center [276, 496] width 472 height 23
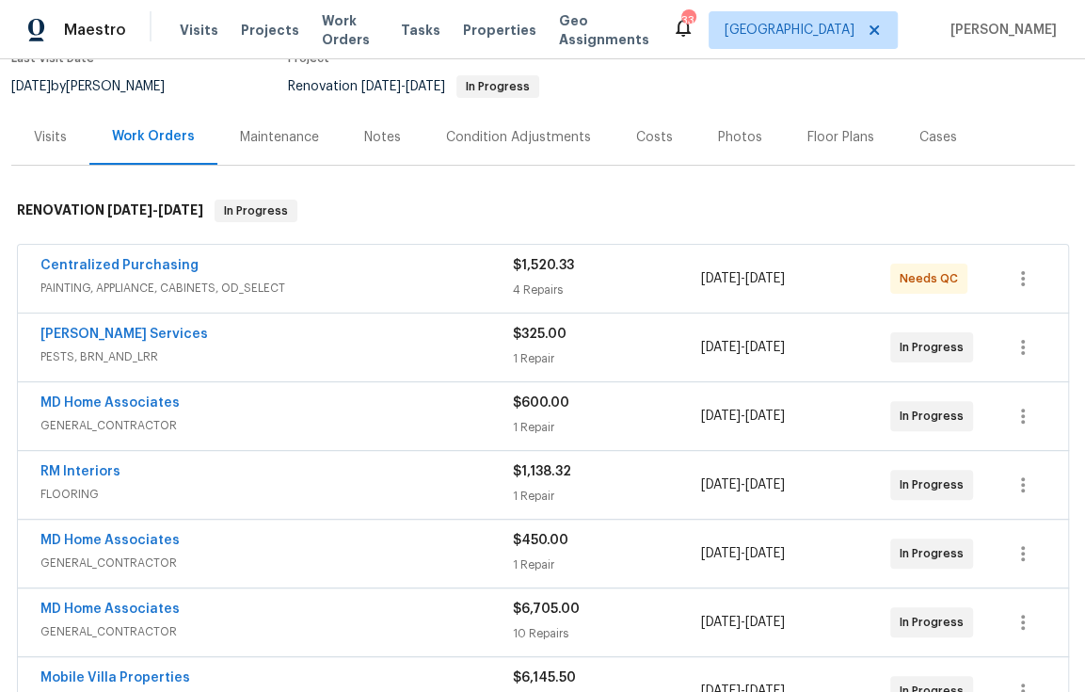
scroll to position [0, 0]
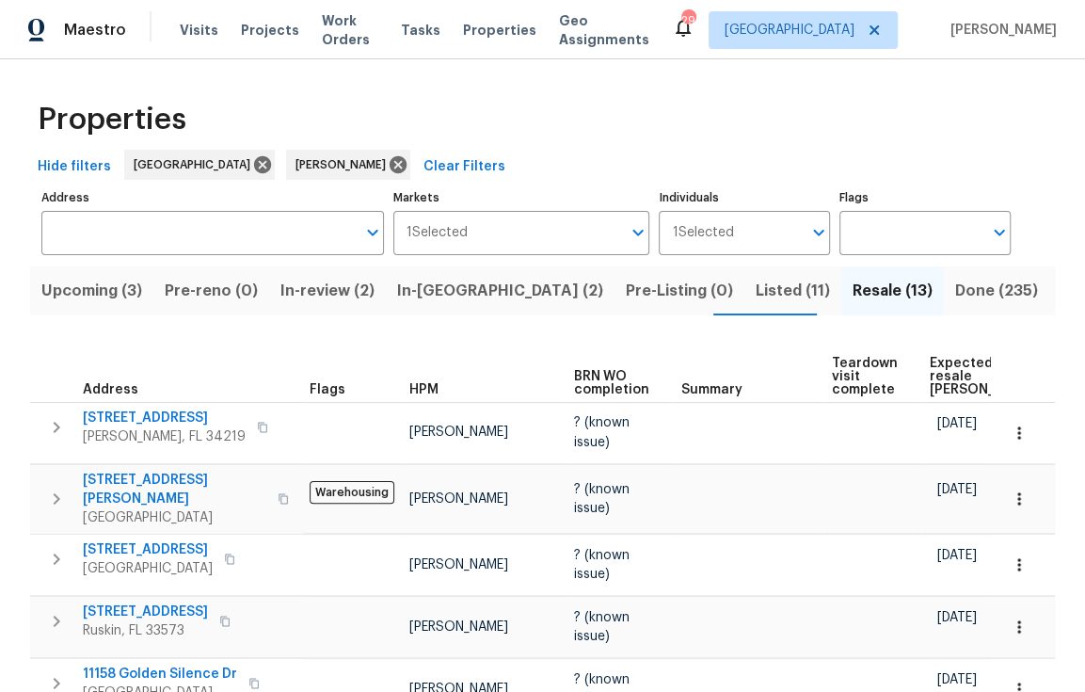
scroll to position [631, 0]
